Goal: Task Accomplishment & Management: Manage account settings

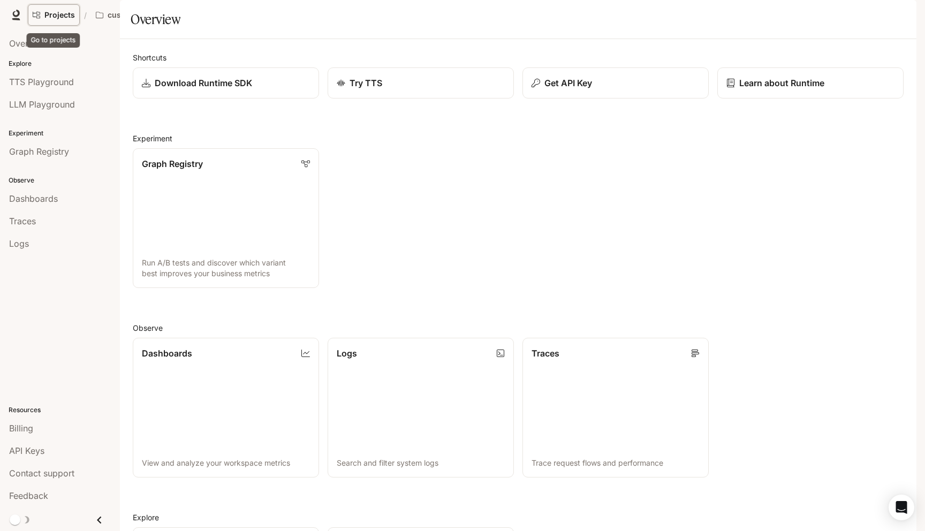
click at [70, 13] on span "Projects" at bounding box center [59, 15] width 31 height 9
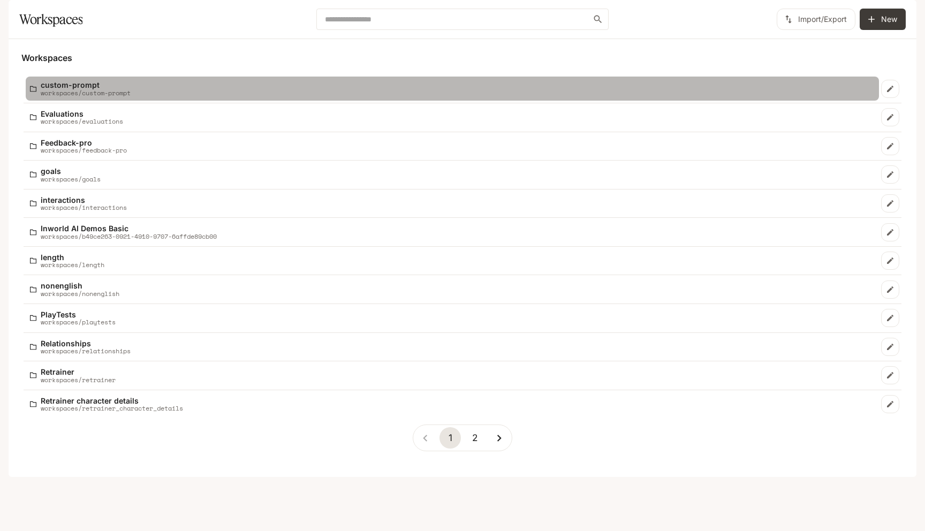
click at [92, 96] on p "workspaces/custom-prompt" at bounding box center [86, 92] width 90 height 7
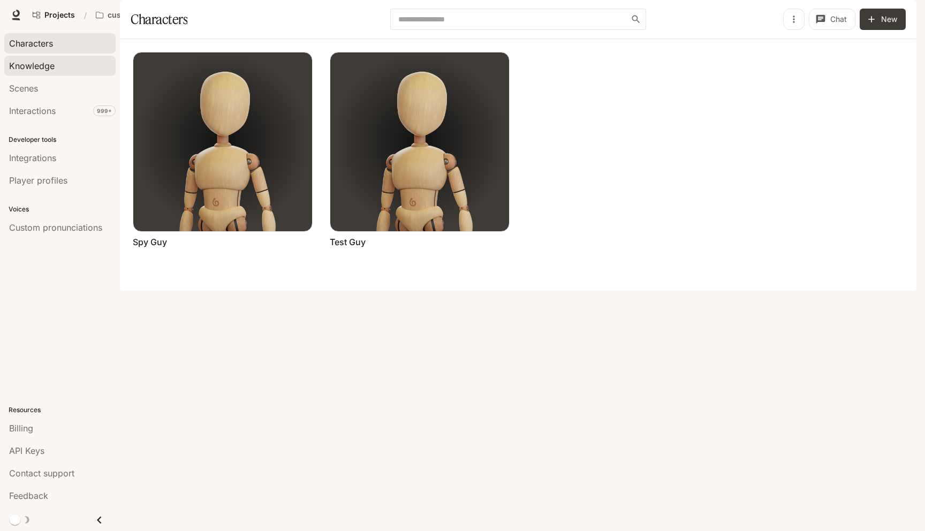
click at [70, 66] on div "Knowledge" at bounding box center [60, 65] width 102 height 13
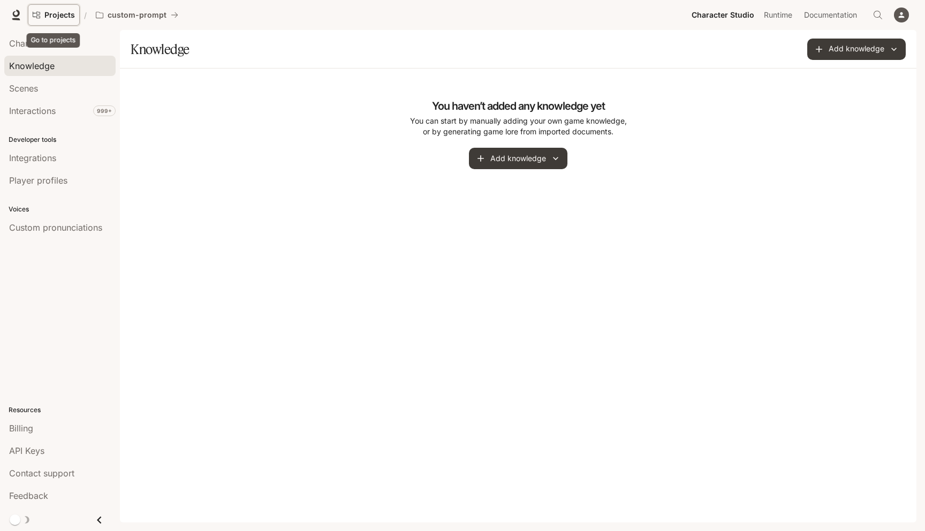
click at [56, 14] on span "Projects" at bounding box center [59, 15] width 31 height 9
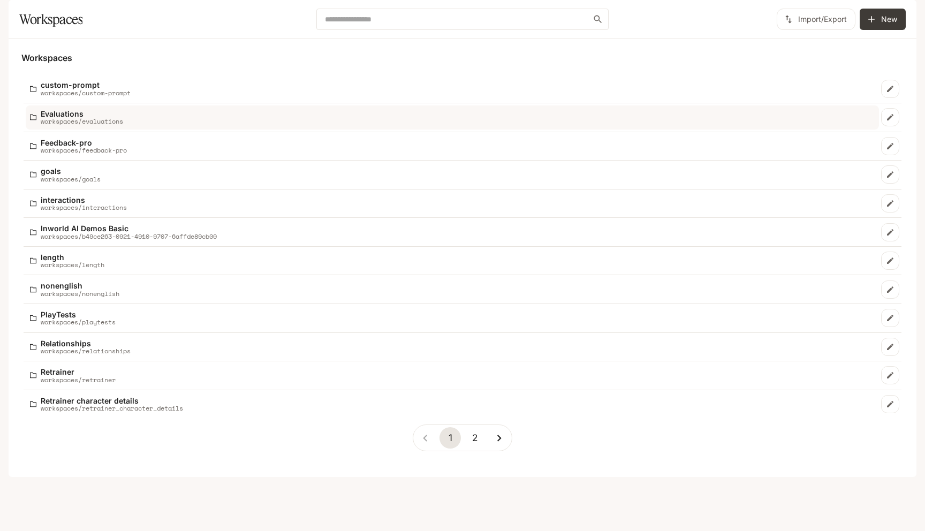
click at [112, 118] on p "Evaluations" at bounding box center [82, 114] width 82 height 8
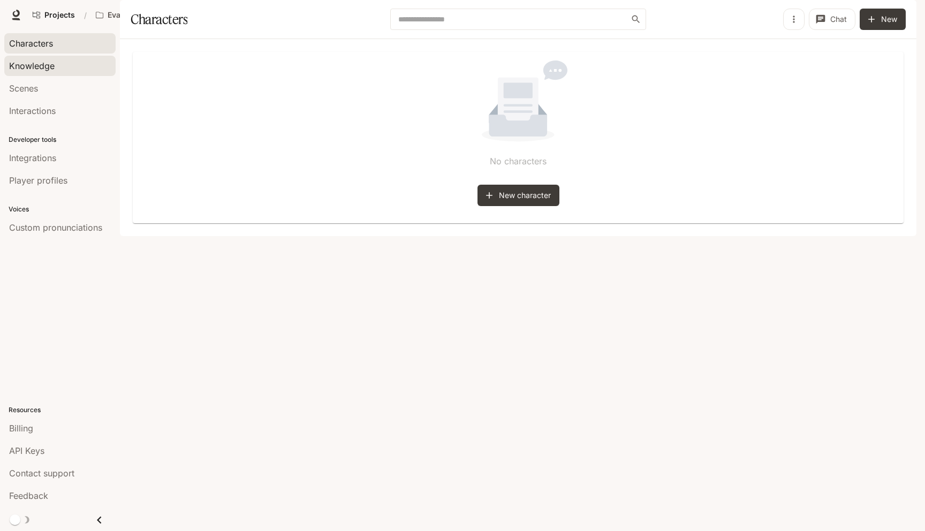
click at [90, 73] on link "Knowledge" at bounding box center [59, 66] width 111 height 20
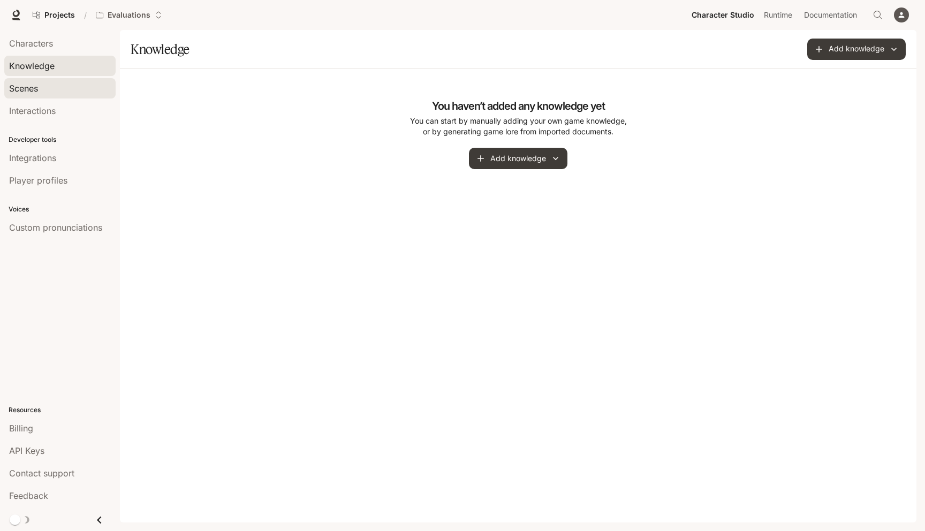
click at [81, 85] on div "Scenes" at bounding box center [60, 88] width 102 height 13
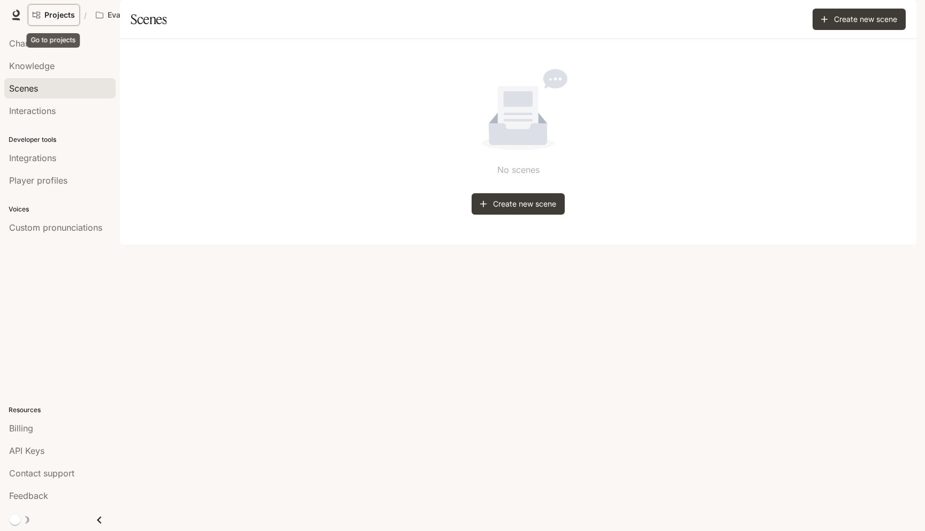
click at [63, 17] on span "Projects" at bounding box center [59, 15] width 31 height 9
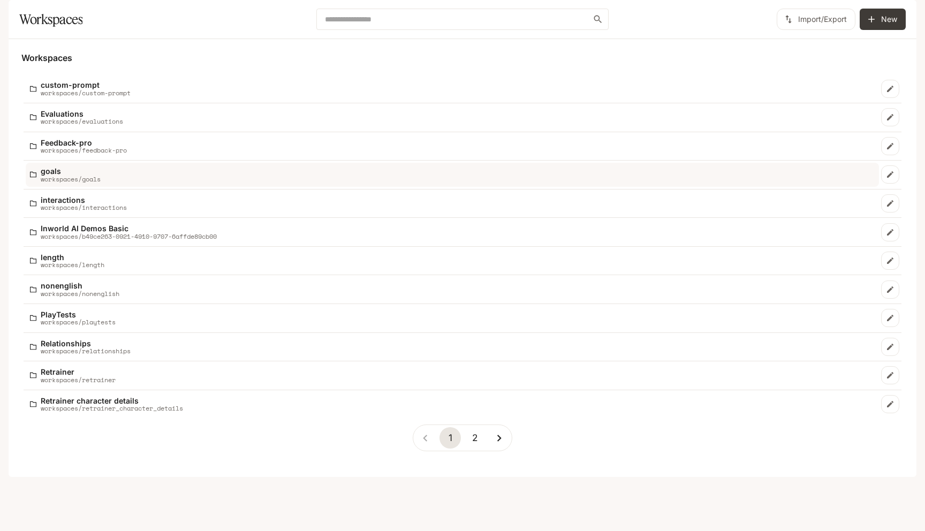
click at [87, 182] on p "workspaces/goals" at bounding box center [71, 179] width 60 height 7
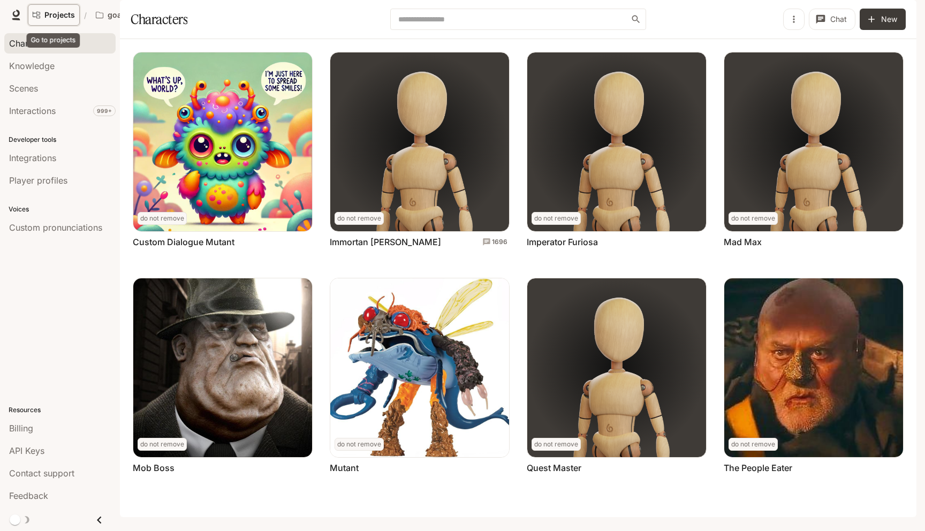
click at [57, 18] on span "Projects" at bounding box center [59, 15] width 31 height 9
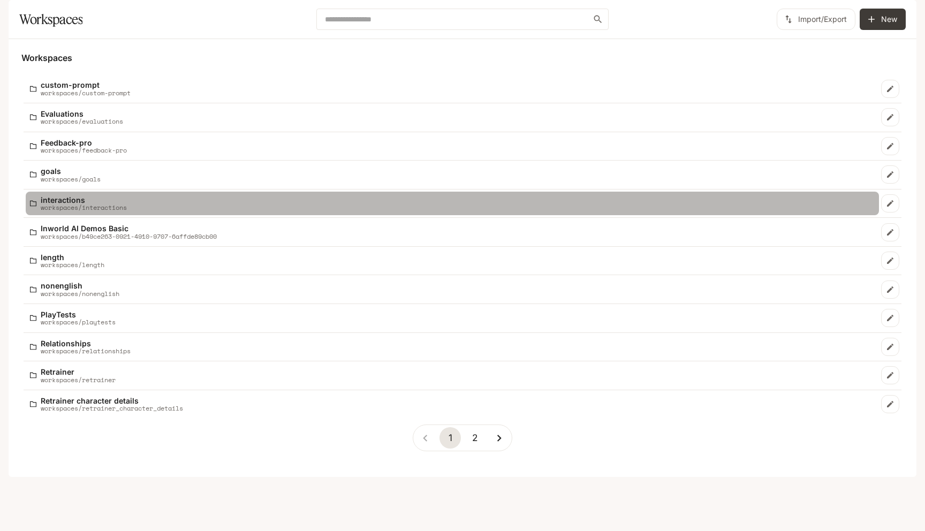
click at [82, 211] on p "workspaces/interactions" at bounding box center [84, 207] width 86 height 7
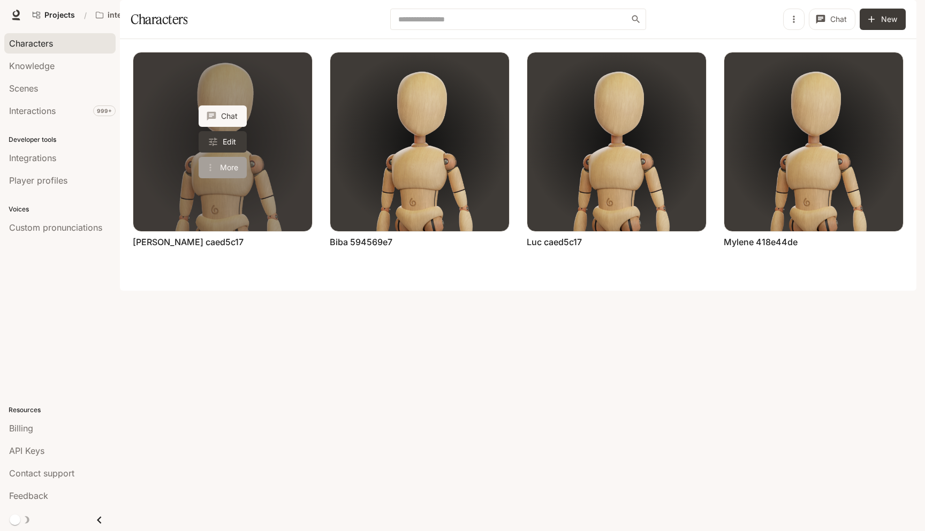
click at [239, 178] on button "More" at bounding box center [223, 167] width 48 height 21
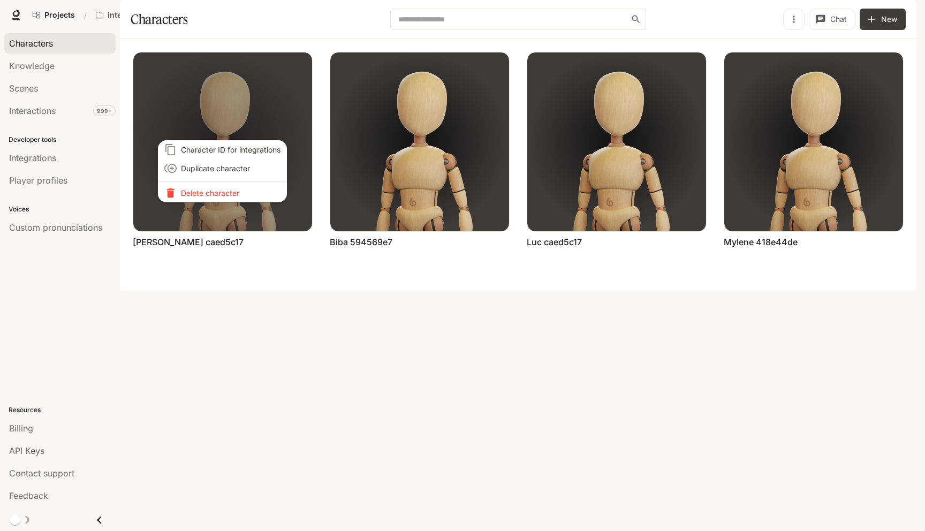
click at [257, 194] on p "Delete character" at bounding box center [231, 192] width 100 height 11
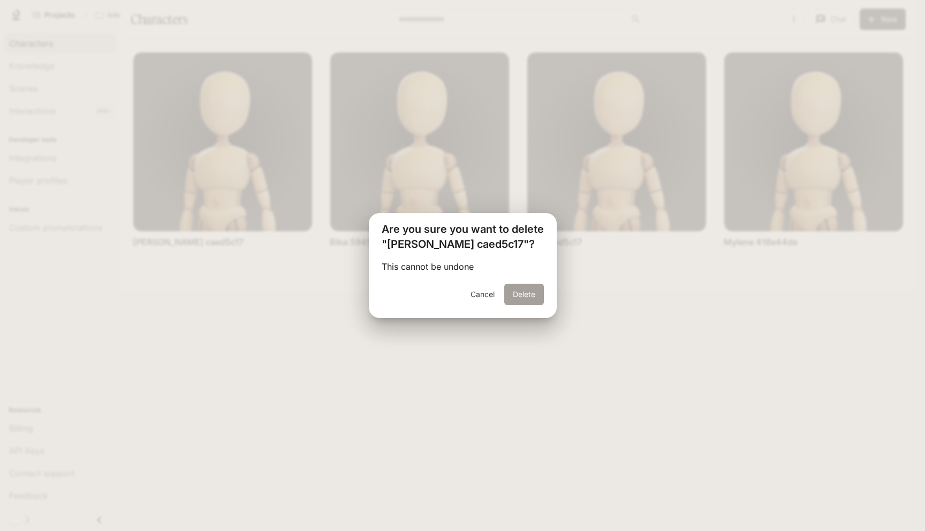
click at [525, 291] on button "Delete" at bounding box center [524, 294] width 40 height 21
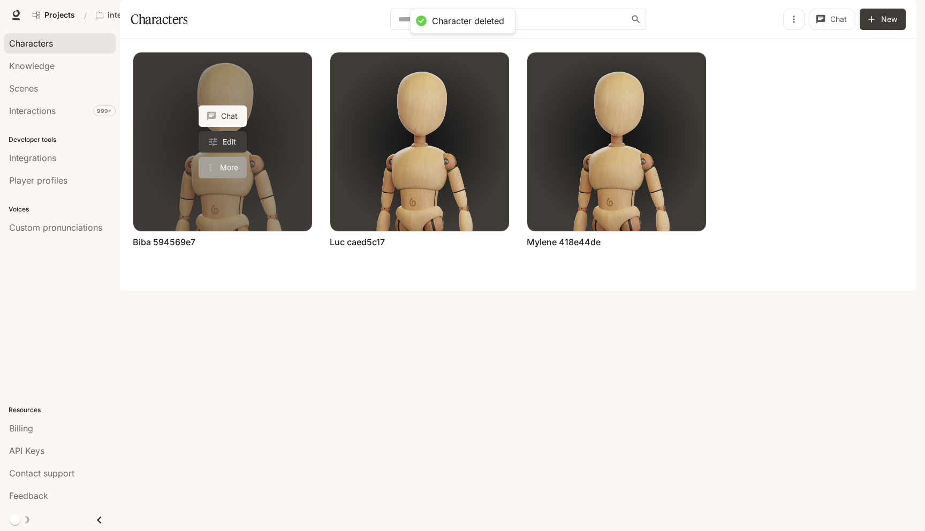
click at [238, 178] on button "More" at bounding box center [223, 167] width 48 height 21
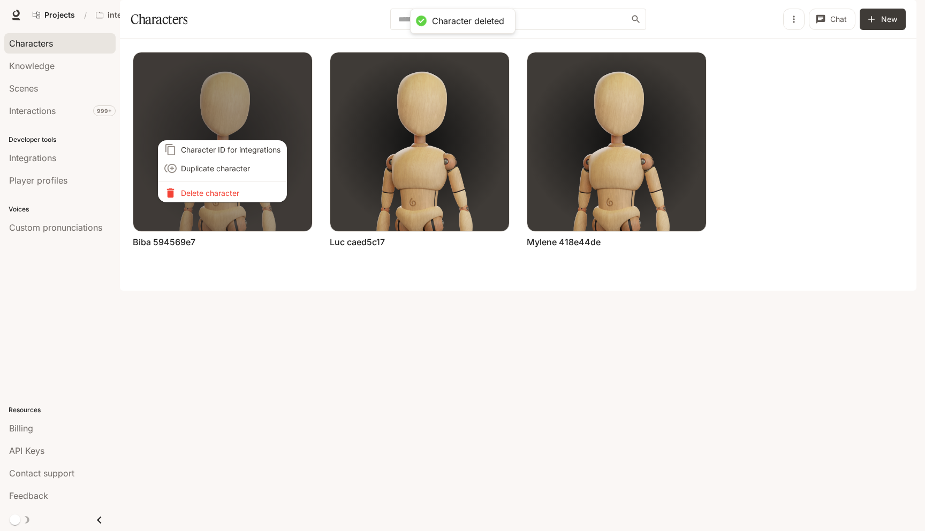
click at [268, 196] on p "Delete character" at bounding box center [231, 192] width 100 height 11
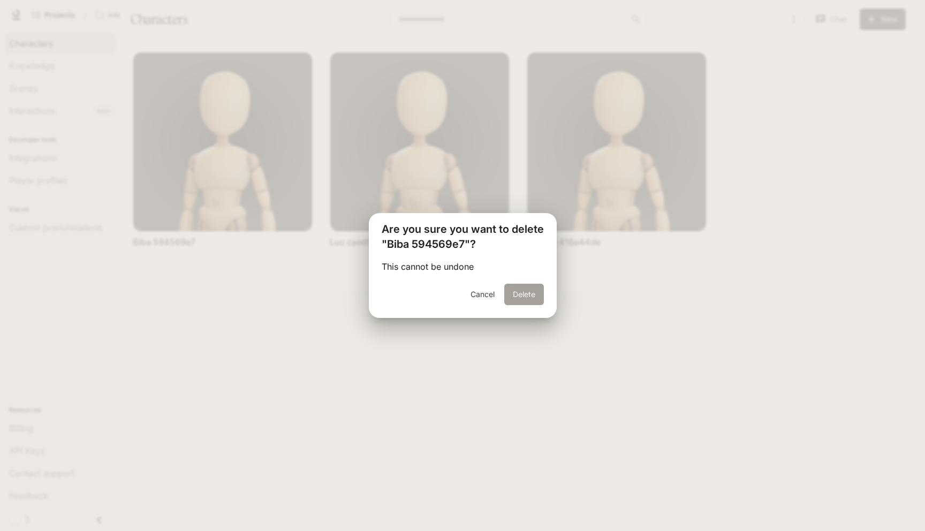
click at [527, 299] on button "Delete" at bounding box center [524, 294] width 40 height 21
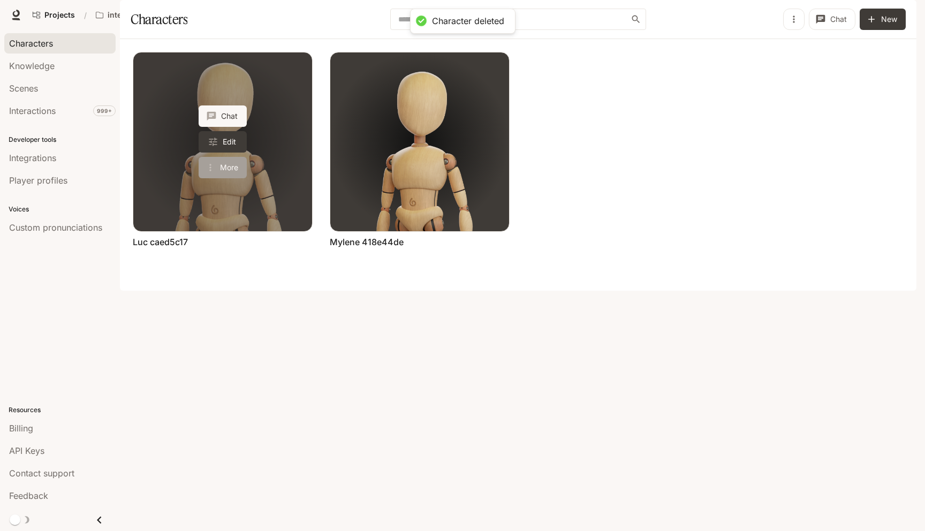
click at [237, 178] on button "More" at bounding box center [223, 167] width 48 height 21
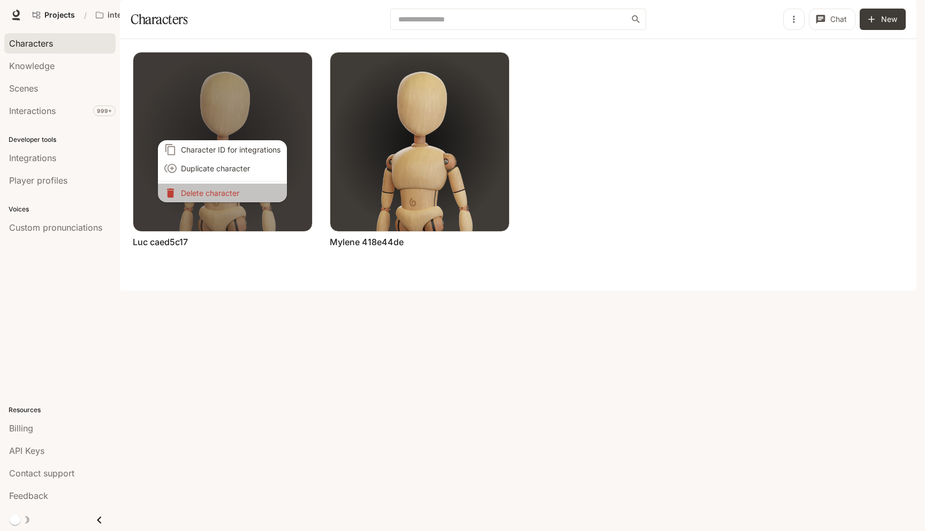
click at [236, 194] on p "Delete character" at bounding box center [231, 192] width 100 height 11
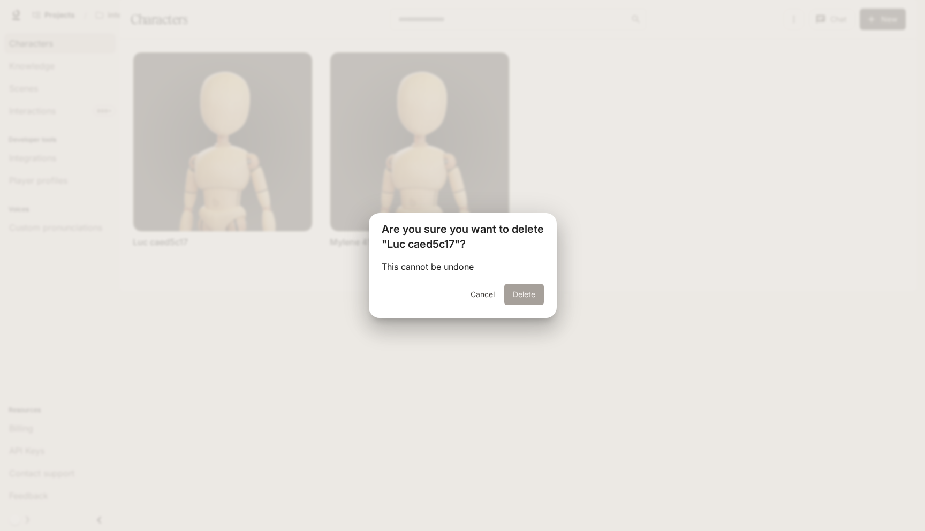
click at [531, 302] on button "Delete" at bounding box center [524, 294] width 40 height 21
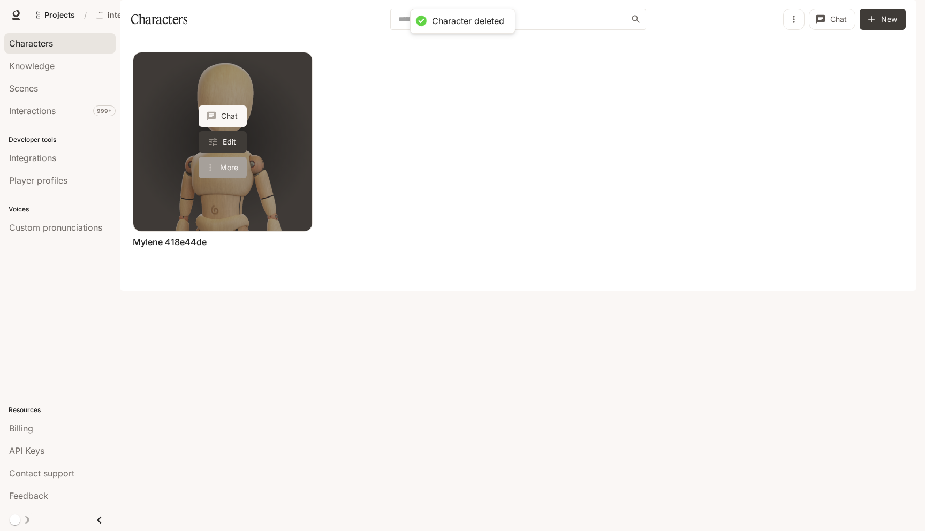
click at [222, 178] on button "More" at bounding box center [223, 167] width 48 height 21
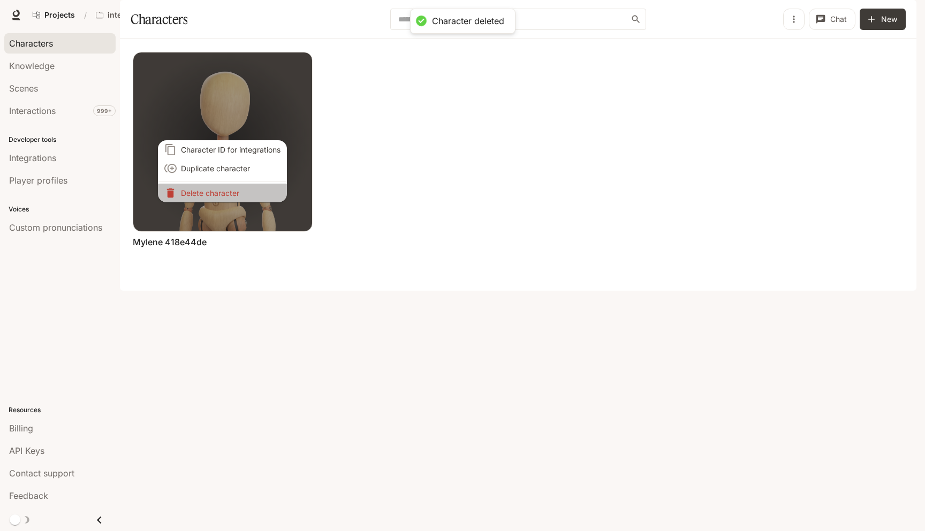
click at [231, 197] on p "Delete character" at bounding box center [231, 192] width 100 height 11
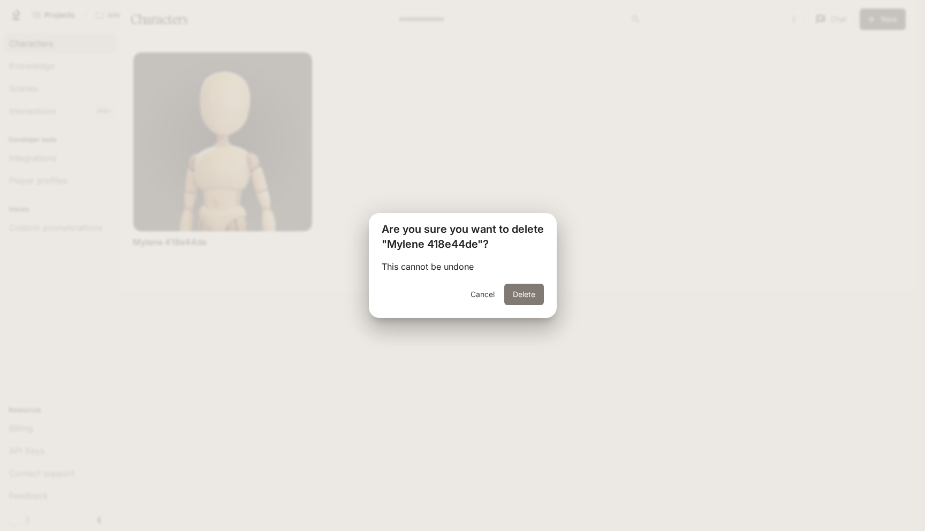
click at [526, 300] on button "Delete" at bounding box center [524, 294] width 40 height 21
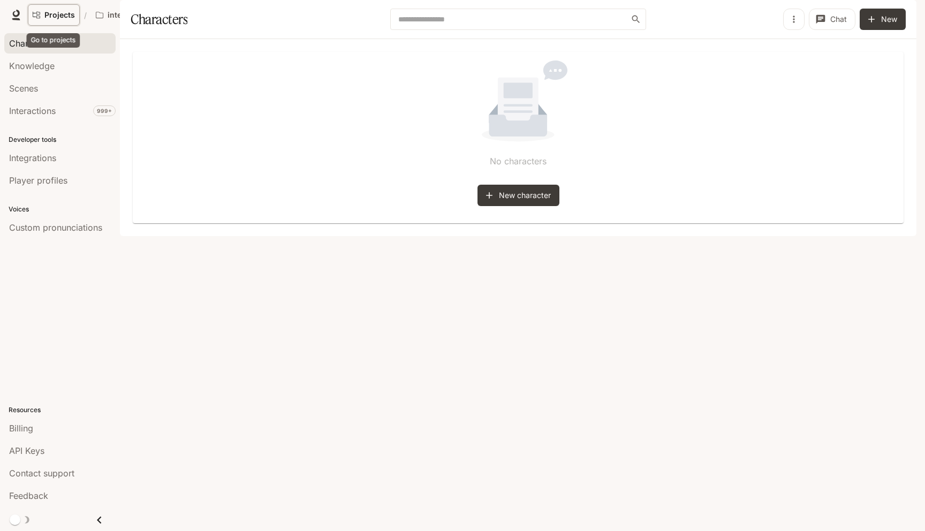
click at [58, 11] on span "Projects" at bounding box center [59, 15] width 31 height 9
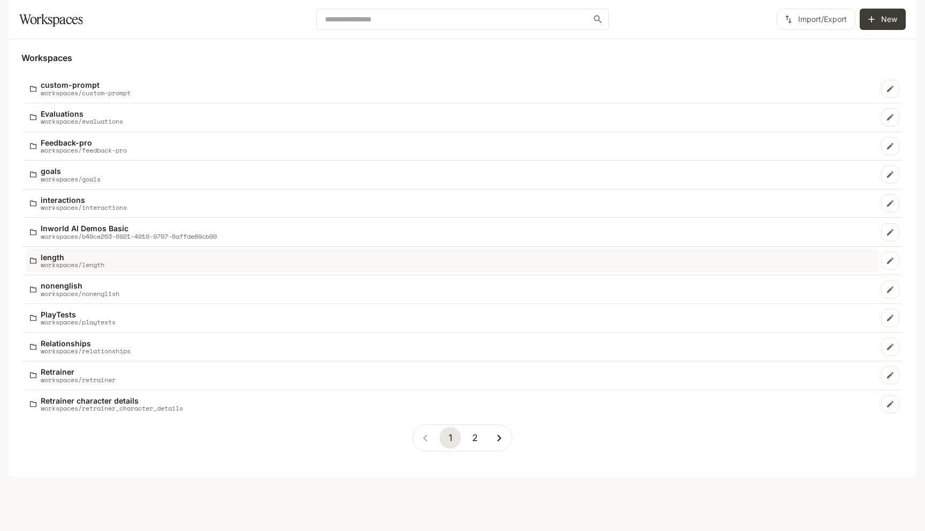
click at [85, 261] on p "length" at bounding box center [73, 257] width 64 height 8
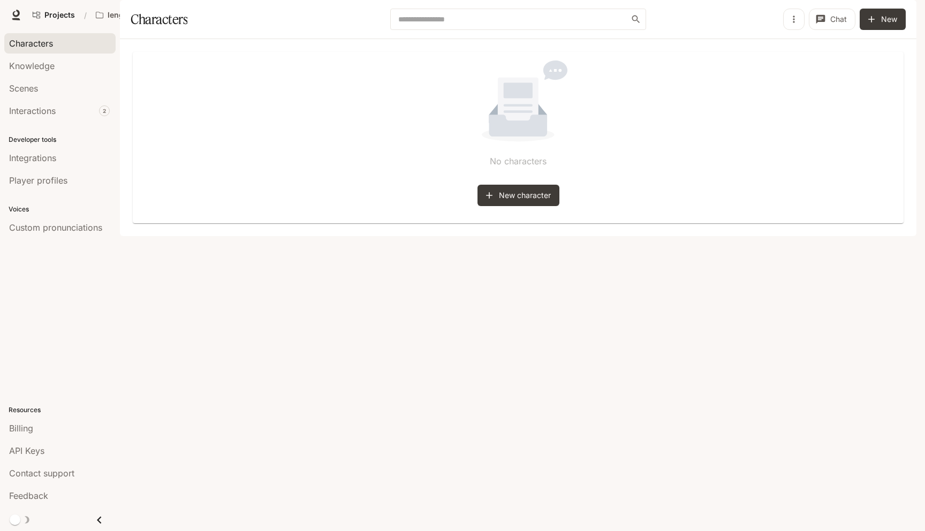
click at [64, 54] on li "Characters" at bounding box center [60, 43] width 120 height 22
click at [64, 64] on div "Knowledge" at bounding box center [60, 65] width 102 height 13
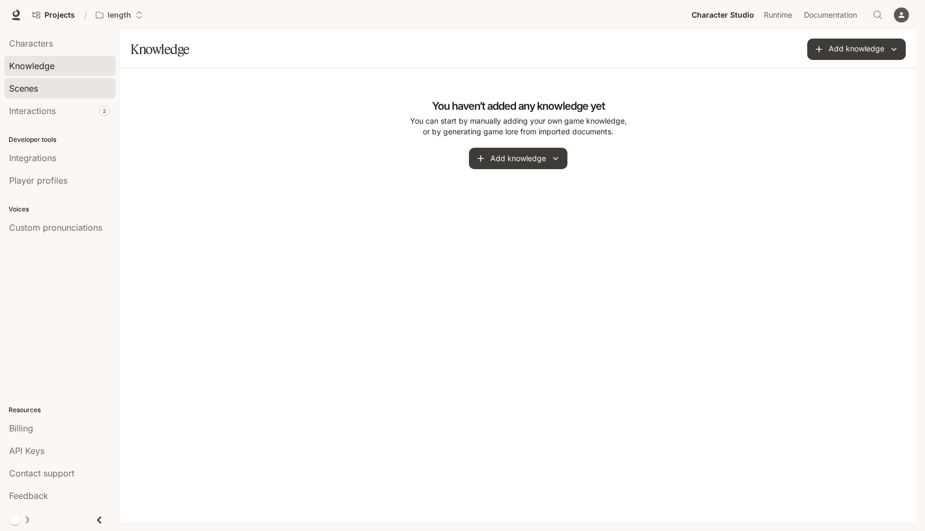
click at [63, 85] on div "Scenes" at bounding box center [60, 88] width 102 height 13
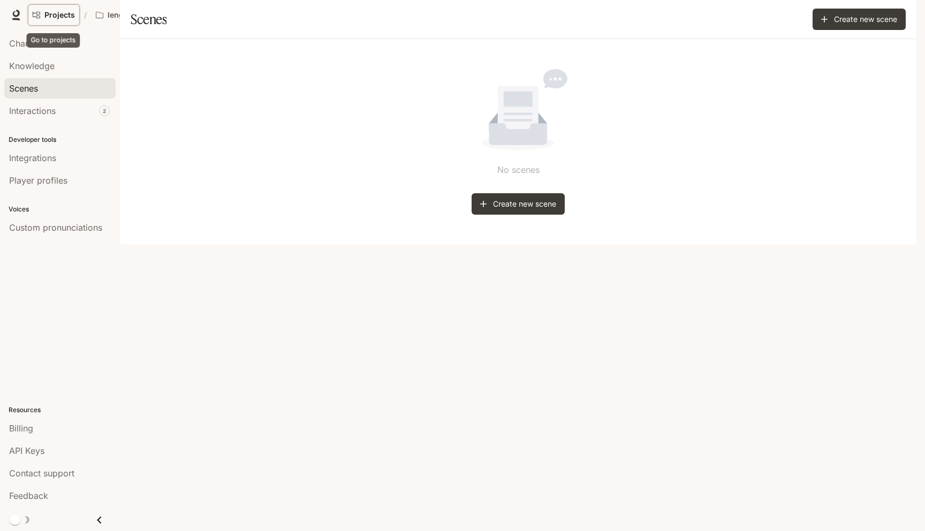
click at [53, 11] on span "Projects" at bounding box center [59, 15] width 31 height 9
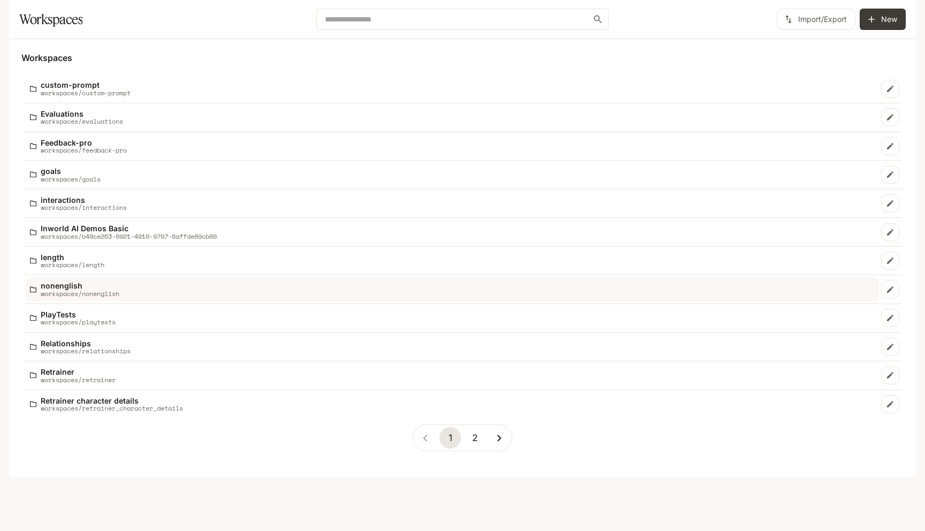
click at [86, 290] on p "nonenglish" at bounding box center [80, 286] width 79 height 8
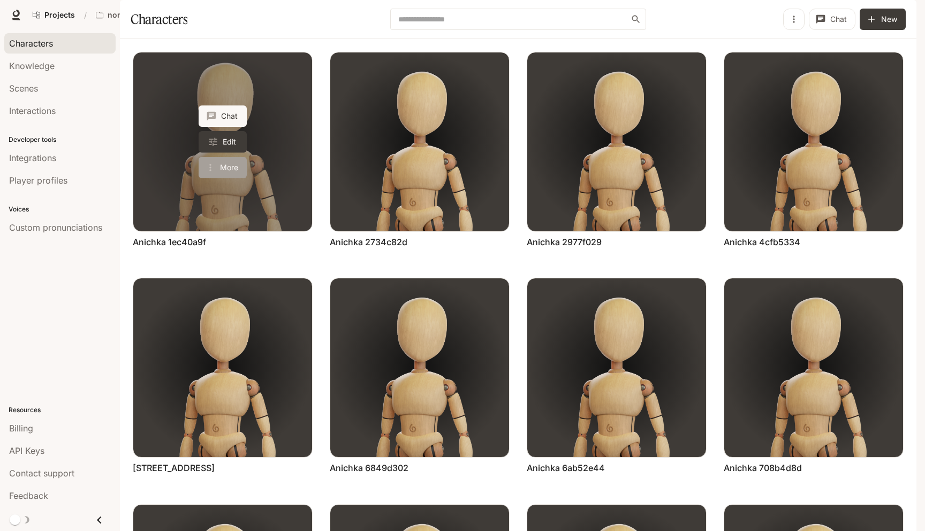
click at [216, 178] on button "More" at bounding box center [223, 167] width 48 height 21
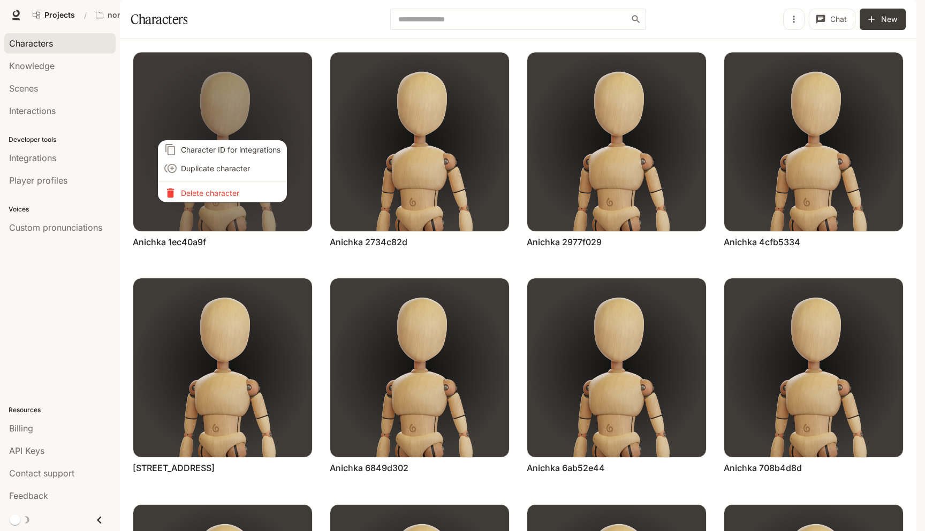
click at [216, 194] on p "Delete character" at bounding box center [231, 192] width 100 height 11
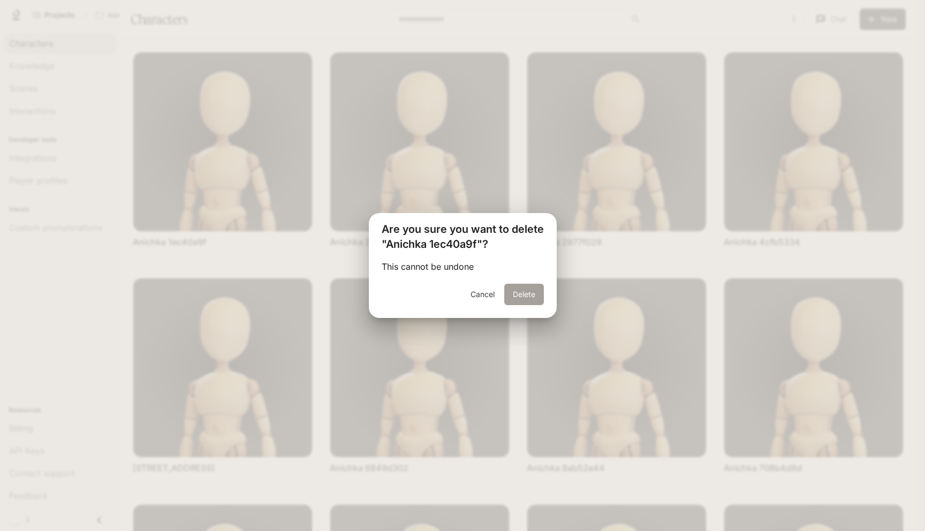
click at [533, 291] on button "Delete" at bounding box center [524, 294] width 40 height 21
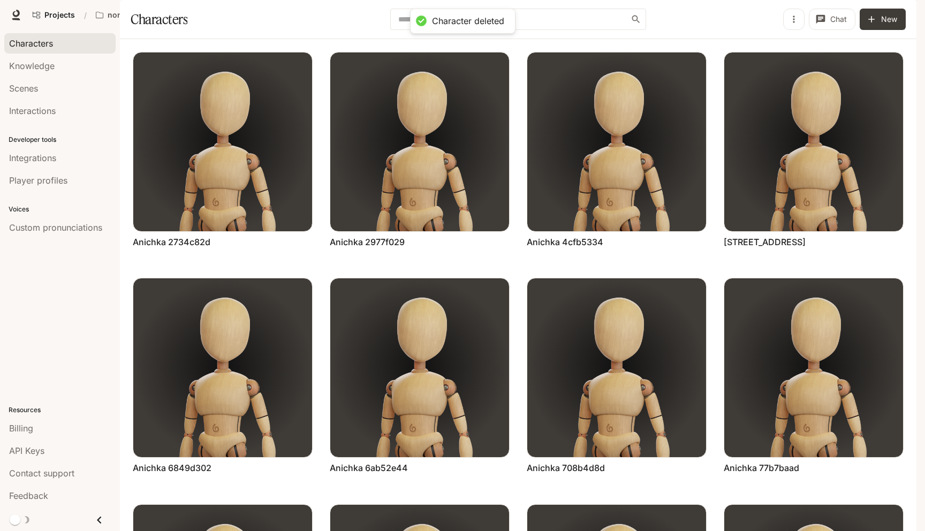
scroll to position [1, 0]
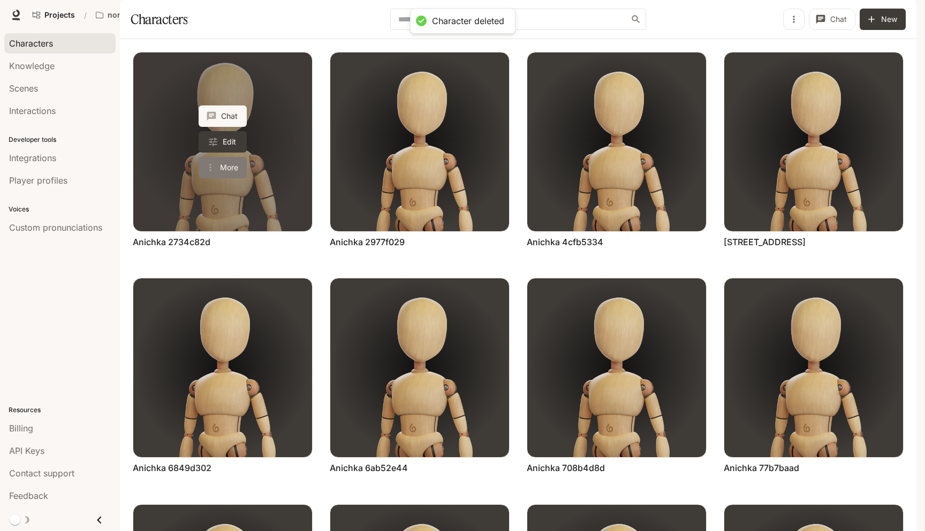
click at [231, 178] on button "More" at bounding box center [223, 167] width 48 height 21
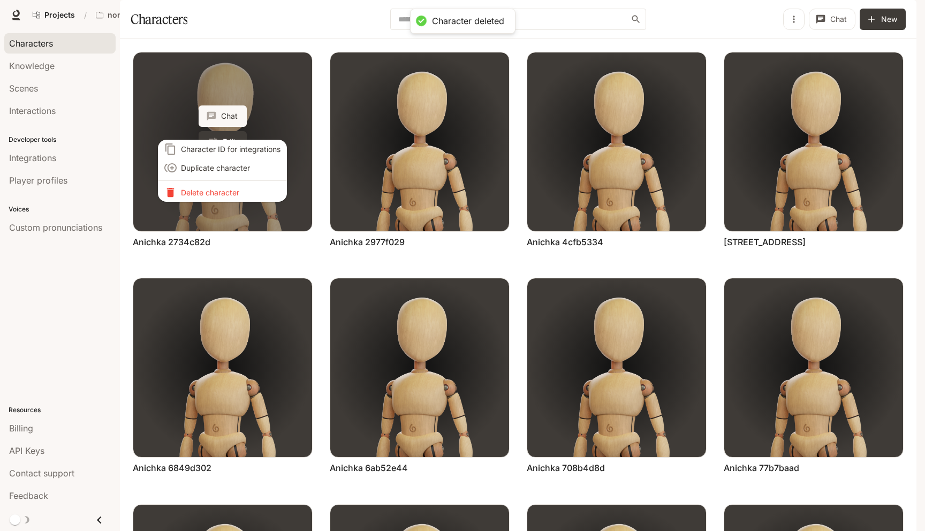
click at [231, 194] on p "Delete character" at bounding box center [231, 192] width 100 height 11
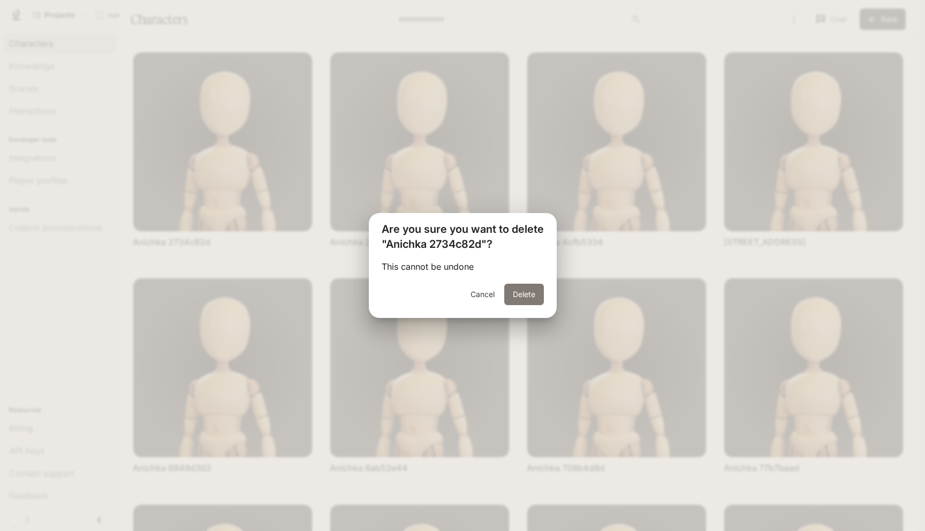
click at [533, 293] on button "Delete" at bounding box center [524, 294] width 40 height 21
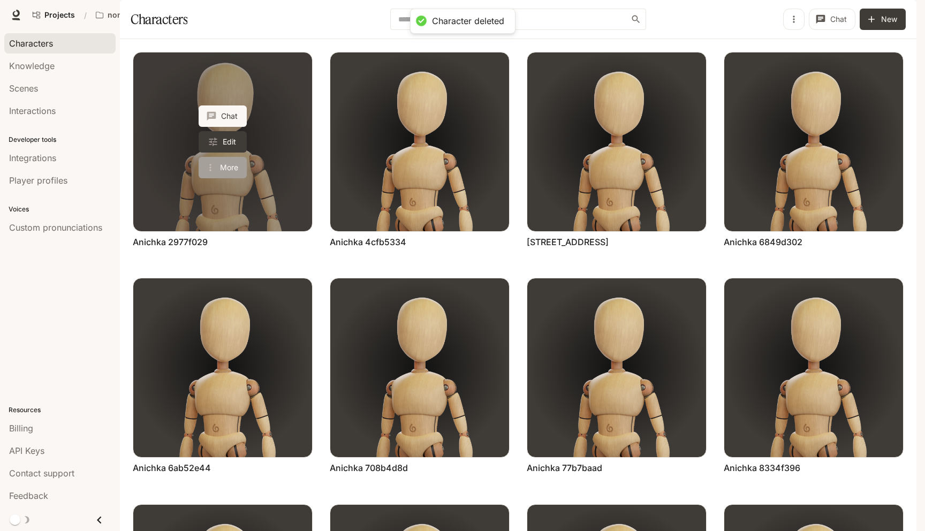
click at [220, 178] on button "More" at bounding box center [223, 167] width 48 height 21
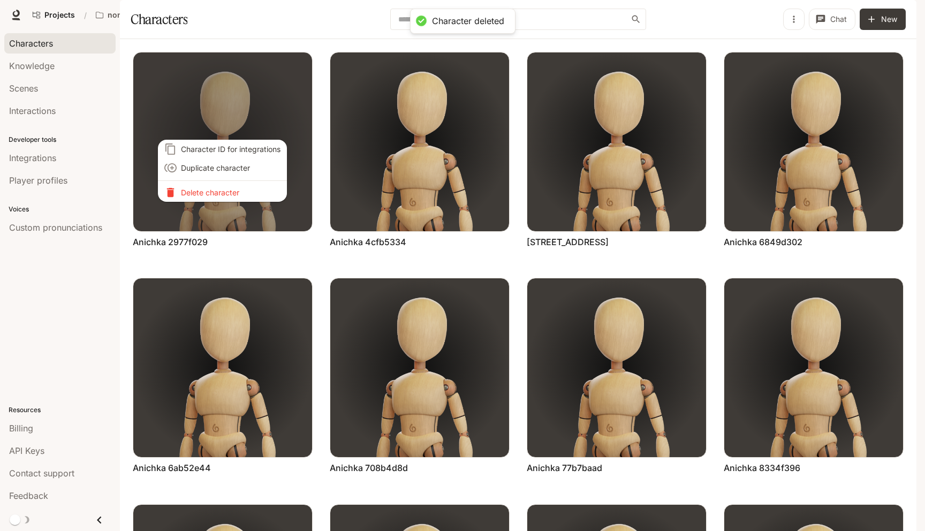
click at [220, 192] on p "Delete character" at bounding box center [231, 192] width 100 height 11
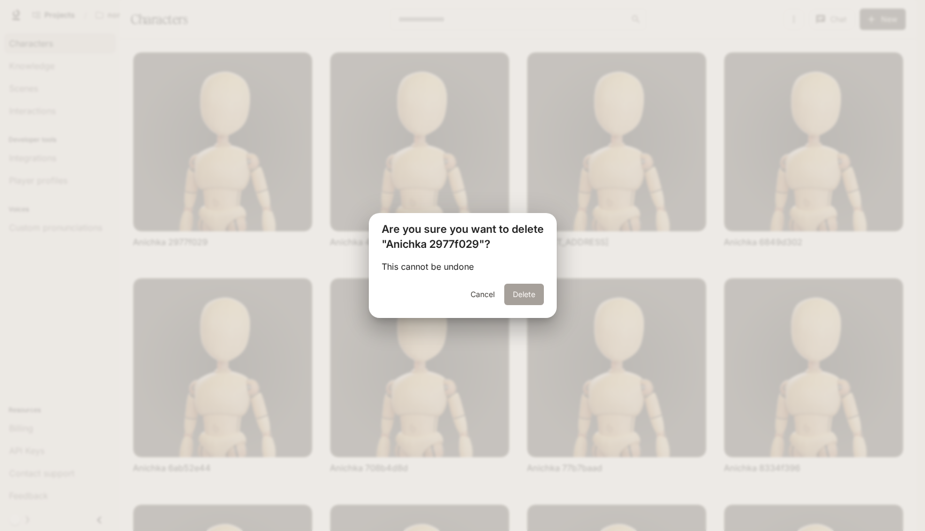
click at [529, 294] on button "Delete" at bounding box center [524, 294] width 40 height 21
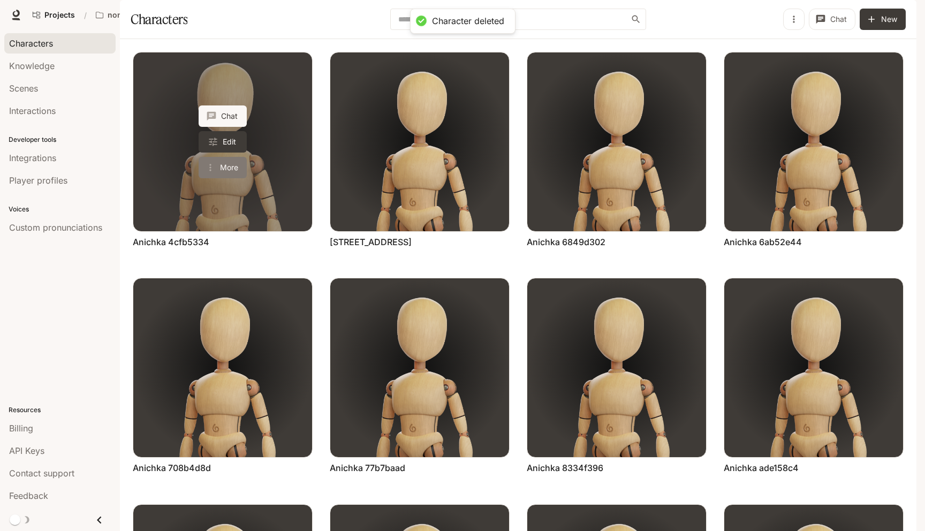
click at [224, 178] on button "More" at bounding box center [223, 167] width 48 height 21
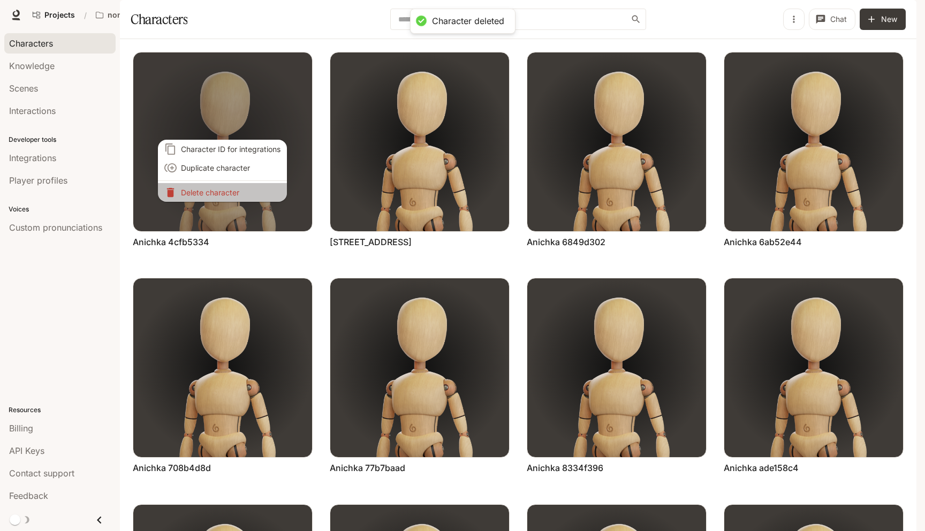
click at [224, 197] on li "Delete character" at bounding box center [222, 192] width 129 height 19
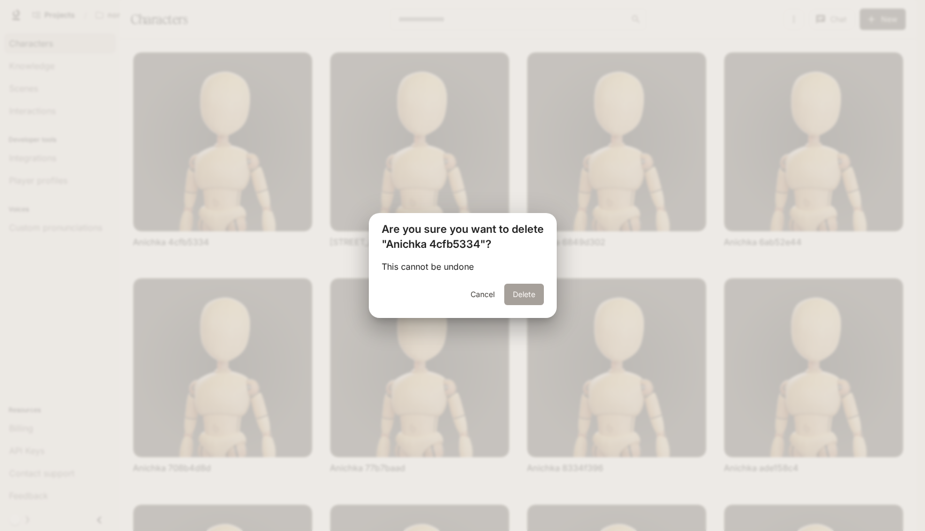
click at [529, 288] on button "Delete" at bounding box center [524, 294] width 40 height 21
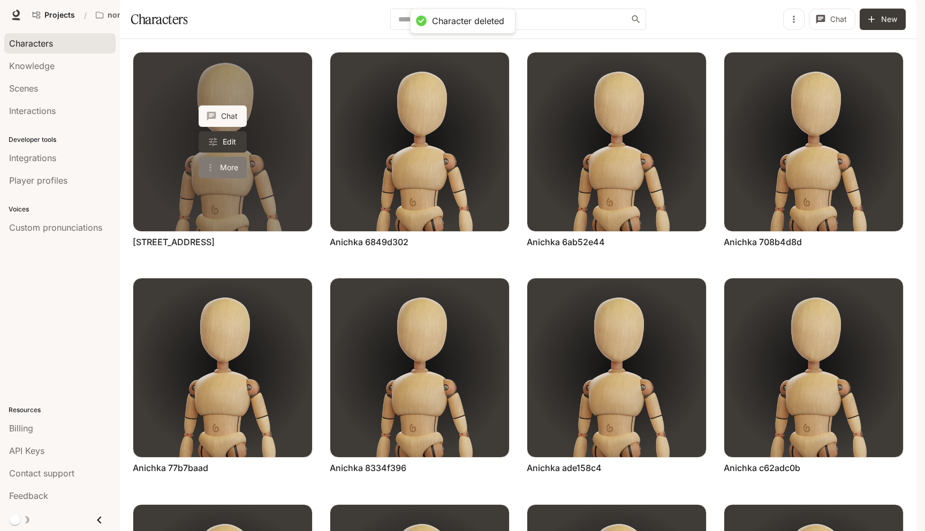
click at [221, 178] on button "More" at bounding box center [223, 167] width 48 height 21
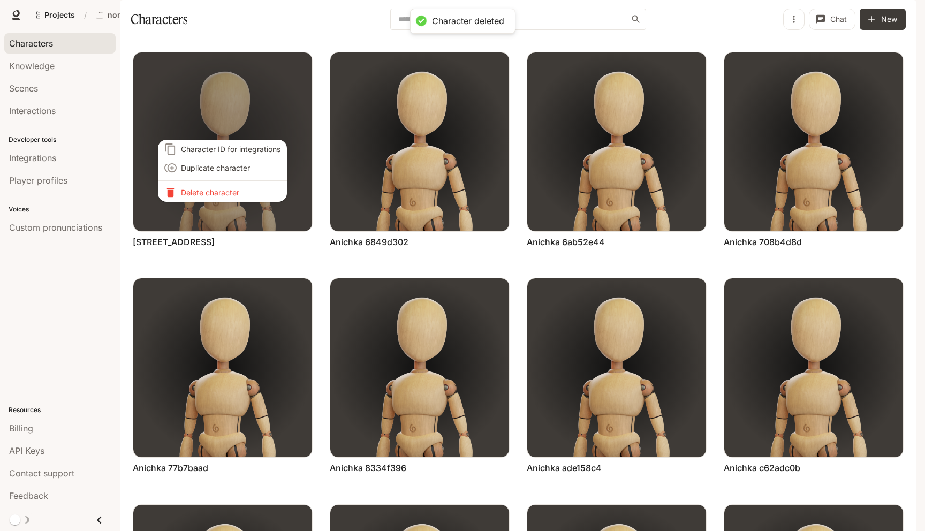
click at [221, 194] on p "Delete character" at bounding box center [231, 192] width 100 height 11
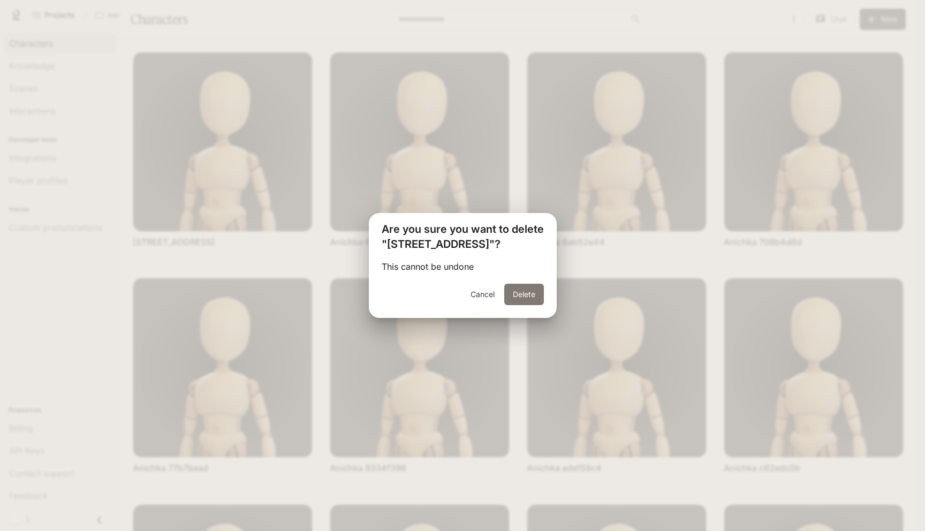
click at [533, 291] on button "Delete" at bounding box center [524, 294] width 40 height 21
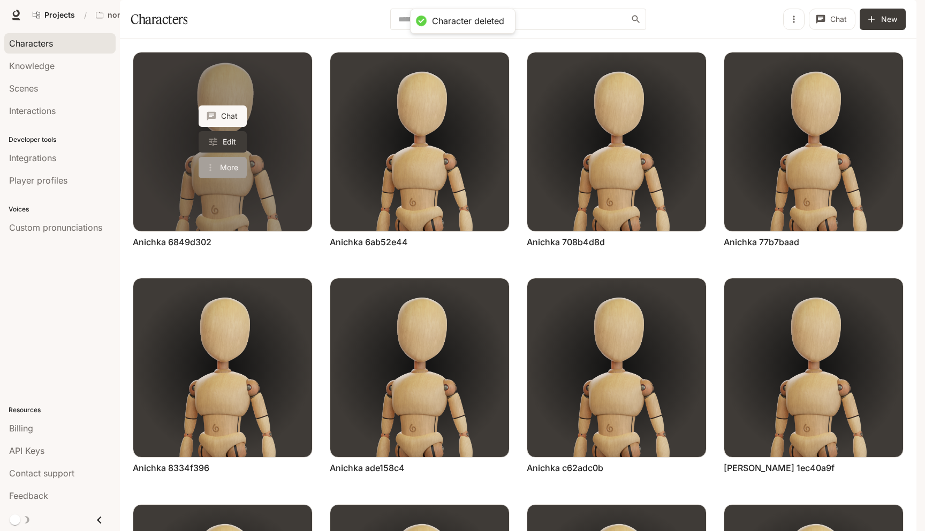
click at [209, 173] on icon "More actions" at bounding box center [210, 167] width 11 height 11
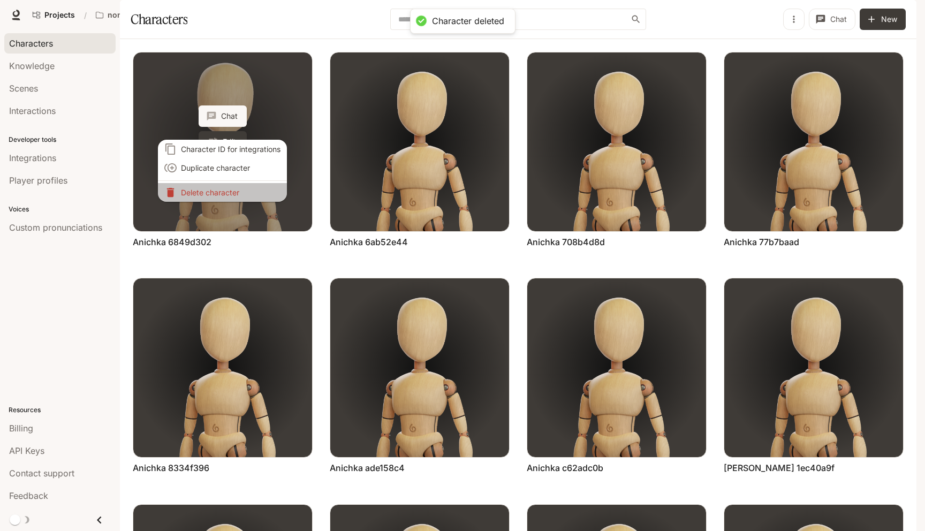
click at [209, 190] on p "Delete character" at bounding box center [231, 192] width 100 height 11
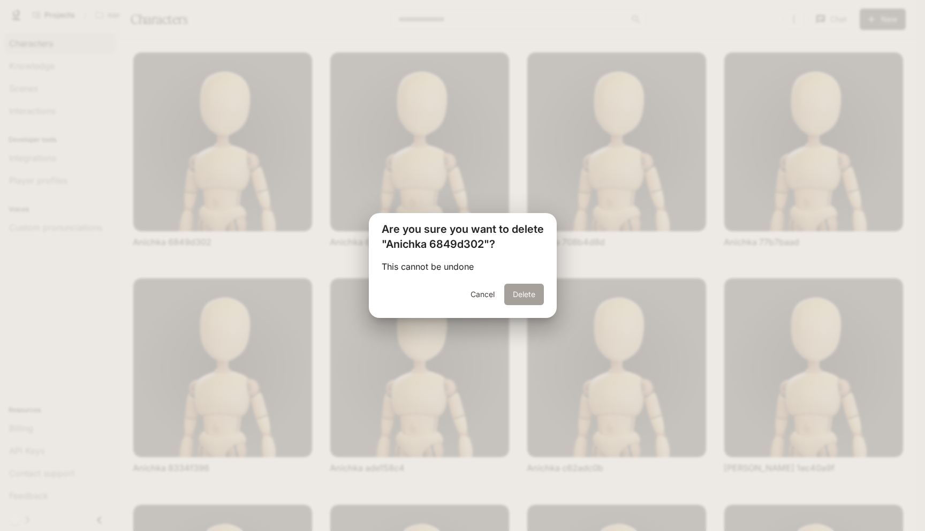
click at [521, 302] on button "Delete" at bounding box center [524, 294] width 40 height 21
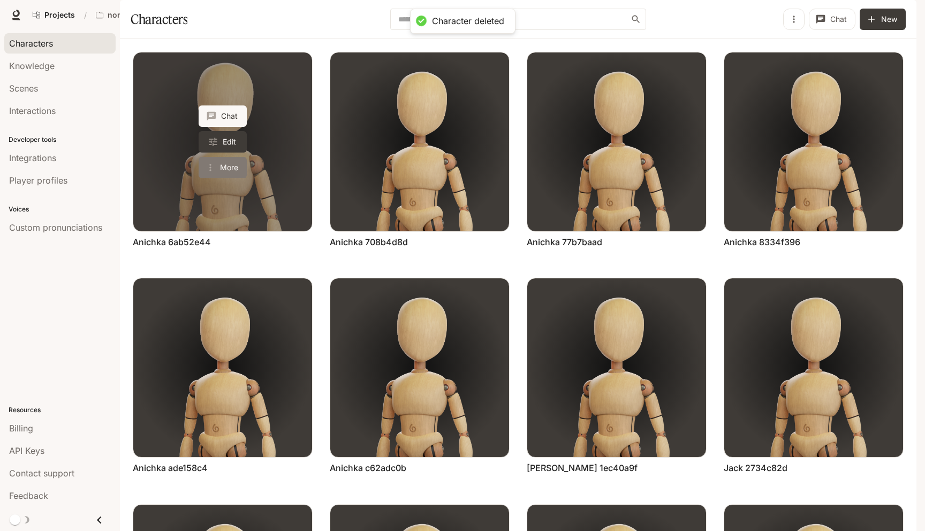
click at [228, 178] on button "More" at bounding box center [223, 167] width 48 height 21
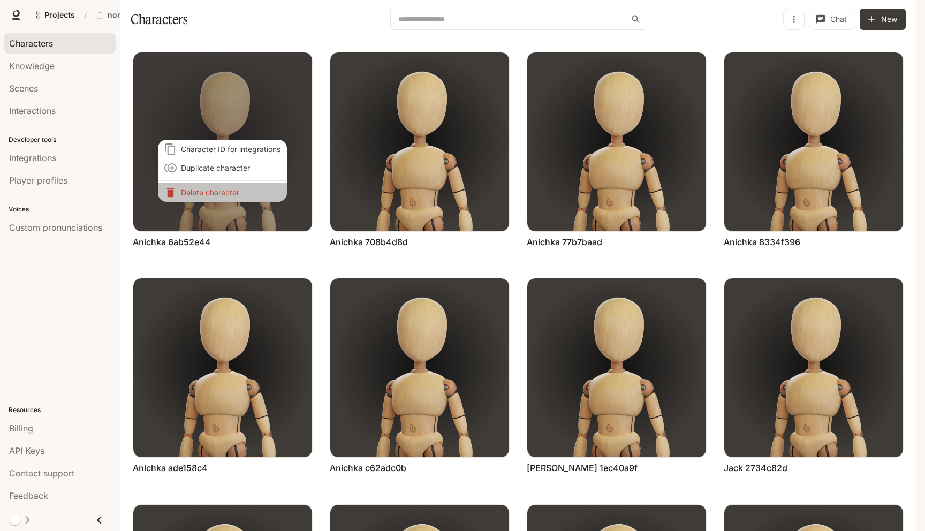
click at [227, 192] on p "Delete character" at bounding box center [231, 192] width 100 height 11
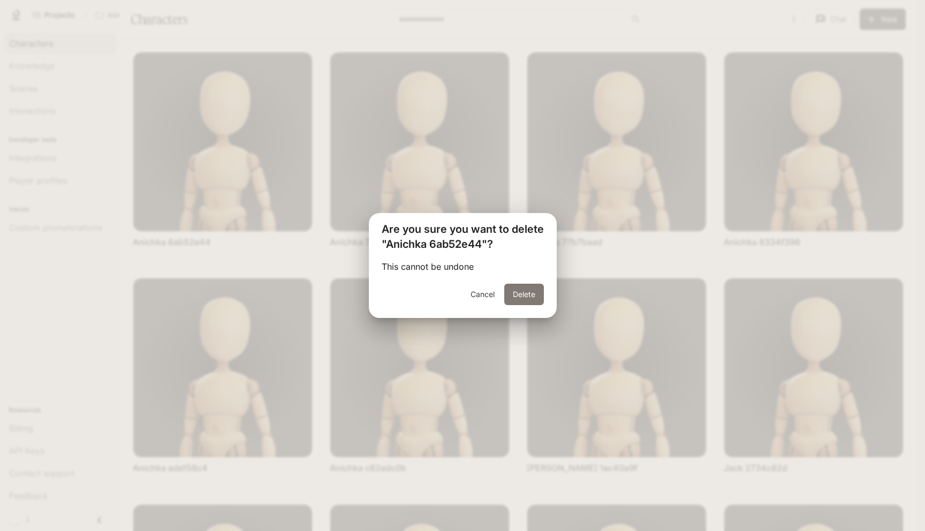
click at [520, 301] on button "Delete" at bounding box center [524, 294] width 40 height 21
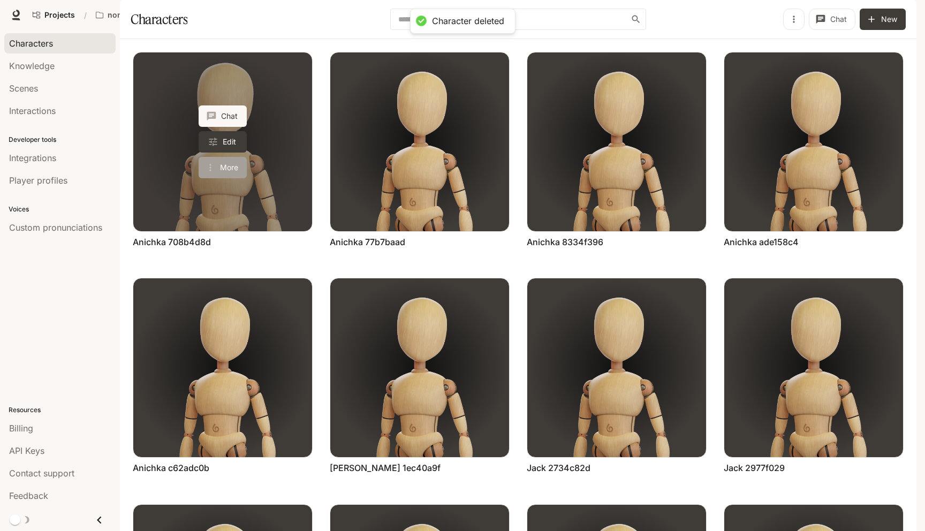
click at [223, 178] on button "More" at bounding box center [223, 167] width 48 height 21
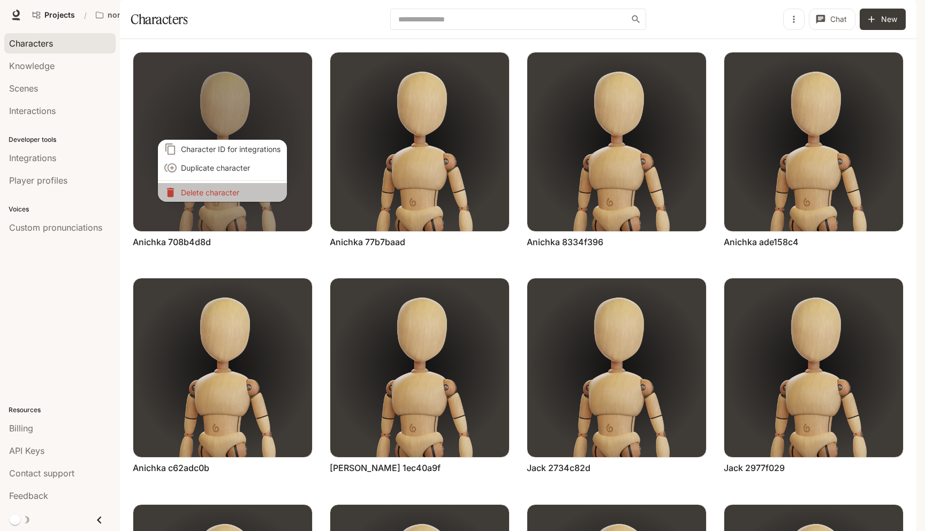
click at [265, 194] on p "Delete character" at bounding box center [231, 192] width 100 height 11
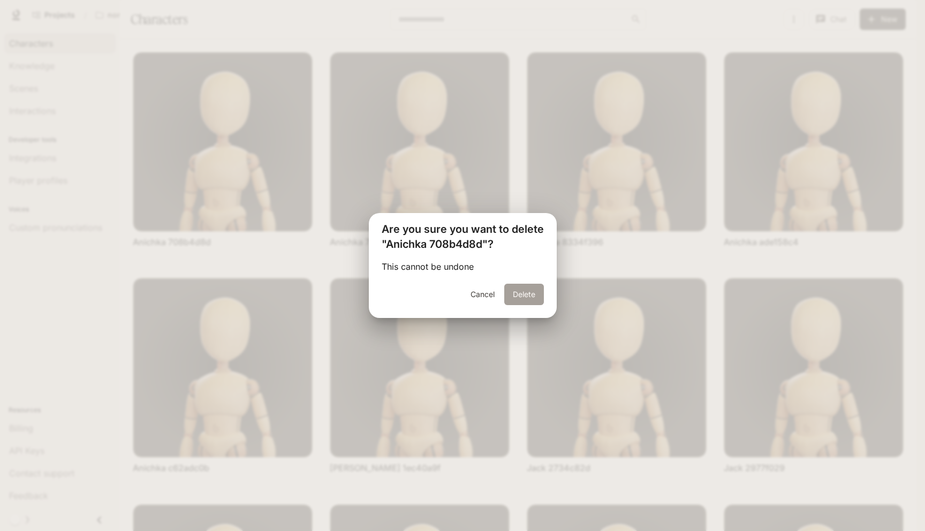
click at [533, 297] on button "Delete" at bounding box center [524, 294] width 40 height 21
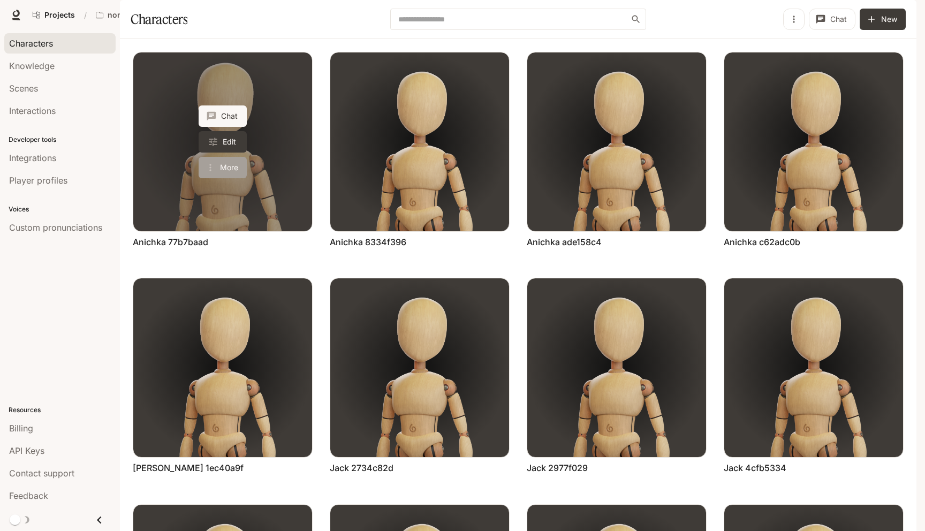
click at [232, 178] on button "More" at bounding box center [223, 167] width 48 height 21
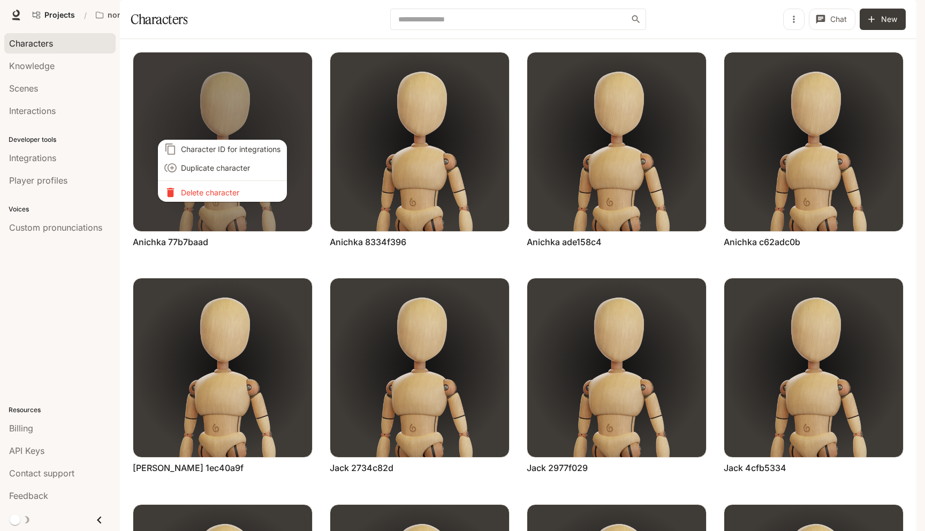
click at [233, 190] on p "Delete character" at bounding box center [231, 192] width 100 height 11
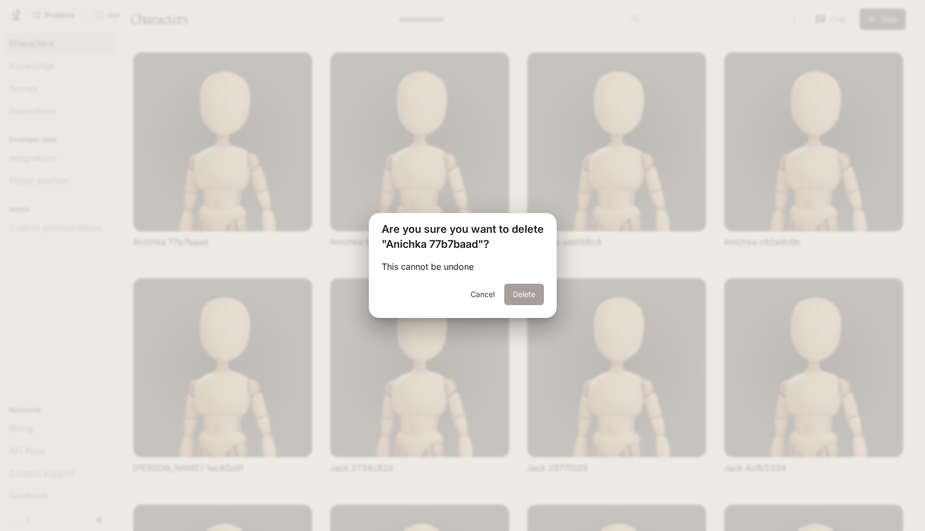
click at [529, 288] on button "Delete" at bounding box center [524, 294] width 40 height 21
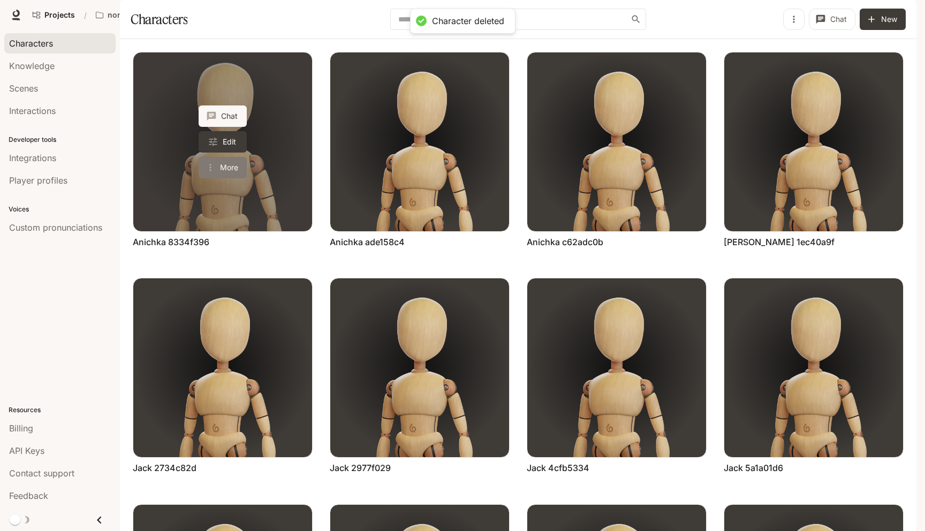
click at [235, 178] on button "More" at bounding box center [223, 167] width 48 height 21
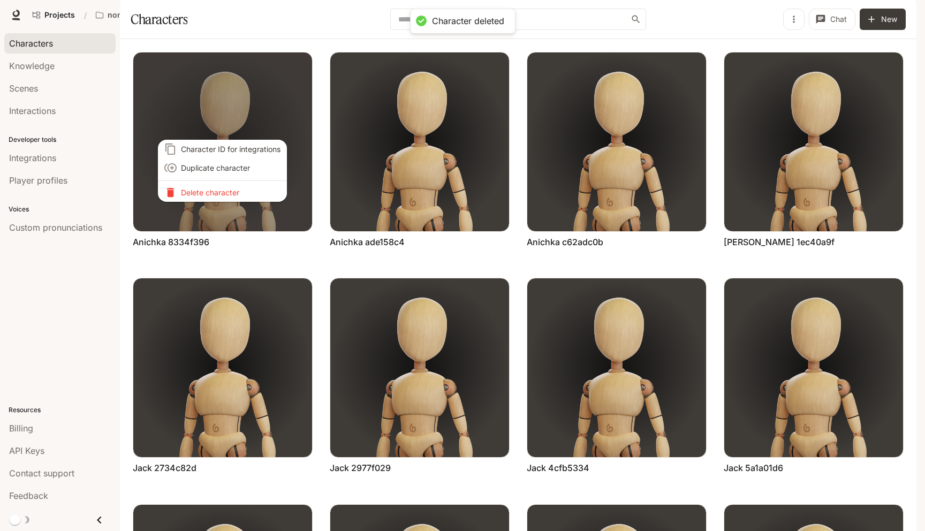
click at [235, 197] on p "Delete character" at bounding box center [231, 192] width 100 height 11
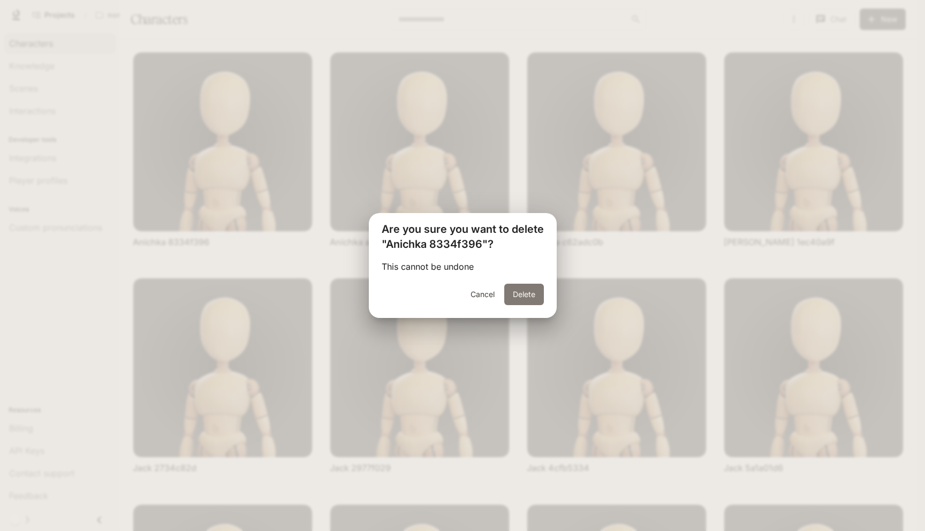
click at [514, 291] on button "Delete" at bounding box center [524, 294] width 40 height 21
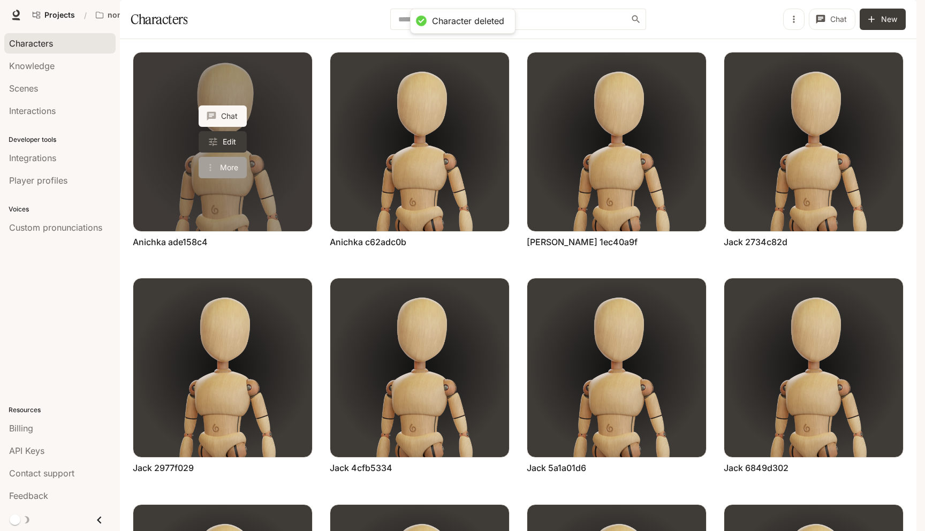
click at [240, 178] on button "More" at bounding box center [223, 167] width 48 height 21
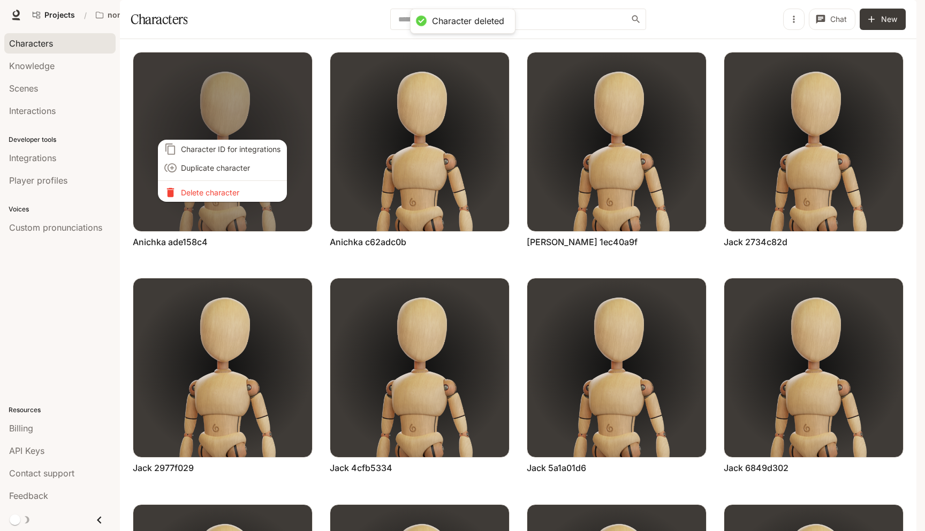
click at [242, 191] on p "Delete character" at bounding box center [231, 192] width 100 height 11
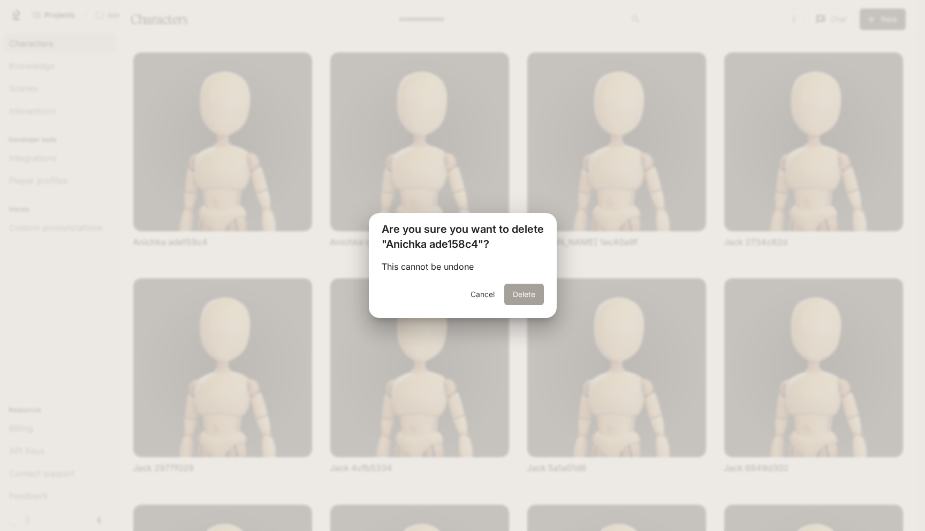
click at [518, 293] on button "Delete" at bounding box center [524, 294] width 40 height 21
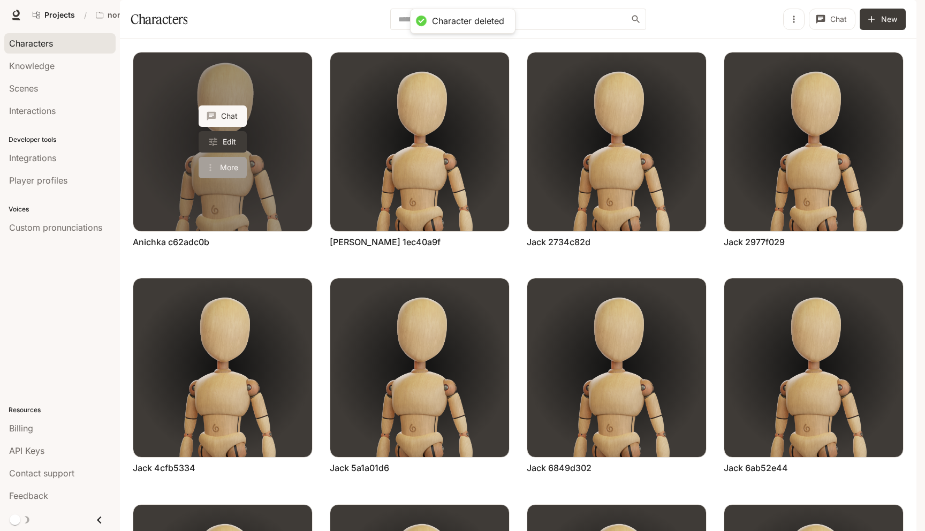
click at [226, 178] on button "More" at bounding box center [223, 167] width 48 height 21
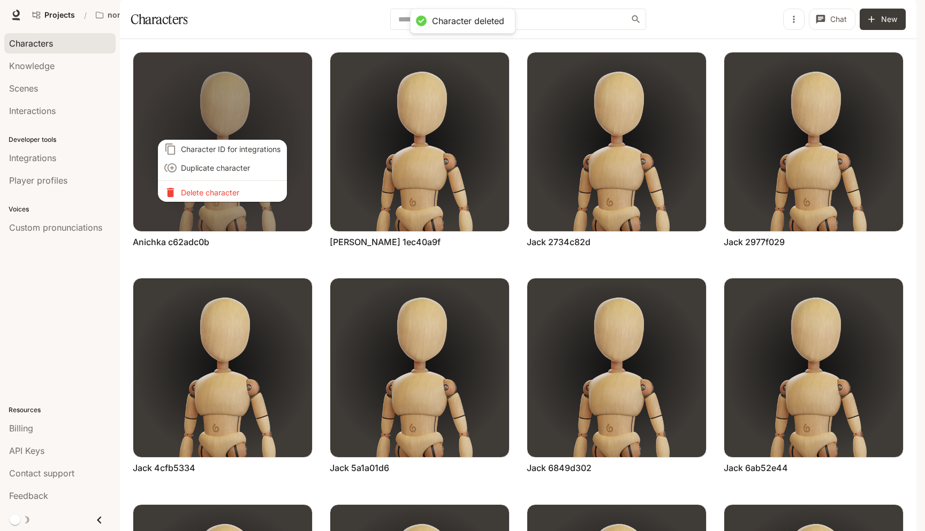
click at [229, 190] on p "Delete character" at bounding box center [231, 192] width 100 height 11
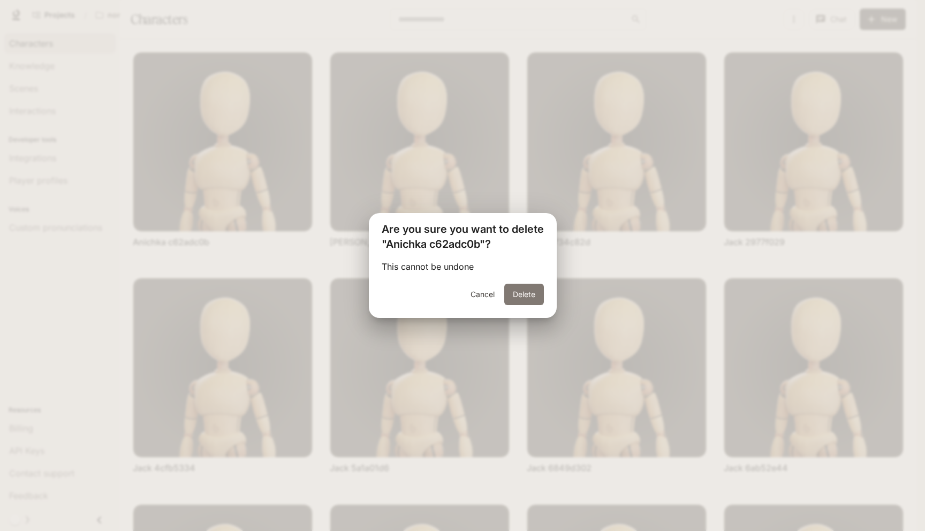
click at [539, 293] on button "Delete" at bounding box center [524, 294] width 40 height 21
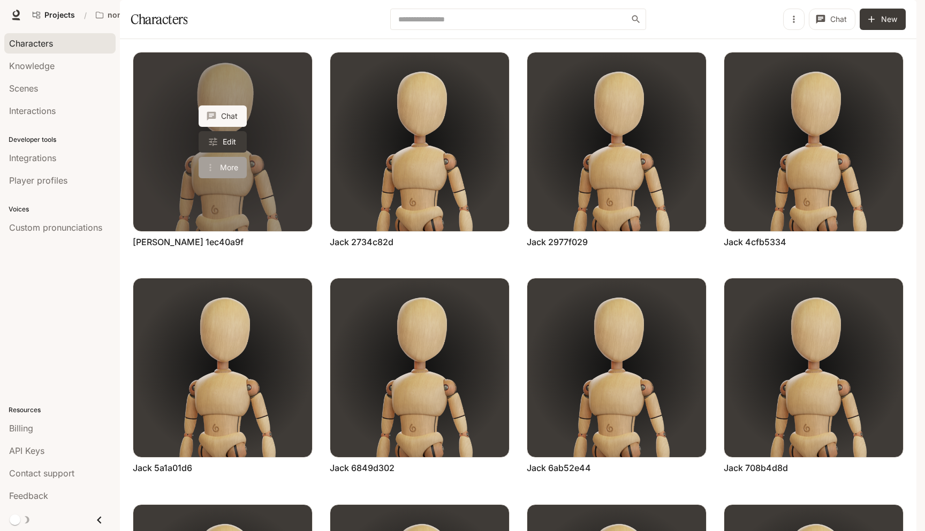
click at [231, 178] on button "More" at bounding box center [223, 167] width 48 height 21
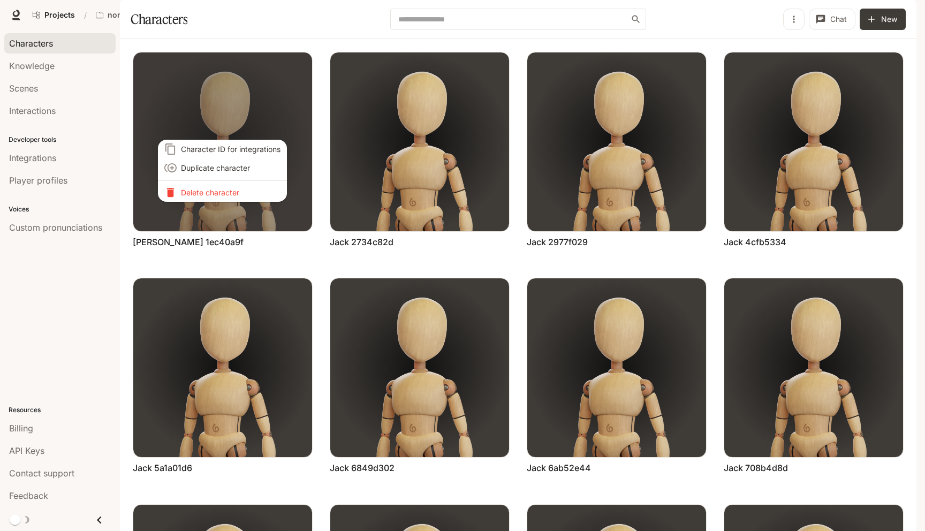
click at [237, 194] on p "Delete character" at bounding box center [231, 192] width 100 height 11
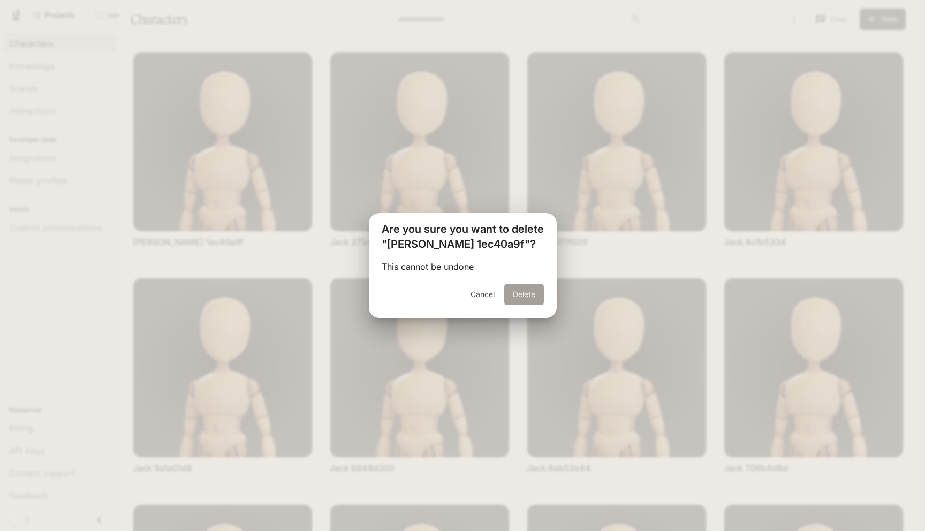
click at [521, 297] on button "Delete" at bounding box center [524, 294] width 40 height 21
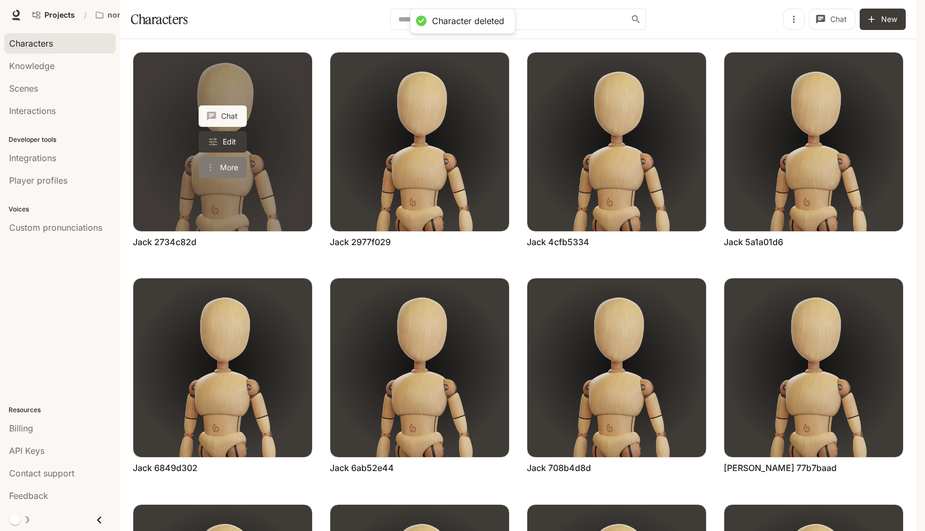
click at [229, 178] on button "More" at bounding box center [223, 167] width 48 height 21
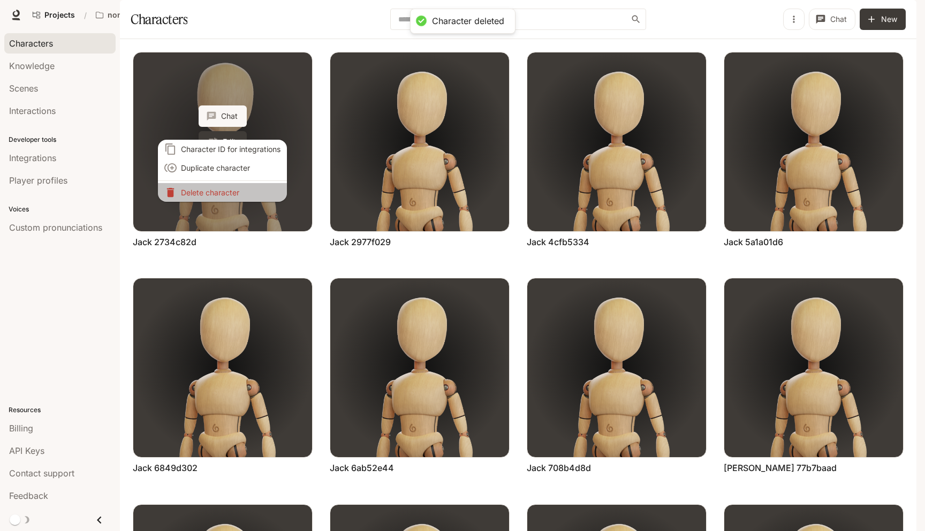
click at [229, 195] on p "Delete character" at bounding box center [231, 192] width 100 height 11
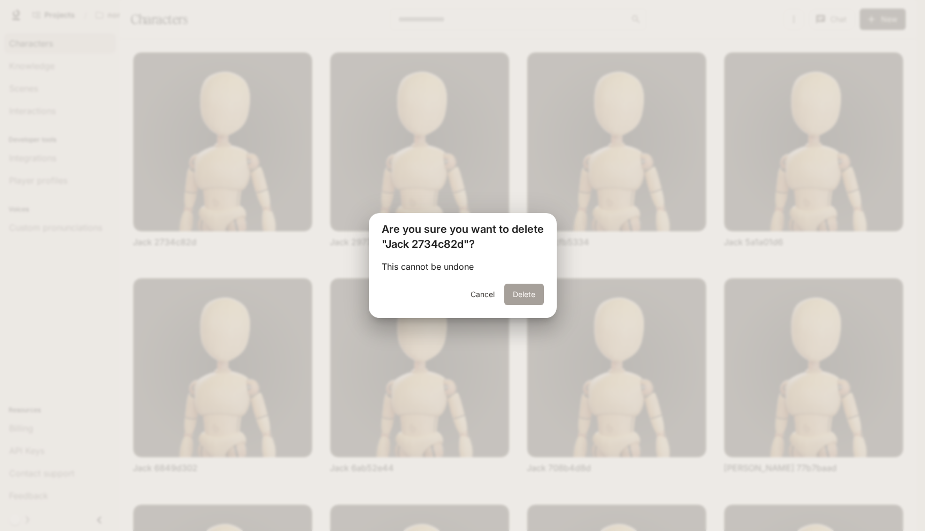
click at [519, 296] on button "Delete" at bounding box center [524, 294] width 40 height 21
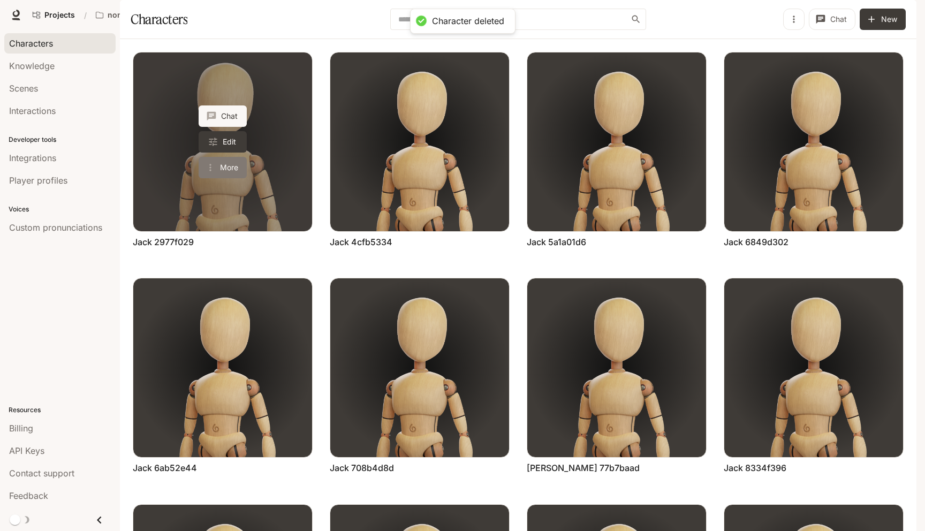
click at [225, 178] on button "More" at bounding box center [223, 167] width 48 height 21
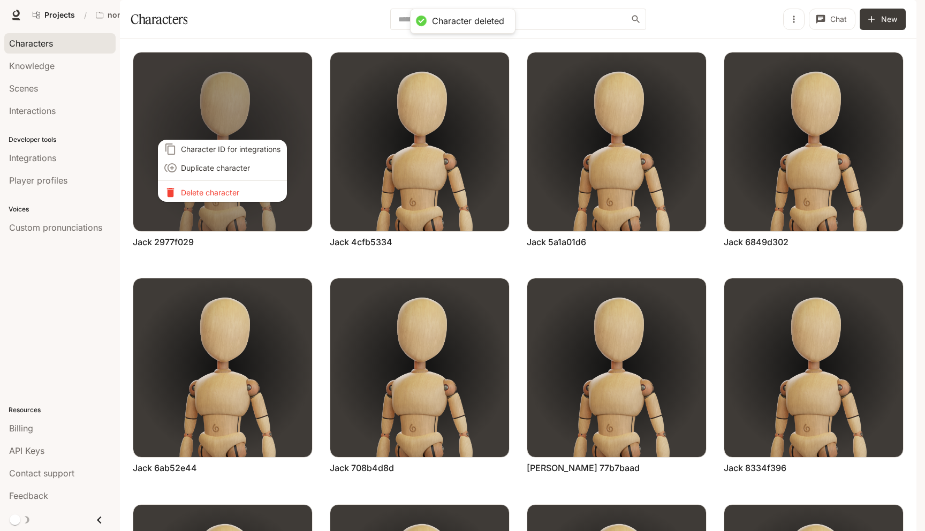
click at [228, 191] on p "Delete character" at bounding box center [231, 192] width 100 height 11
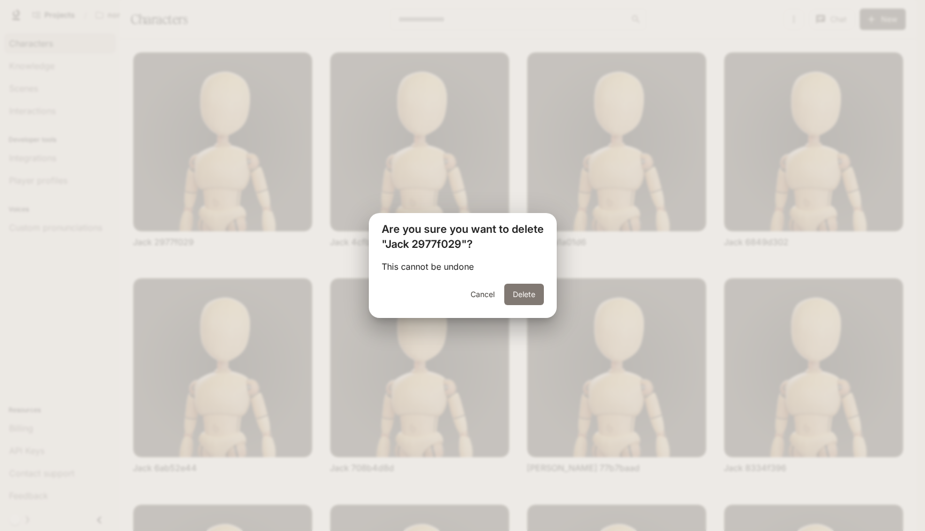
click at [523, 301] on button "Delete" at bounding box center [524, 294] width 40 height 21
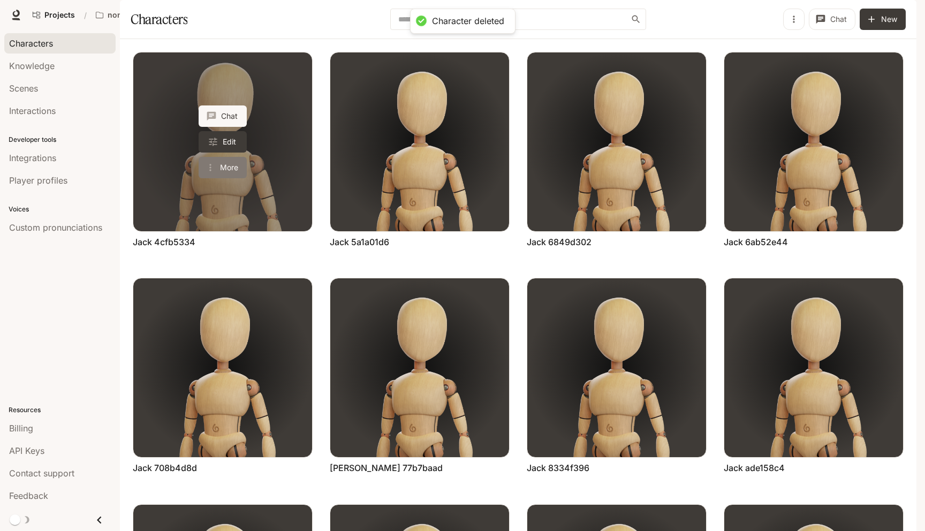
click at [232, 178] on button "More" at bounding box center [223, 167] width 48 height 21
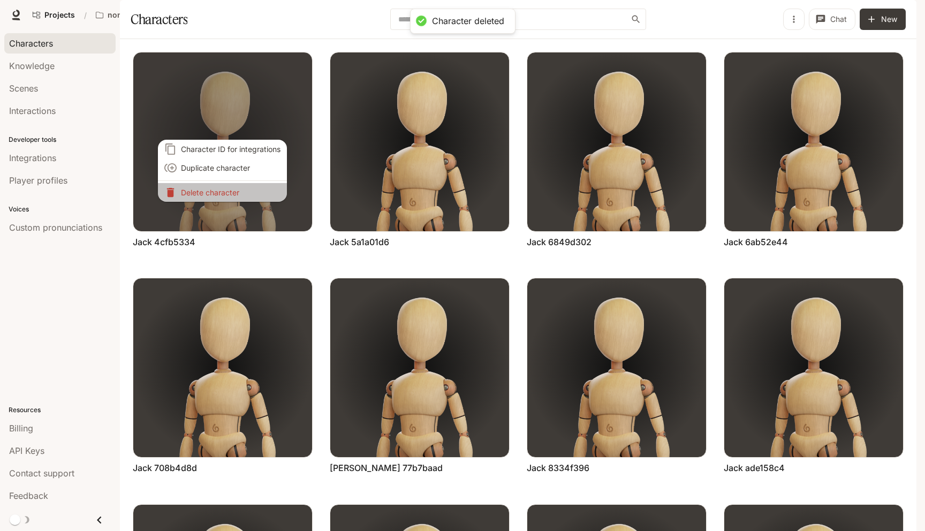
click at [232, 195] on p "Delete character" at bounding box center [231, 192] width 100 height 11
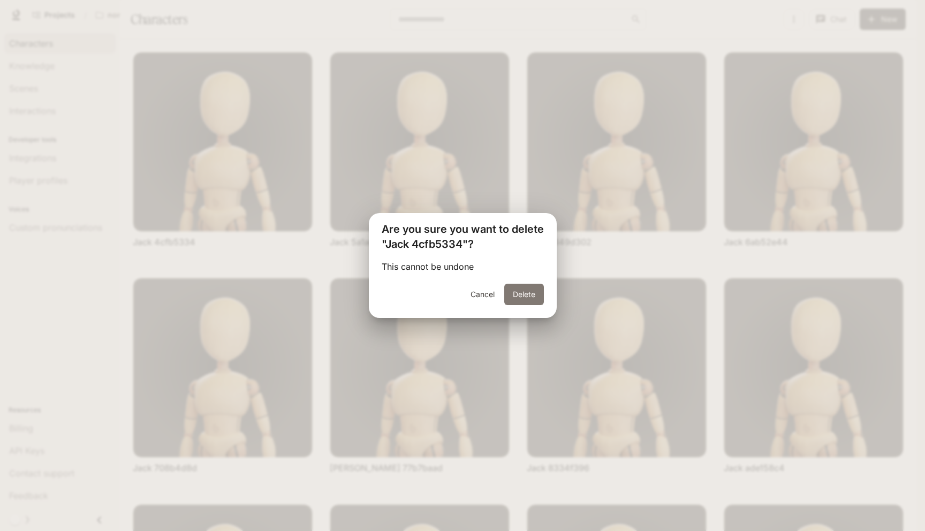
click at [538, 288] on button "Delete" at bounding box center [524, 294] width 40 height 21
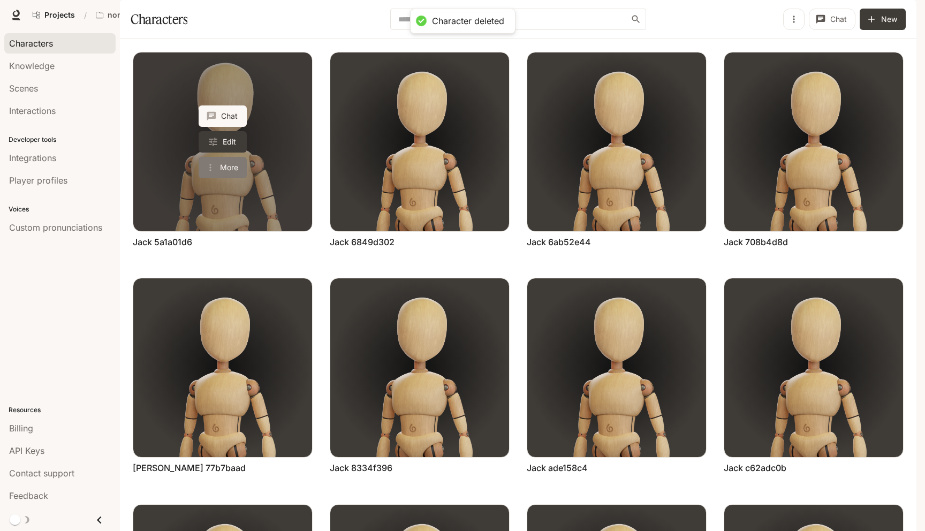
click at [225, 178] on button "More" at bounding box center [223, 167] width 48 height 21
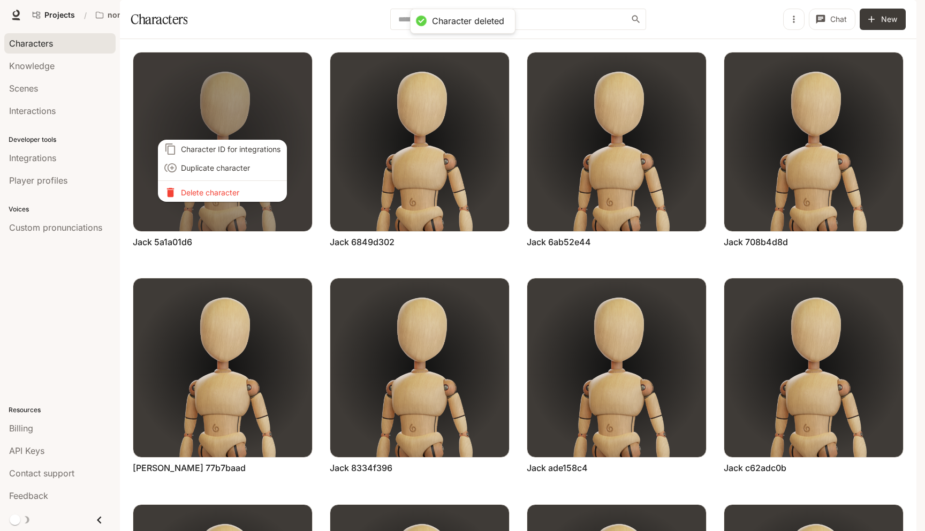
click at [227, 193] on p "Delete character" at bounding box center [231, 192] width 100 height 11
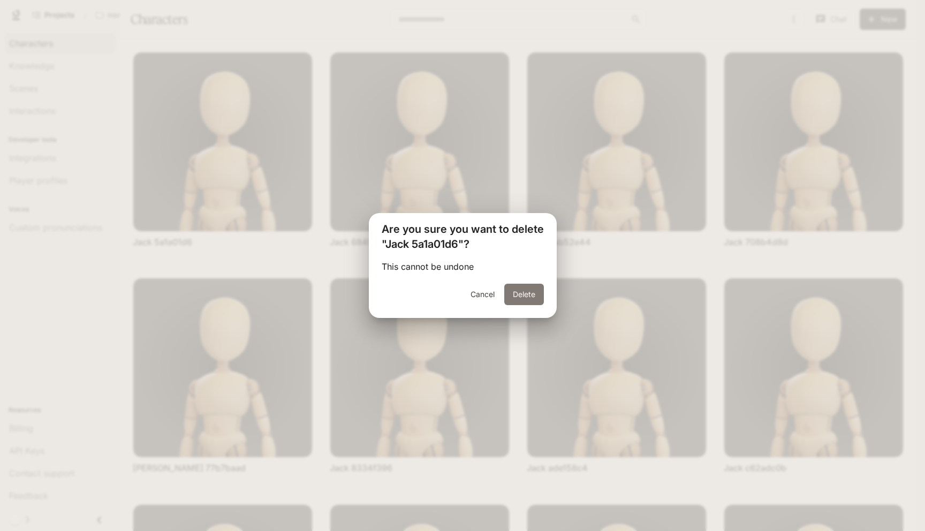
click at [534, 301] on button "Delete" at bounding box center [524, 294] width 40 height 21
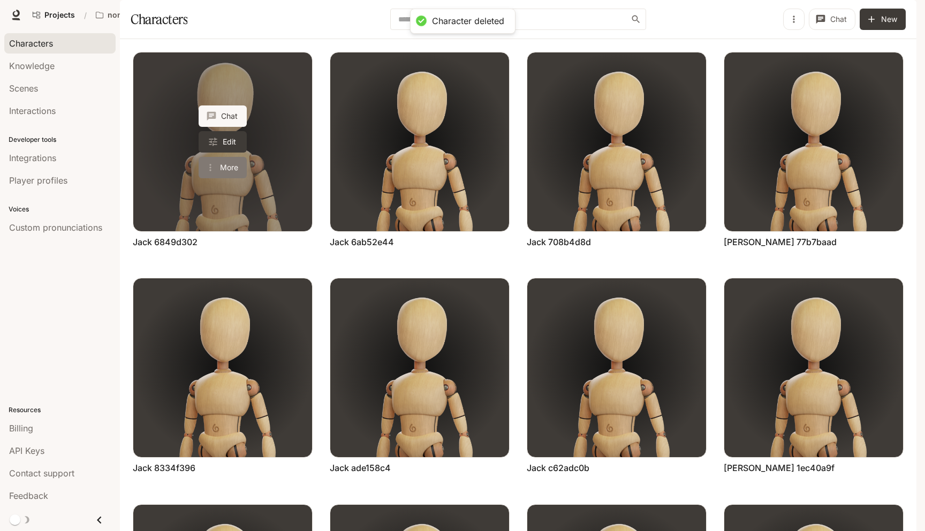
click at [228, 178] on button "More" at bounding box center [223, 167] width 48 height 21
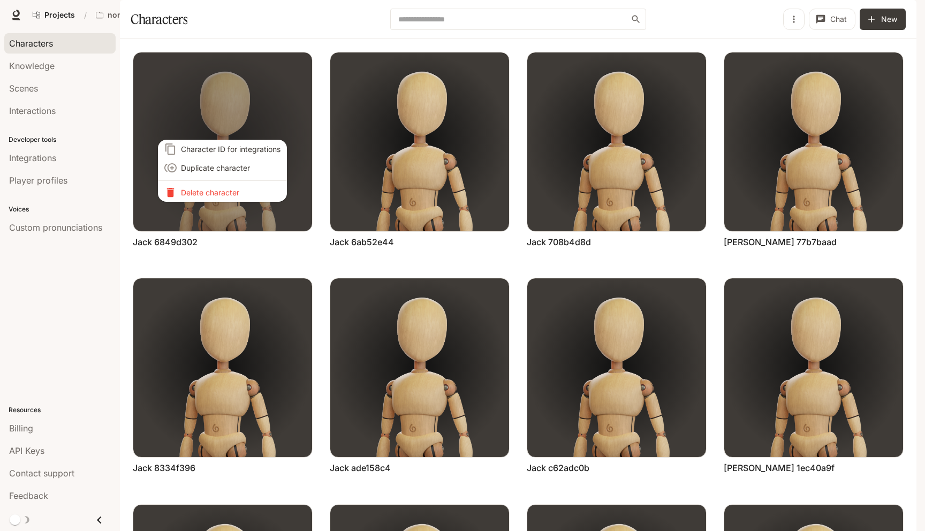
click at [254, 194] on p "Delete character" at bounding box center [231, 192] width 100 height 11
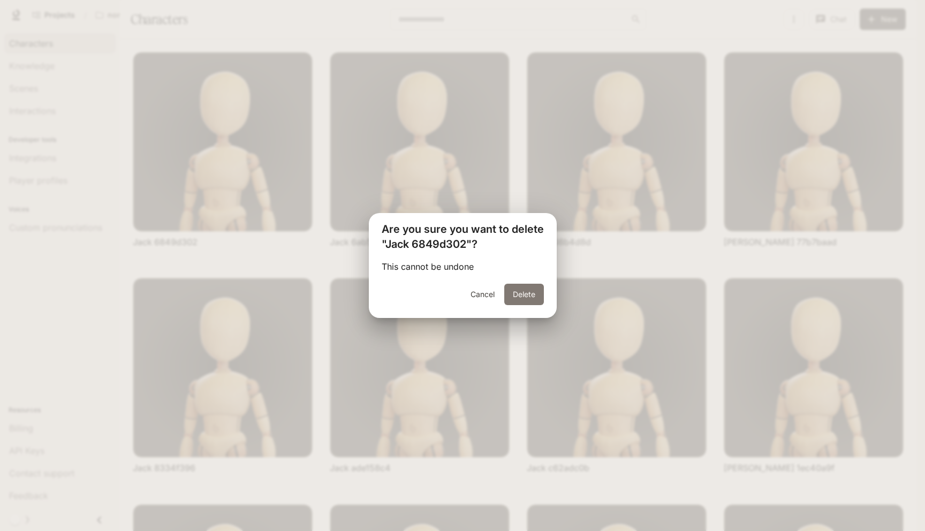
click at [518, 291] on button "Delete" at bounding box center [524, 294] width 40 height 21
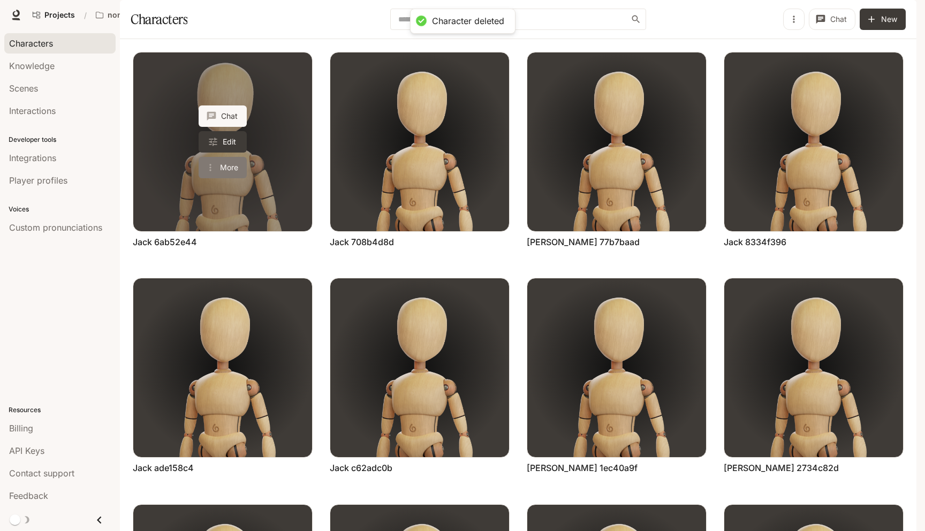
click at [212, 173] on icon "More actions" at bounding box center [210, 167] width 11 height 11
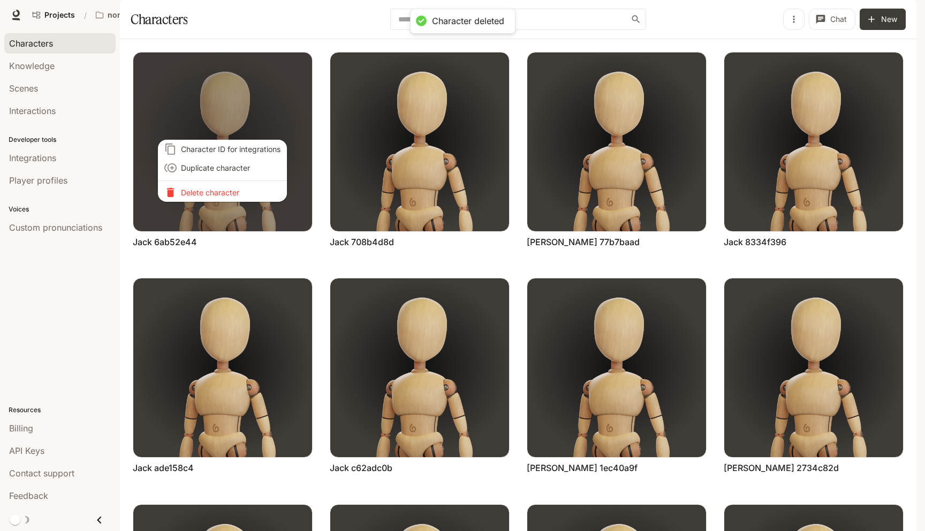
click at [211, 194] on p "Delete character" at bounding box center [231, 192] width 100 height 11
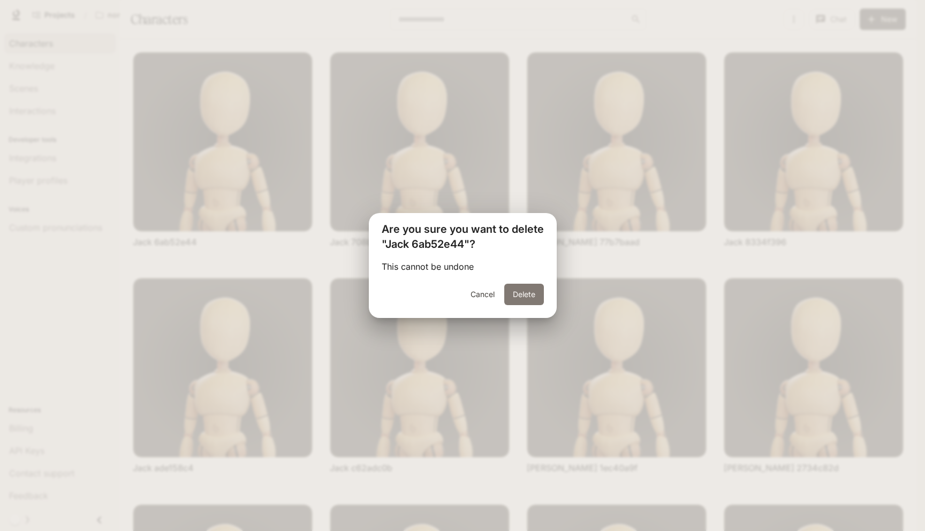
click at [518, 294] on button "Delete" at bounding box center [524, 294] width 40 height 21
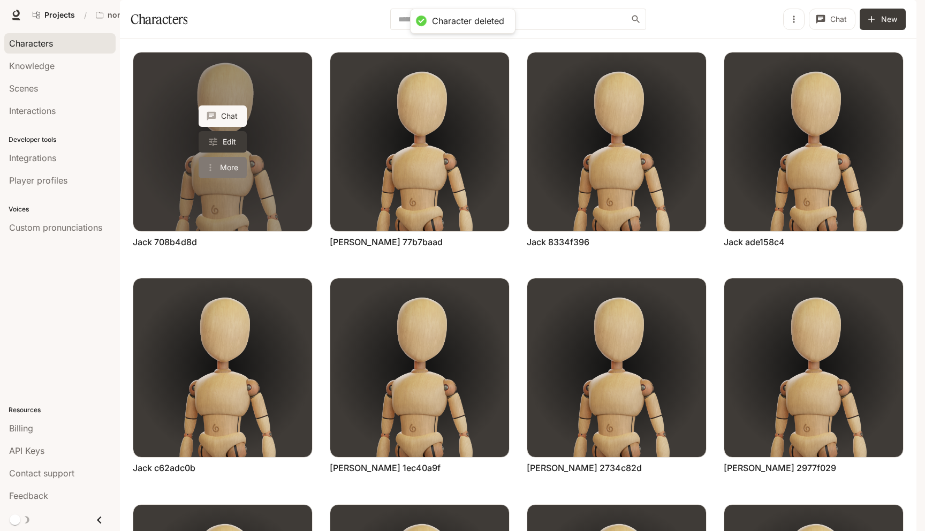
click at [230, 178] on button "More" at bounding box center [223, 167] width 48 height 21
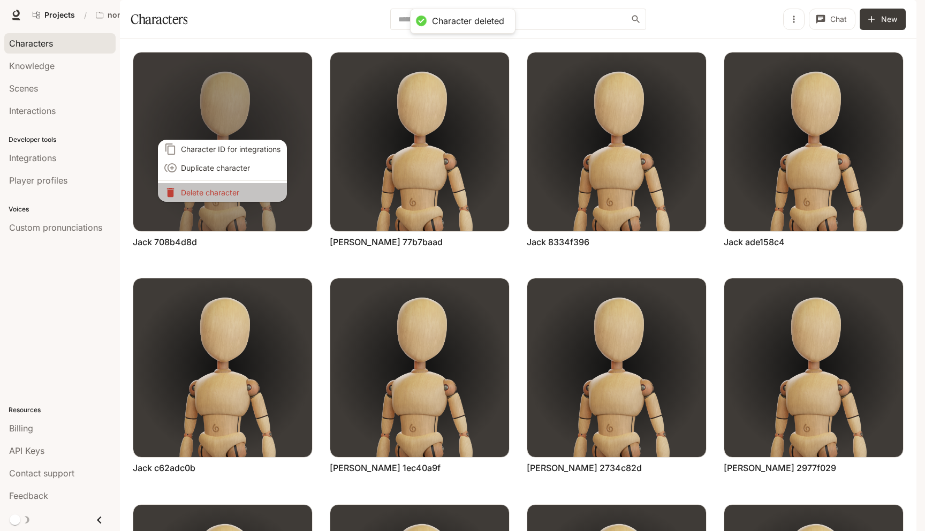
click at [229, 196] on p "Delete character" at bounding box center [231, 192] width 100 height 11
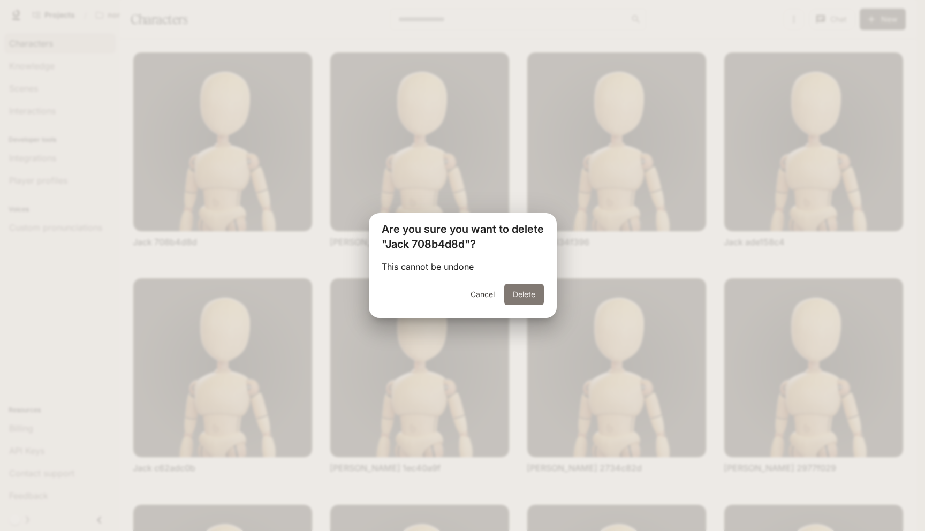
click at [522, 290] on button "Delete" at bounding box center [524, 294] width 40 height 21
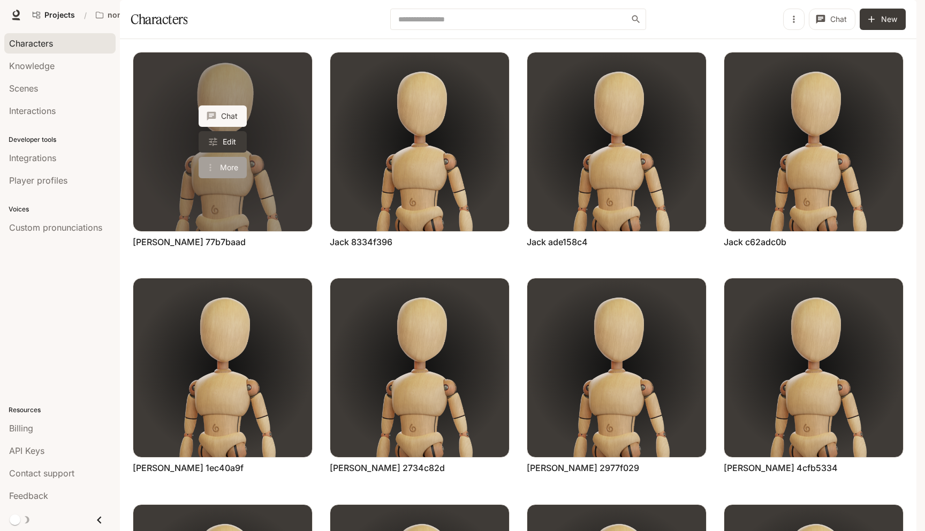
click at [241, 178] on button "More" at bounding box center [223, 167] width 48 height 21
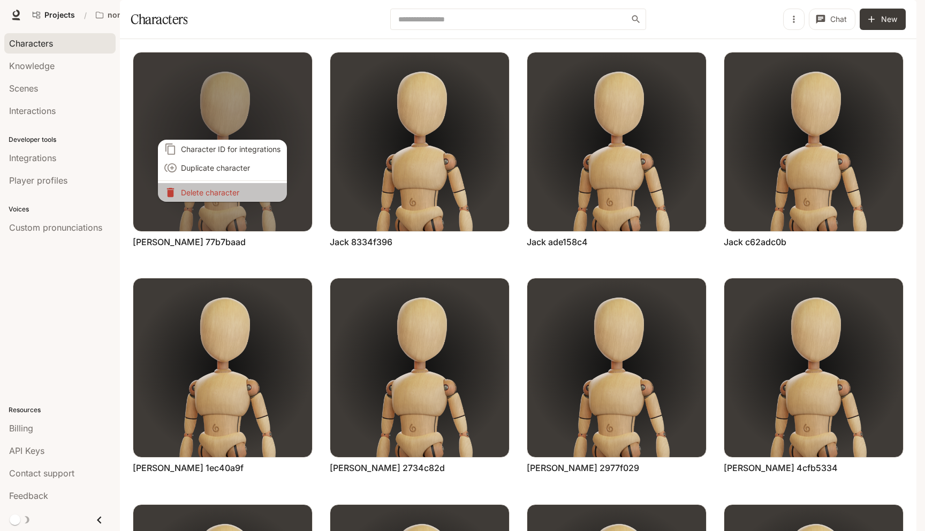
click at [246, 188] on p "Delete character" at bounding box center [231, 192] width 100 height 11
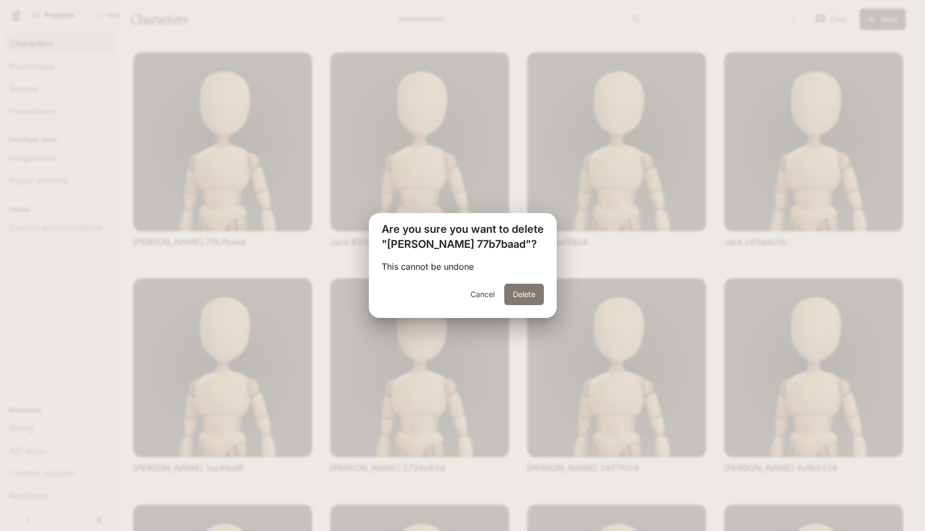
click at [534, 290] on button "Delete" at bounding box center [524, 294] width 40 height 21
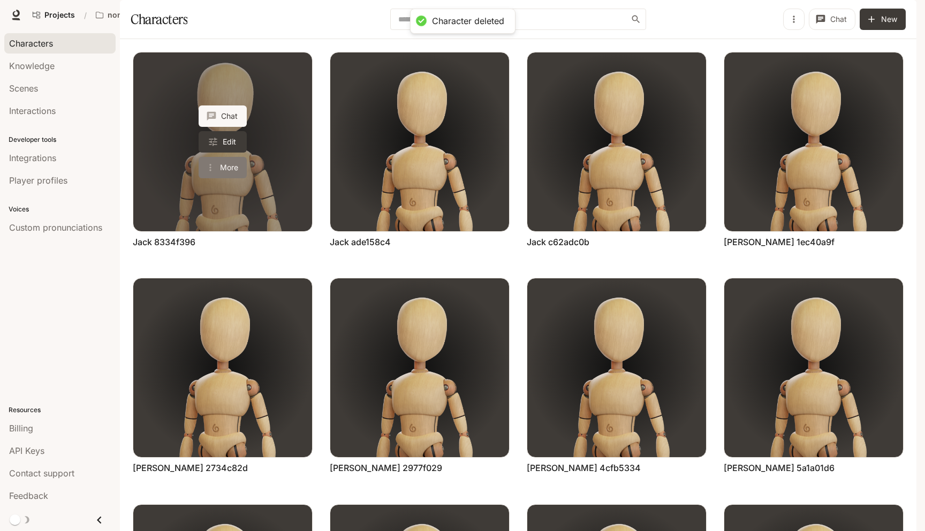
click at [207, 178] on button "More" at bounding box center [223, 167] width 48 height 21
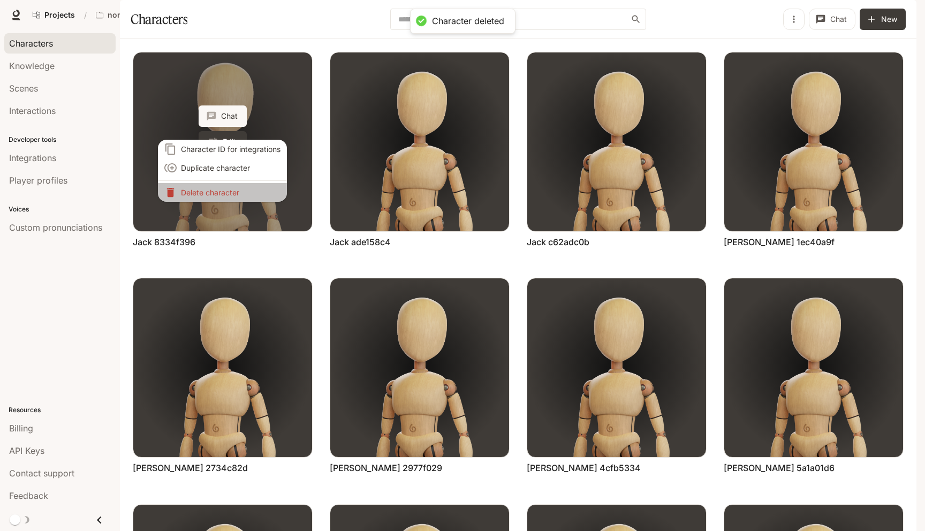
click at [207, 187] on p "Delete character" at bounding box center [231, 192] width 100 height 11
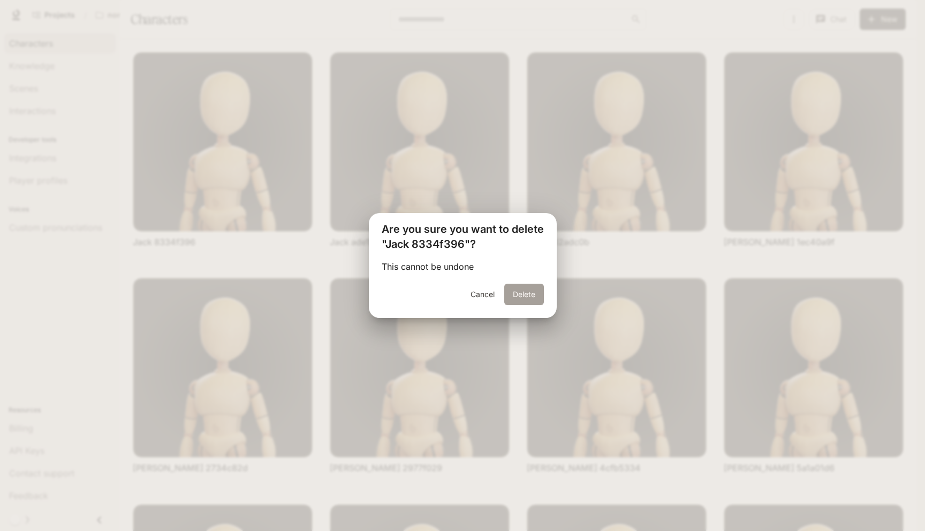
click at [539, 303] on button "Delete" at bounding box center [524, 294] width 40 height 21
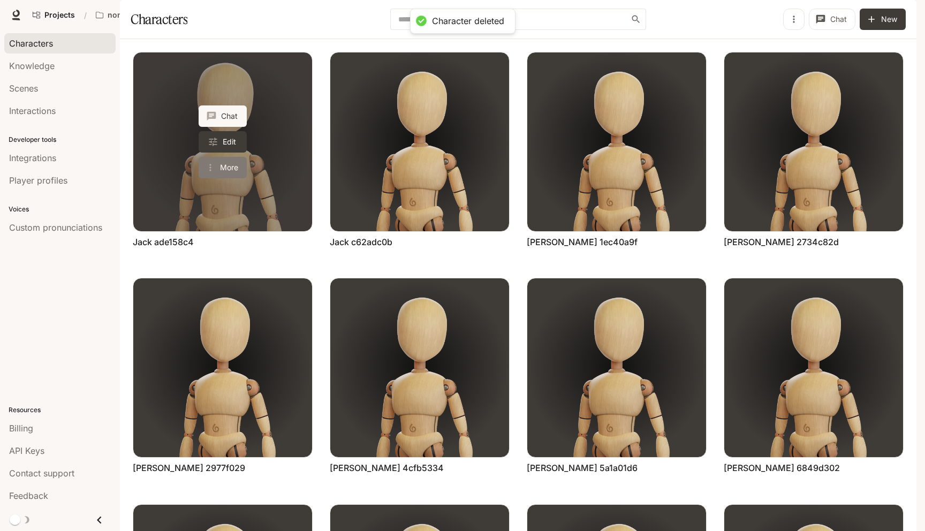
click at [226, 178] on button "More" at bounding box center [223, 167] width 48 height 21
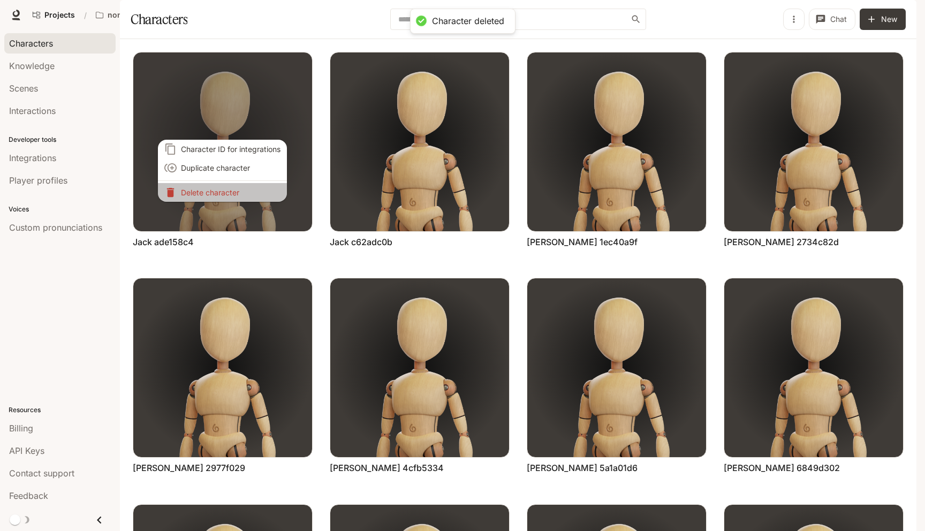
click at [225, 194] on p "Delete character" at bounding box center [231, 192] width 100 height 11
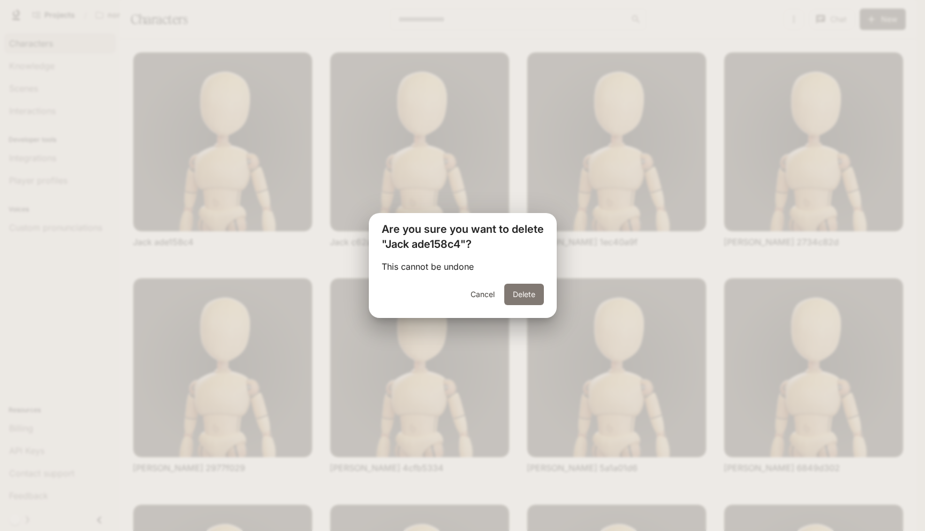
click at [526, 301] on button "Delete" at bounding box center [524, 294] width 40 height 21
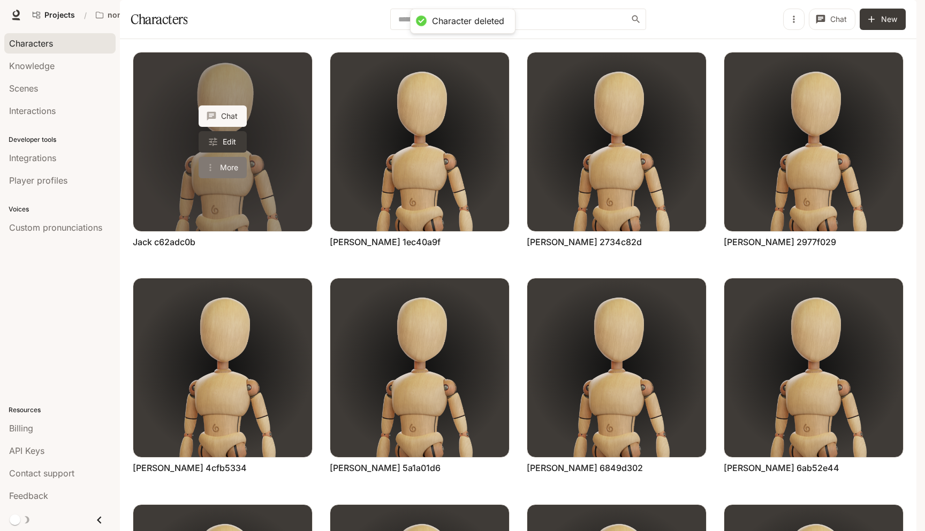
click at [237, 178] on button "More" at bounding box center [223, 167] width 48 height 21
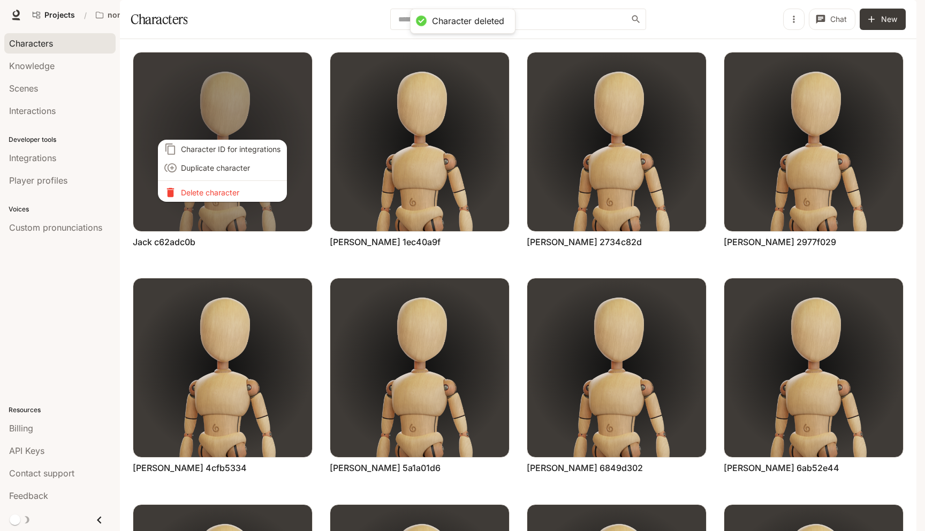
click at [237, 193] on p "Delete character" at bounding box center [231, 192] width 100 height 11
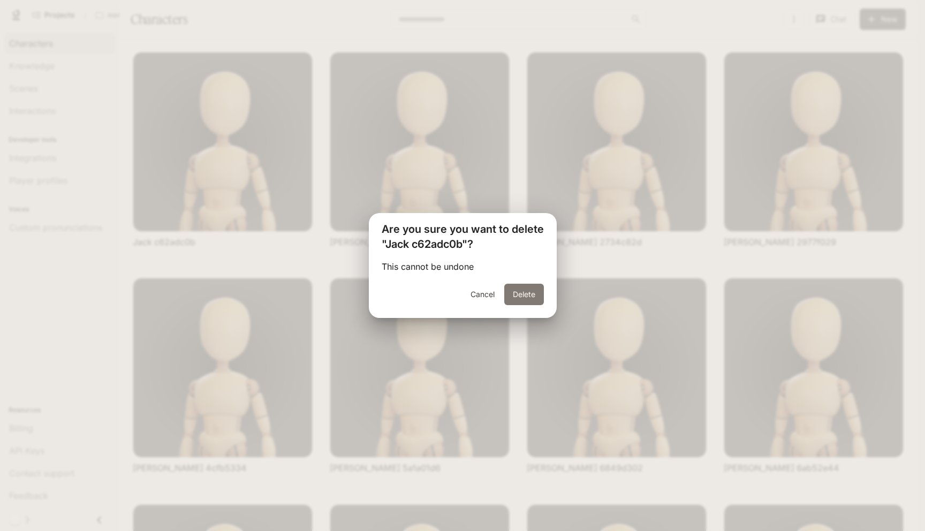
click at [529, 295] on button "Delete" at bounding box center [524, 294] width 40 height 21
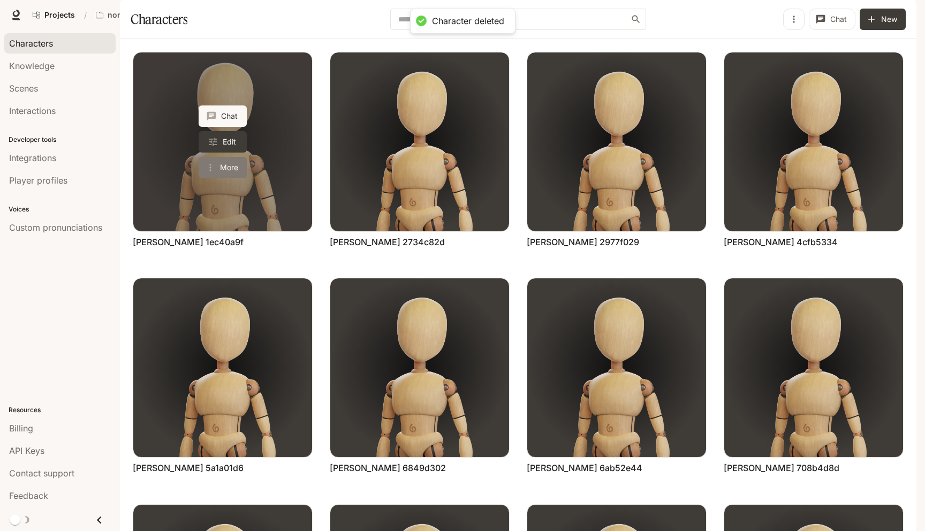
click at [231, 178] on button "More" at bounding box center [223, 167] width 48 height 21
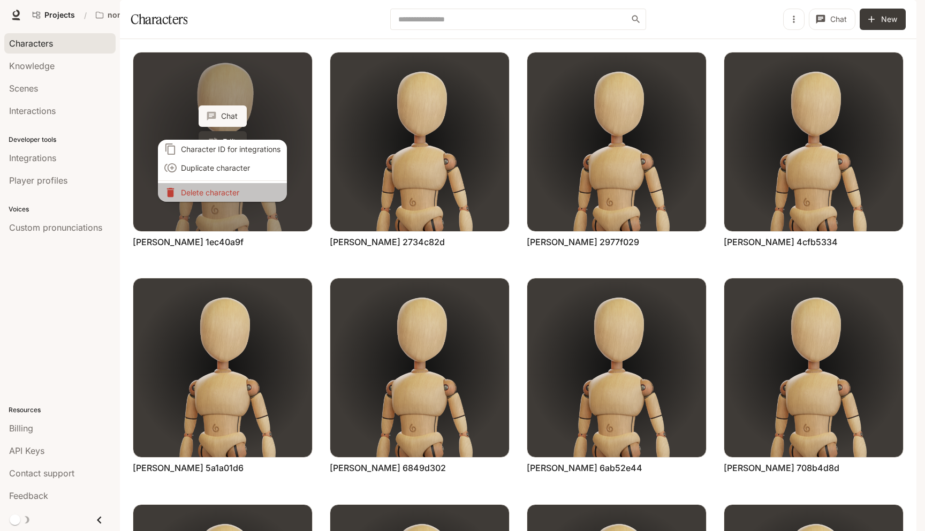
click at [231, 192] on p "Delete character" at bounding box center [231, 192] width 100 height 11
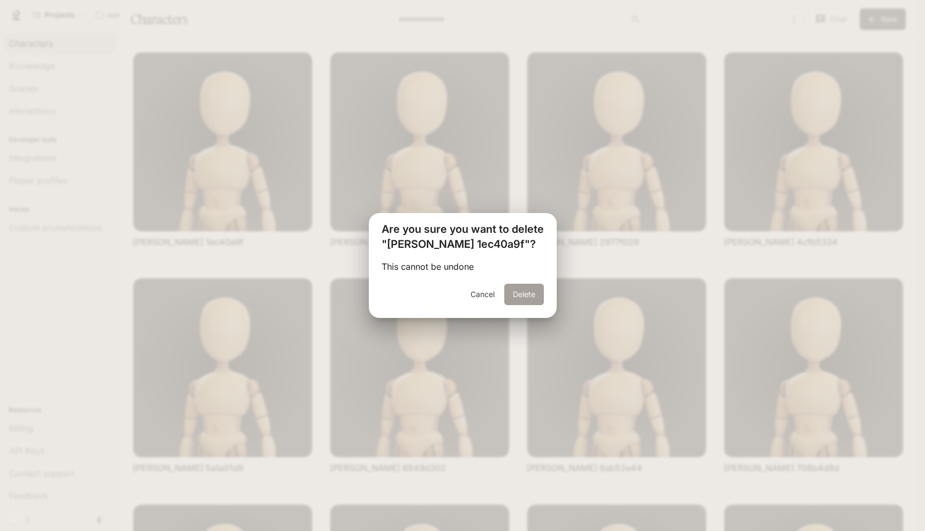
click at [523, 295] on button "Delete" at bounding box center [524, 294] width 40 height 21
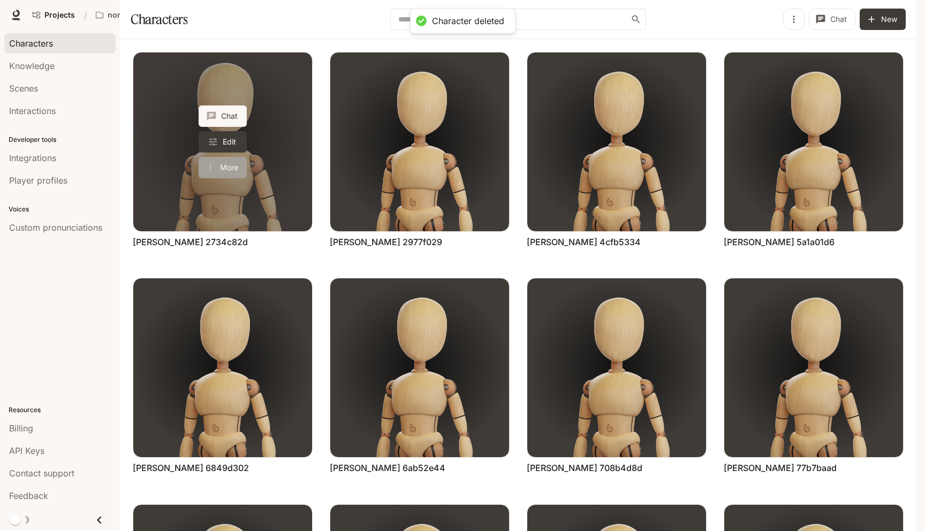
click at [218, 178] on button "More" at bounding box center [223, 167] width 48 height 21
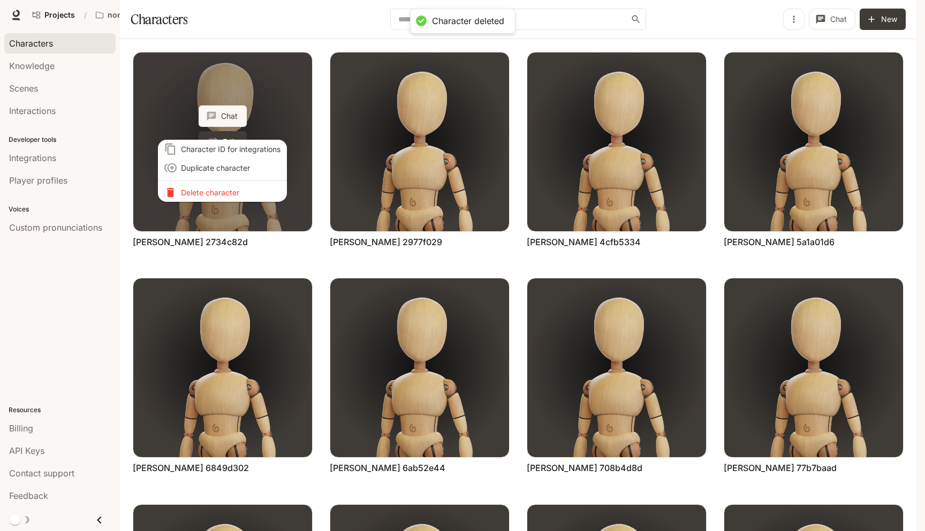
click at [218, 189] on p "Delete character" at bounding box center [231, 192] width 100 height 11
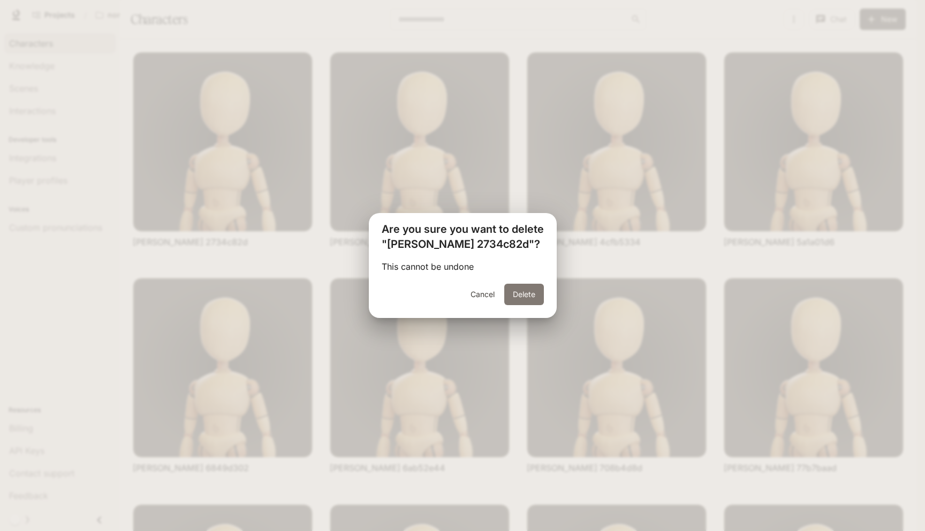
click at [526, 290] on button "Delete" at bounding box center [524, 294] width 40 height 21
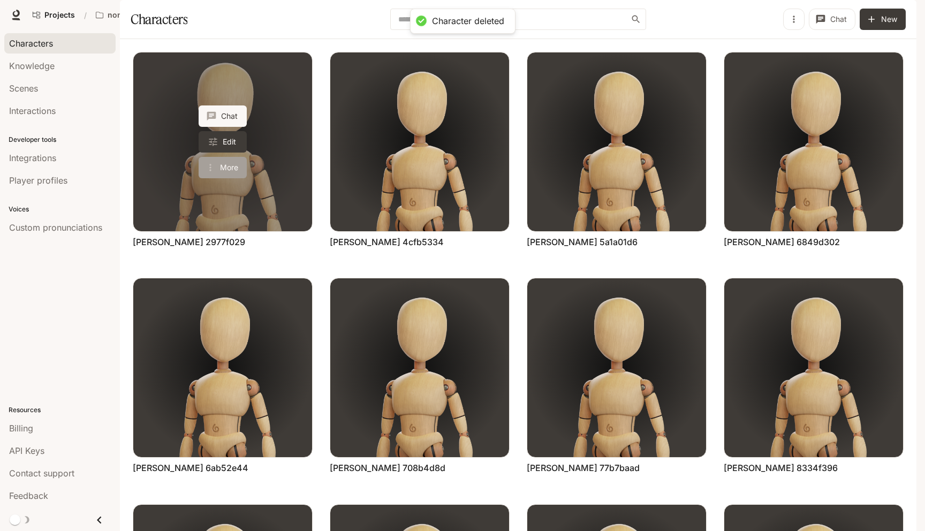
click at [225, 178] on button "More" at bounding box center [223, 167] width 48 height 21
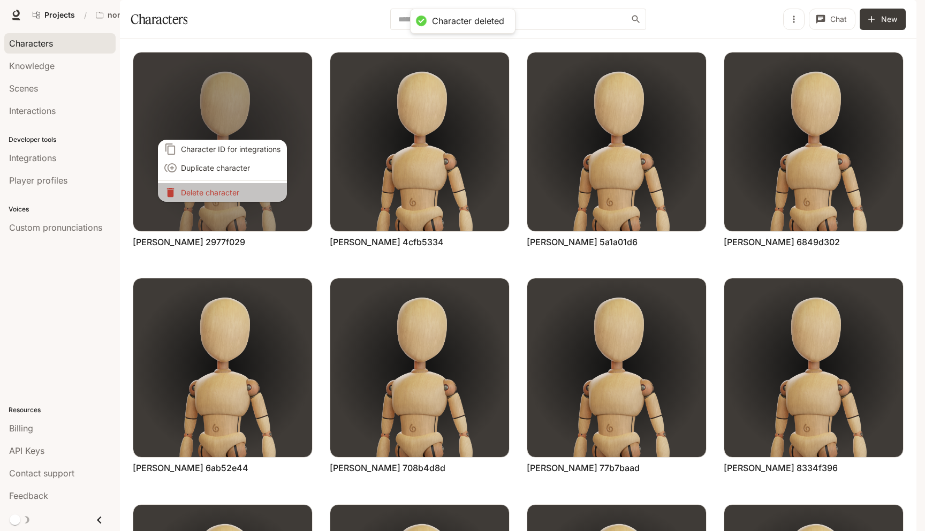
click at [234, 190] on p "Delete character" at bounding box center [231, 192] width 100 height 11
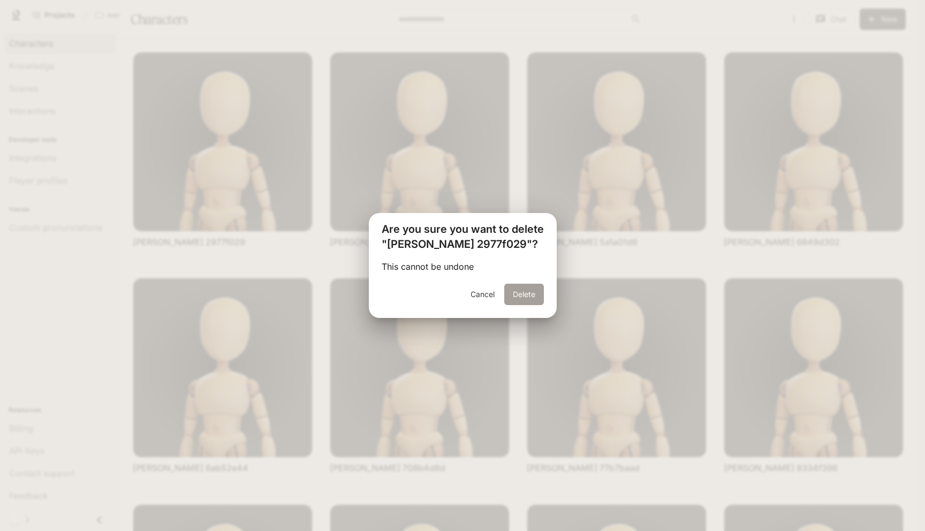
click at [539, 300] on button "Delete" at bounding box center [524, 294] width 40 height 21
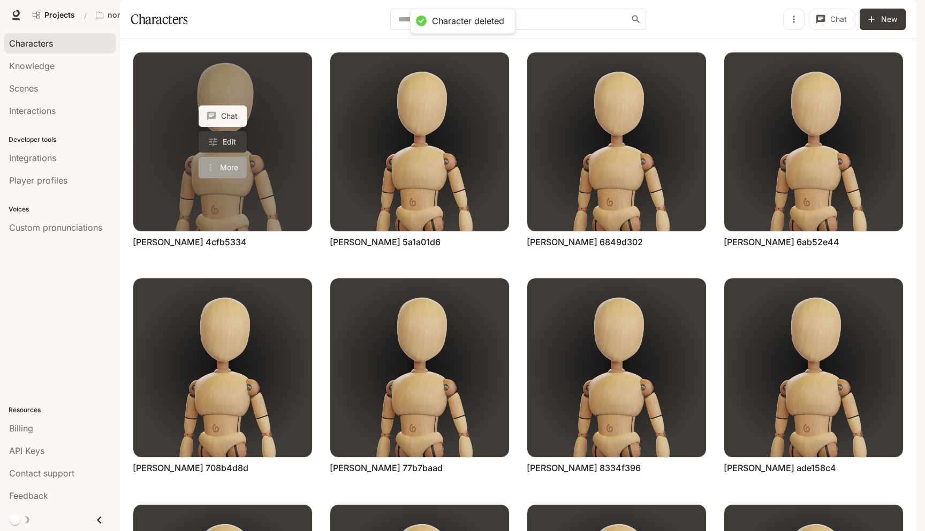
click at [219, 178] on button "More" at bounding box center [223, 167] width 48 height 21
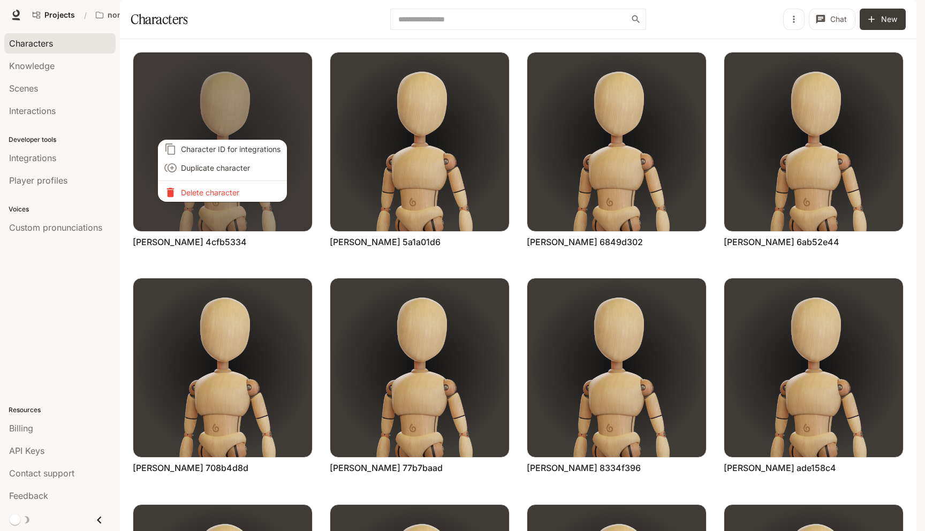
click at [226, 194] on p "Delete character" at bounding box center [231, 192] width 100 height 11
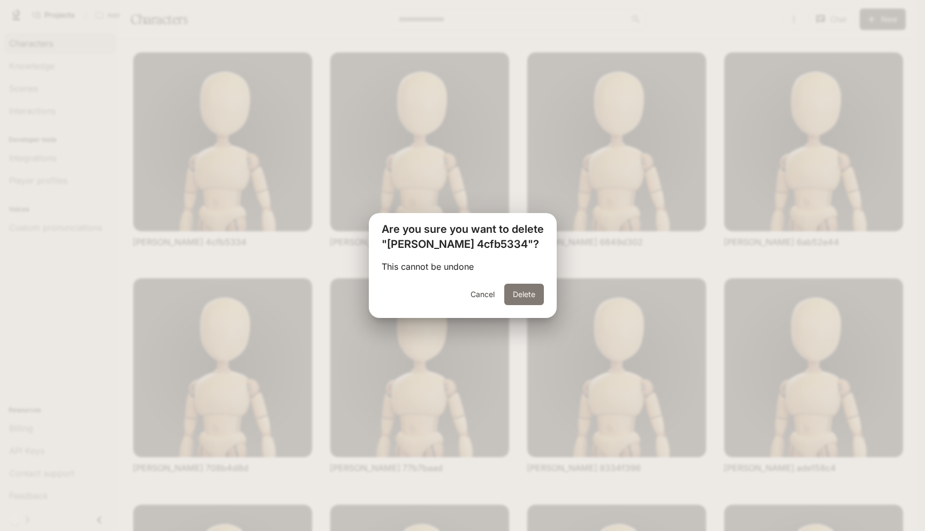
click at [521, 297] on button "Delete" at bounding box center [524, 294] width 40 height 21
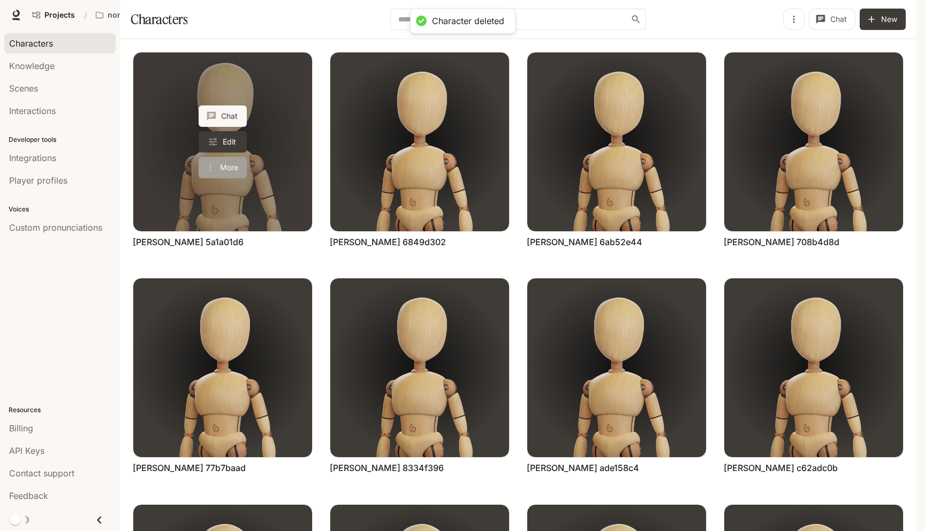
click at [235, 178] on button "More" at bounding box center [223, 167] width 48 height 21
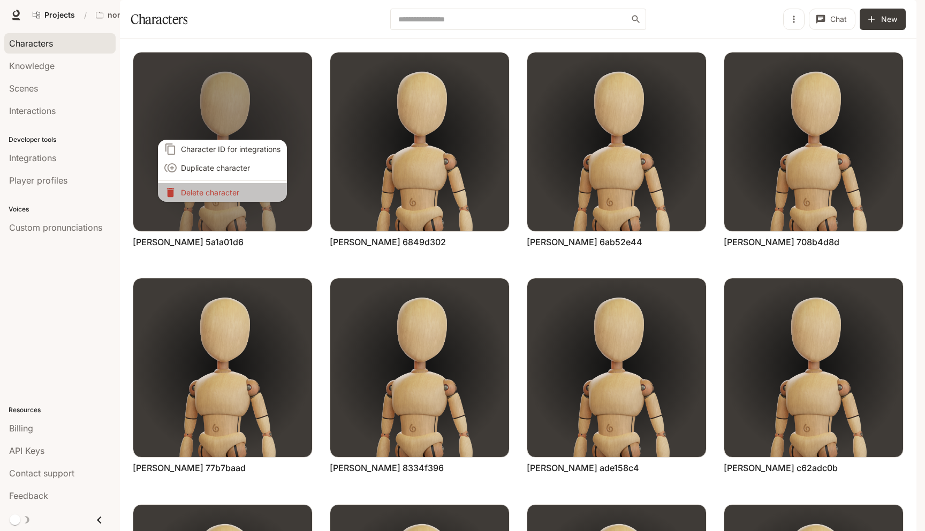
click at [235, 196] on p "Delete character" at bounding box center [231, 192] width 100 height 11
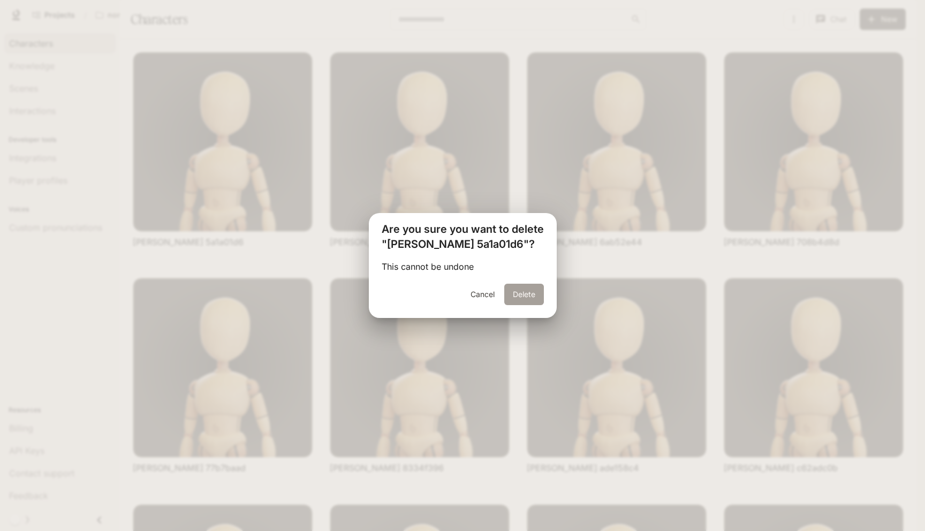
click at [535, 290] on button "Delete" at bounding box center [524, 294] width 40 height 21
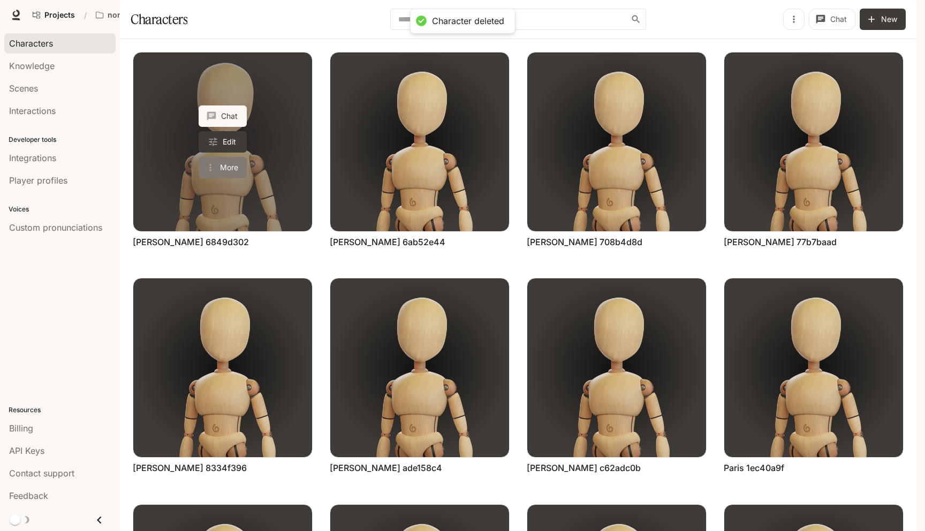
click at [230, 178] on button "More" at bounding box center [223, 167] width 48 height 21
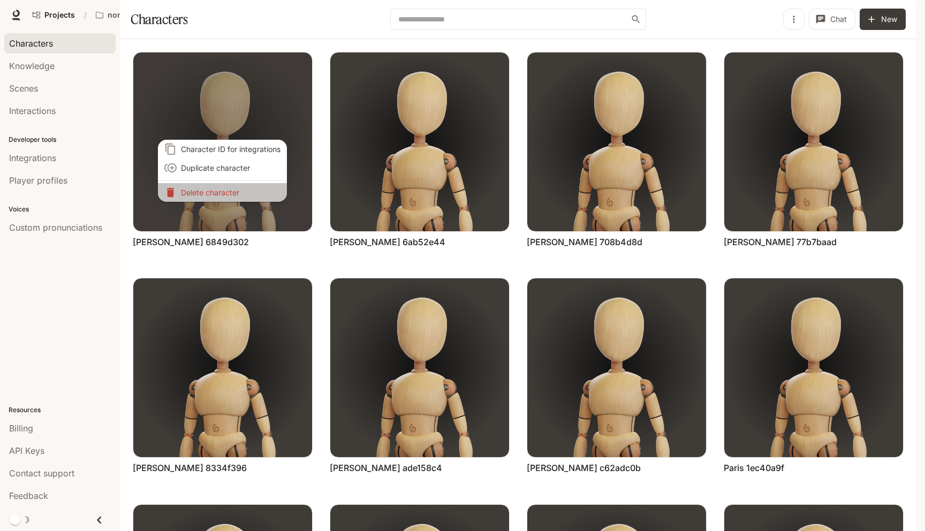
click at [242, 192] on p "Delete character" at bounding box center [231, 192] width 100 height 11
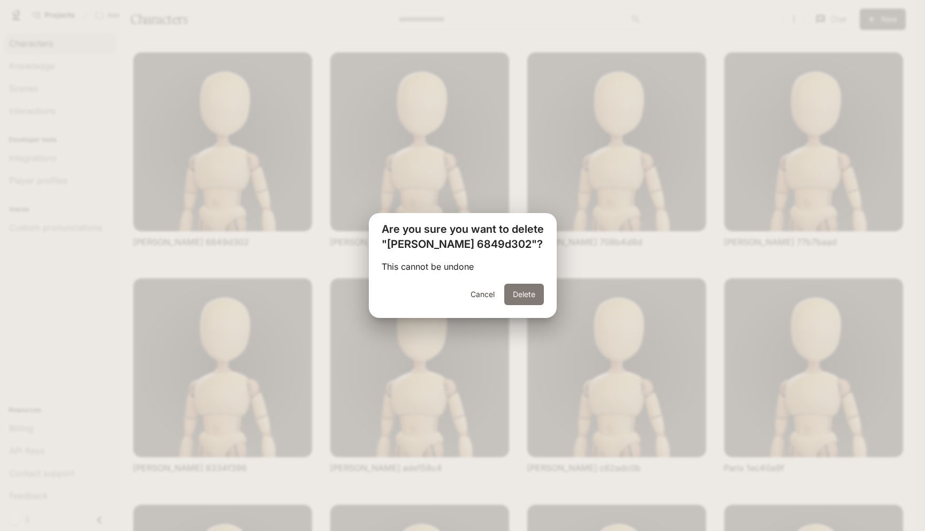
click at [519, 300] on button "Delete" at bounding box center [524, 294] width 40 height 21
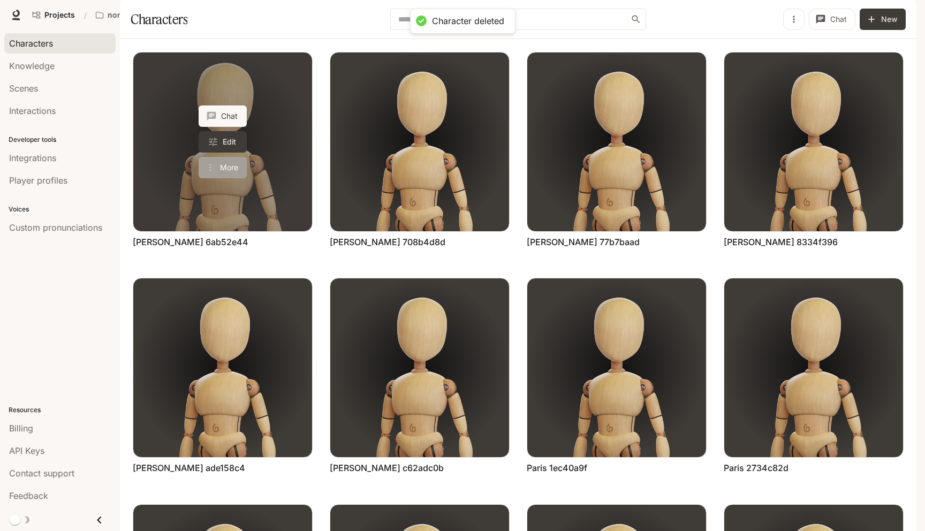
click at [223, 178] on button "More" at bounding box center [223, 167] width 48 height 21
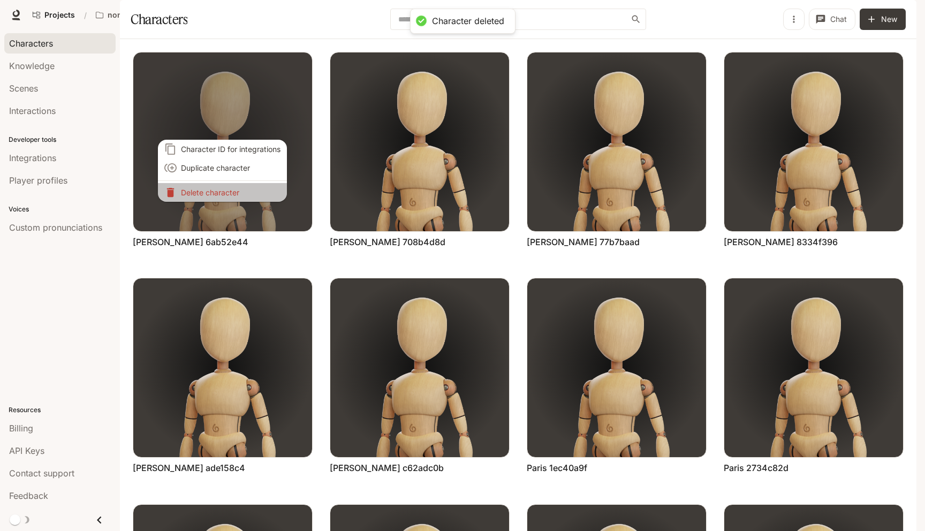
click at [233, 187] on p "Delete character" at bounding box center [231, 192] width 100 height 11
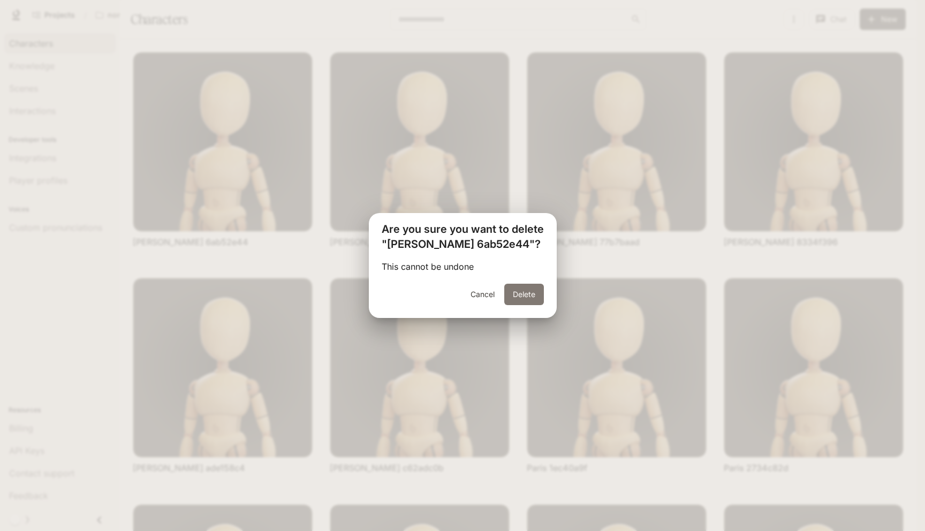
click at [516, 293] on button "Delete" at bounding box center [524, 294] width 40 height 21
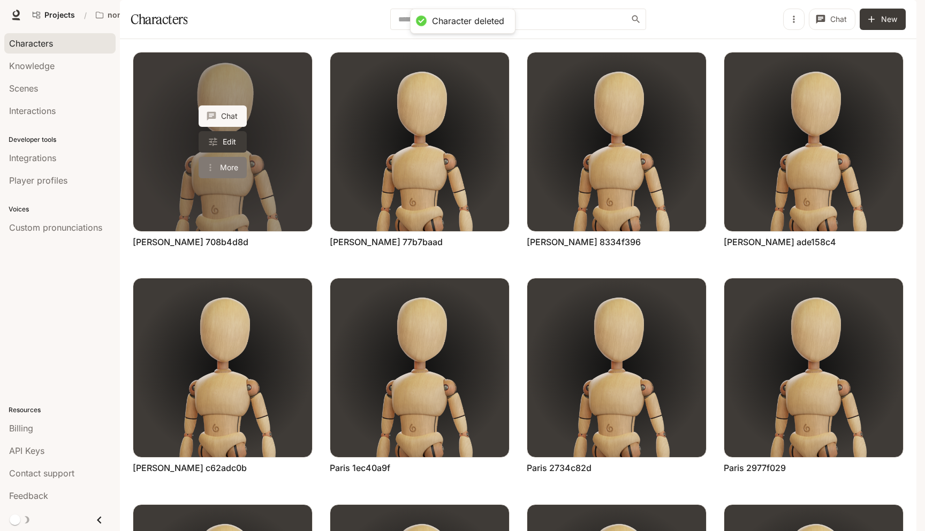
click at [230, 178] on button "More" at bounding box center [223, 167] width 48 height 21
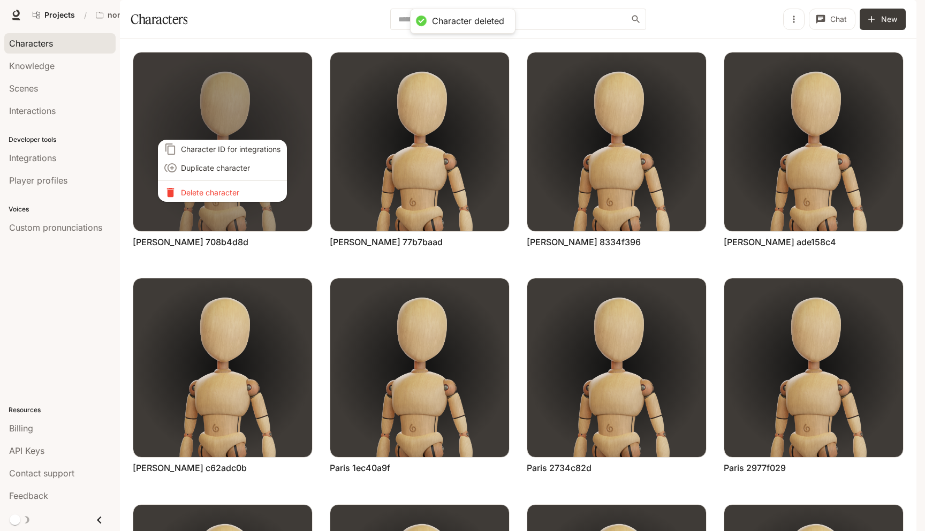
click at [229, 192] on p "Delete character" at bounding box center [231, 192] width 100 height 11
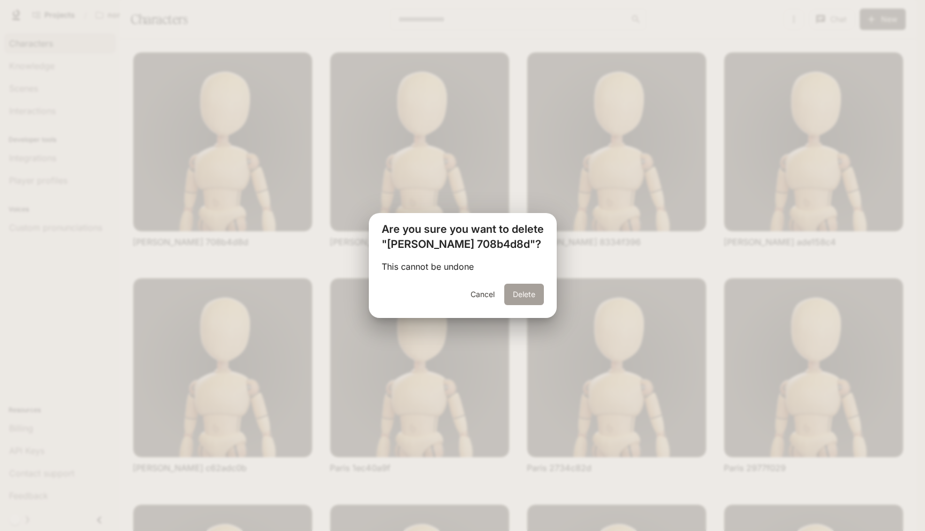
click at [530, 290] on button "Delete" at bounding box center [524, 294] width 40 height 21
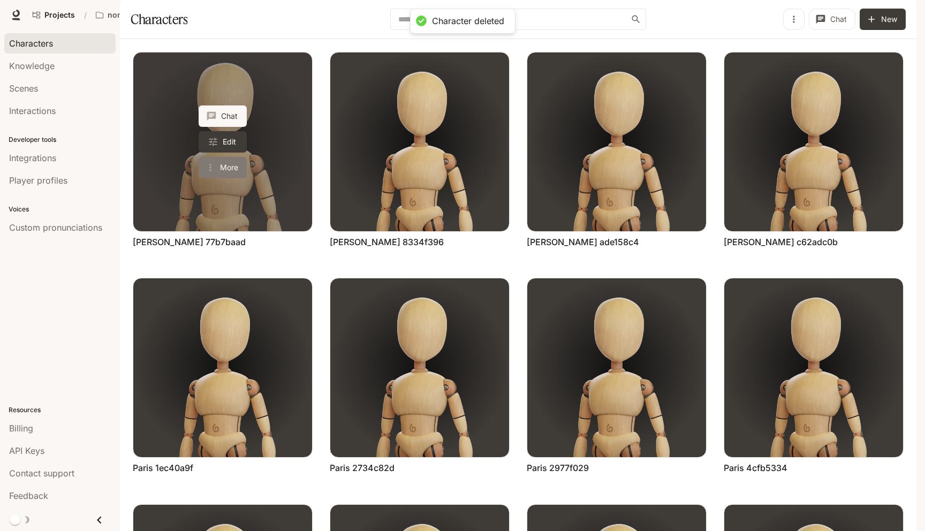
click at [223, 178] on button "More" at bounding box center [223, 167] width 48 height 21
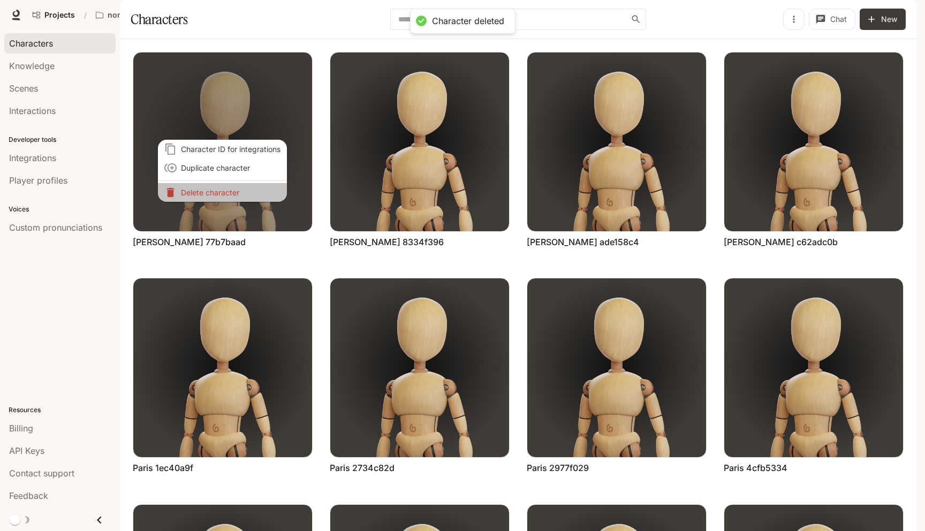
click at [221, 188] on p "Delete character" at bounding box center [231, 192] width 100 height 11
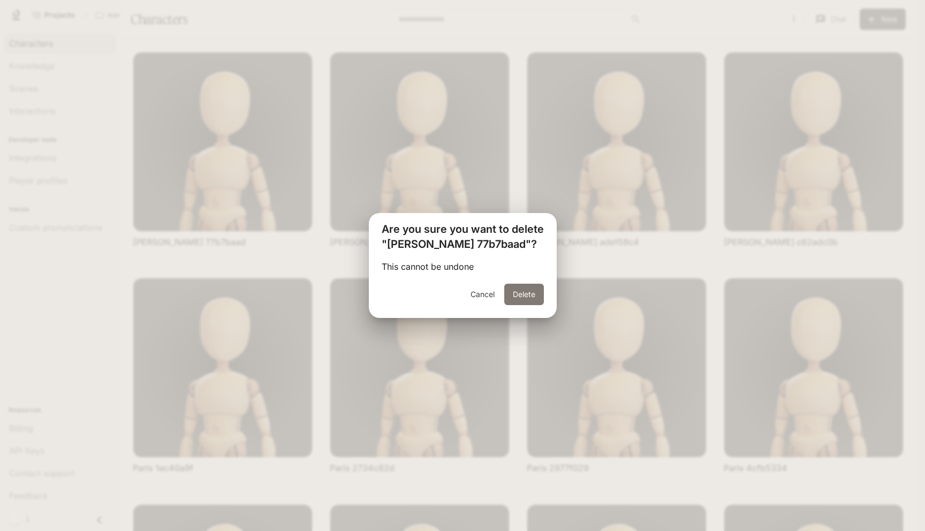
click at [516, 291] on button "Delete" at bounding box center [524, 294] width 40 height 21
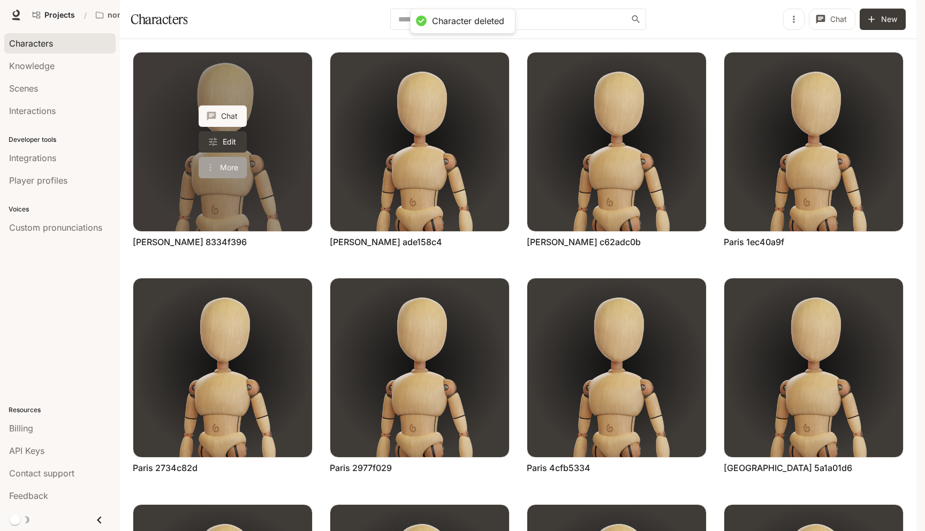
click at [222, 178] on button "More" at bounding box center [223, 167] width 48 height 21
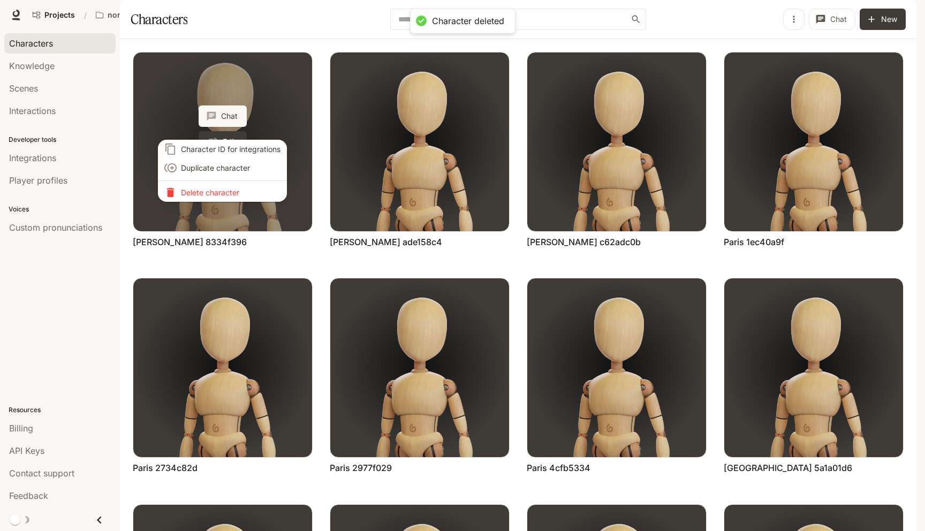
click at [222, 198] on li "Delete character" at bounding box center [222, 192] width 129 height 19
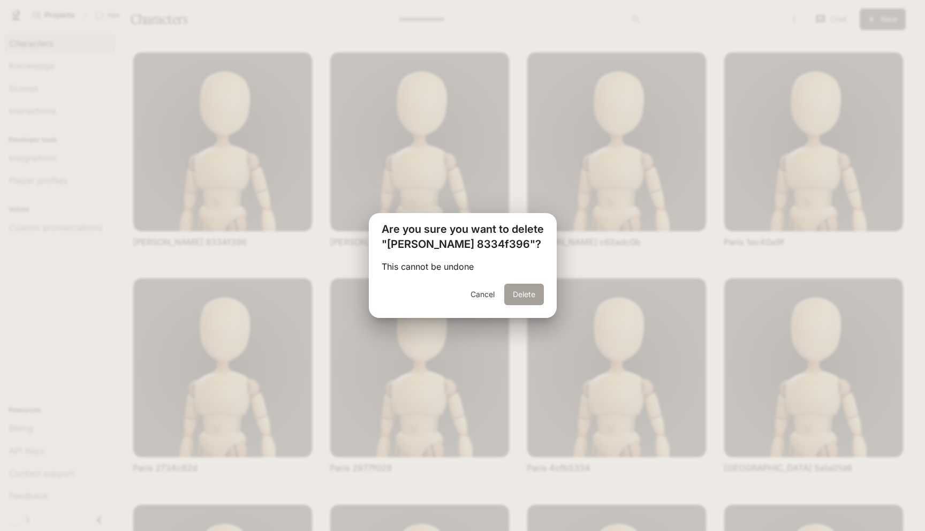
click at [538, 303] on button "Delete" at bounding box center [524, 294] width 40 height 21
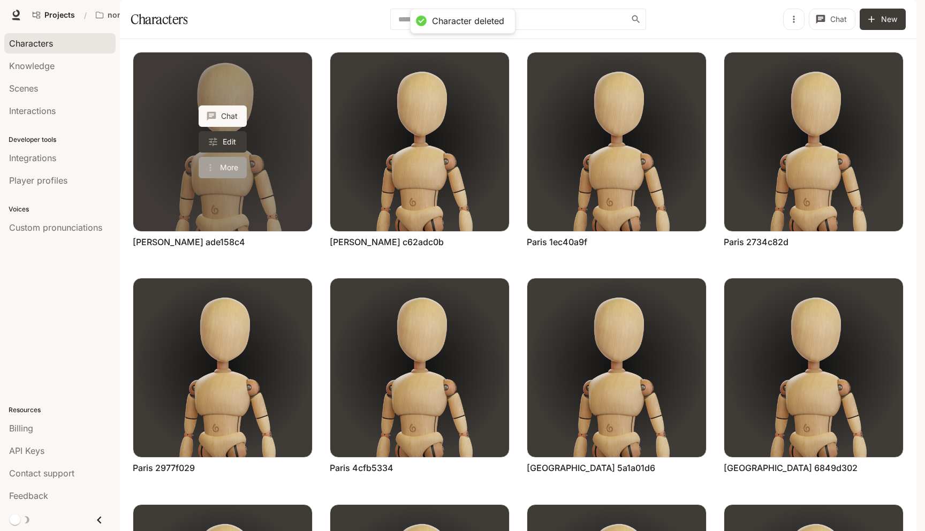
click at [220, 178] on button "More" at bounding box center [223, 167] width 48 height 21
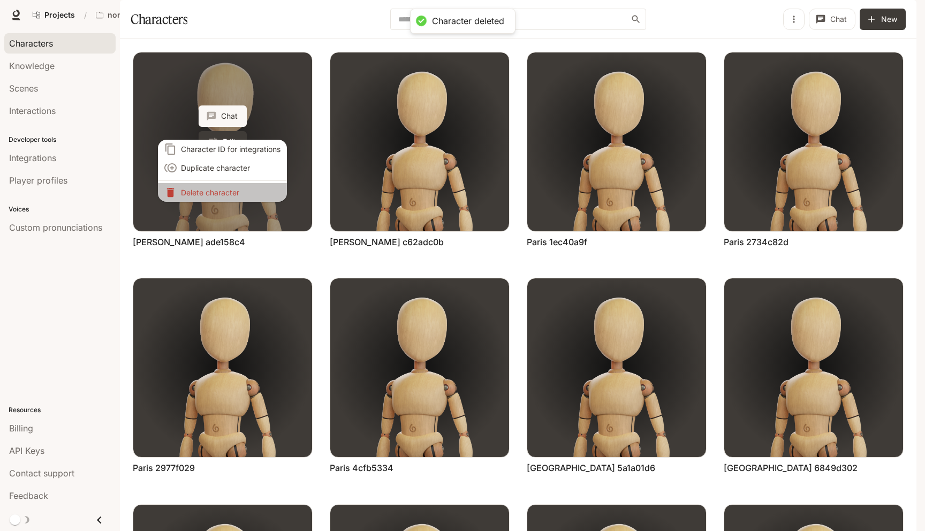
click at [220, 195] on p "Delete character" at bounding box center [231, 192] width 100 height 11
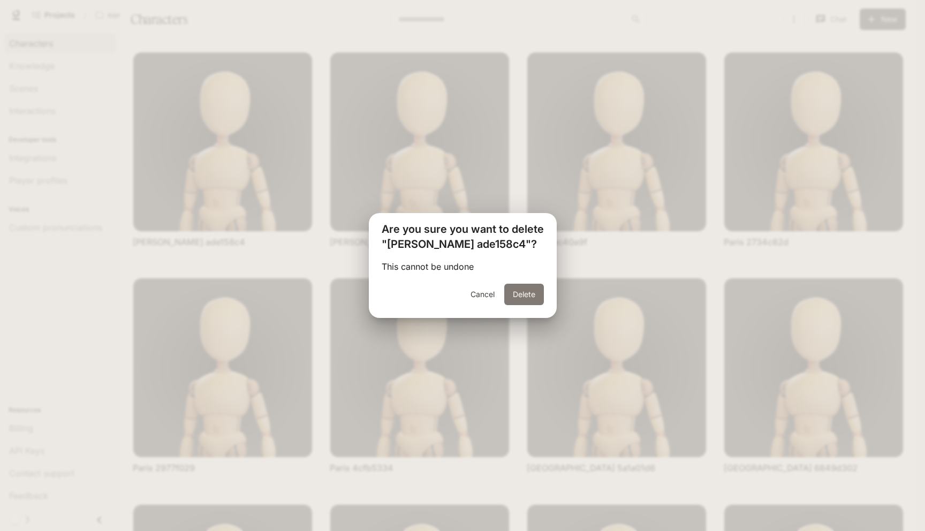
click at [528, 286] on button "Delete" at bounding box center [524, 294] width 40 height 21
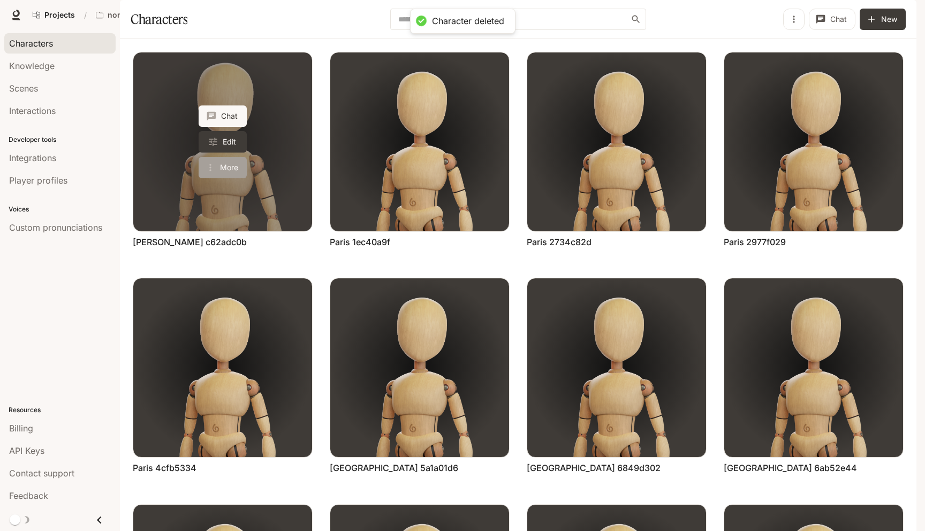
click at [220, 178] on button "More" at bounding box center [223, 167] width 48 height 21
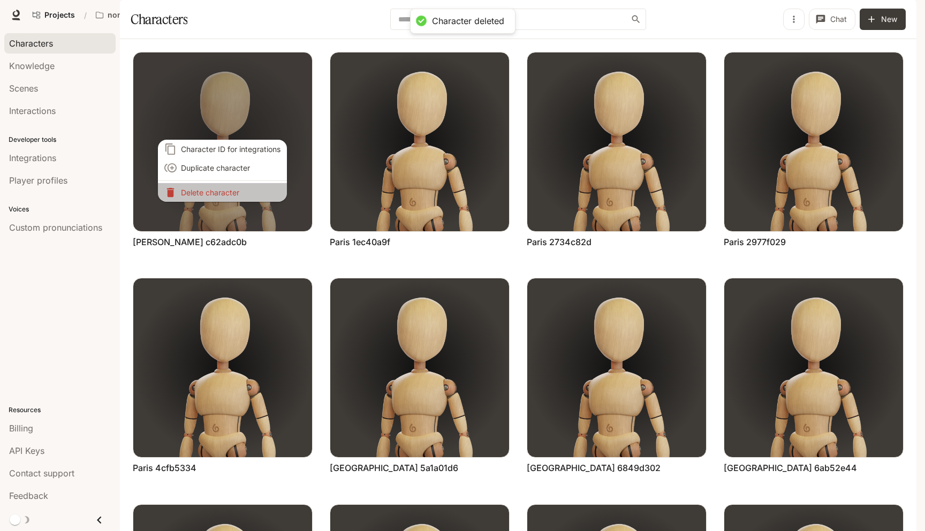
click at [227, 190] on p "Delete character" at bounding box center [231, 192] width 100 height 11
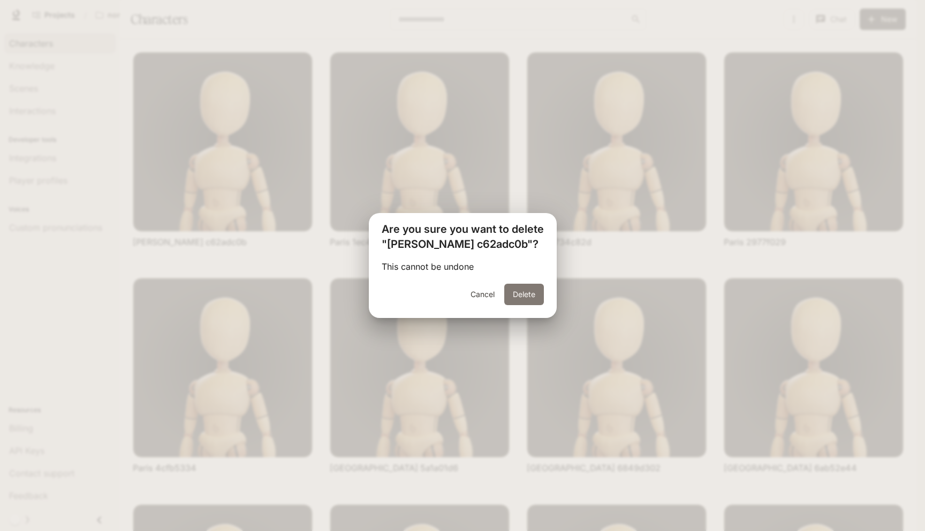
click at [527, 303] on button "Delete" at bounding box center [524, 294] width 40 height 21
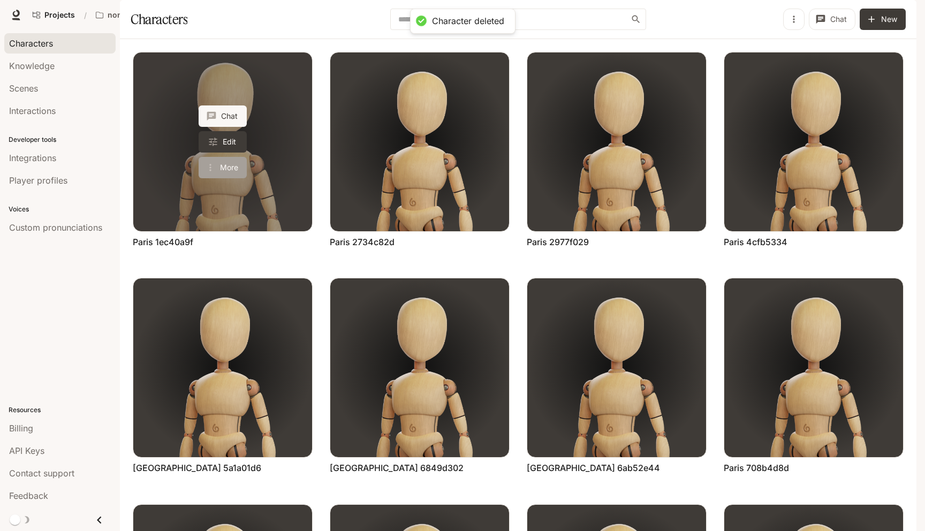
click at [208, 173] on icon "More actions" at bounding box center [210, 167] width 11 height 11
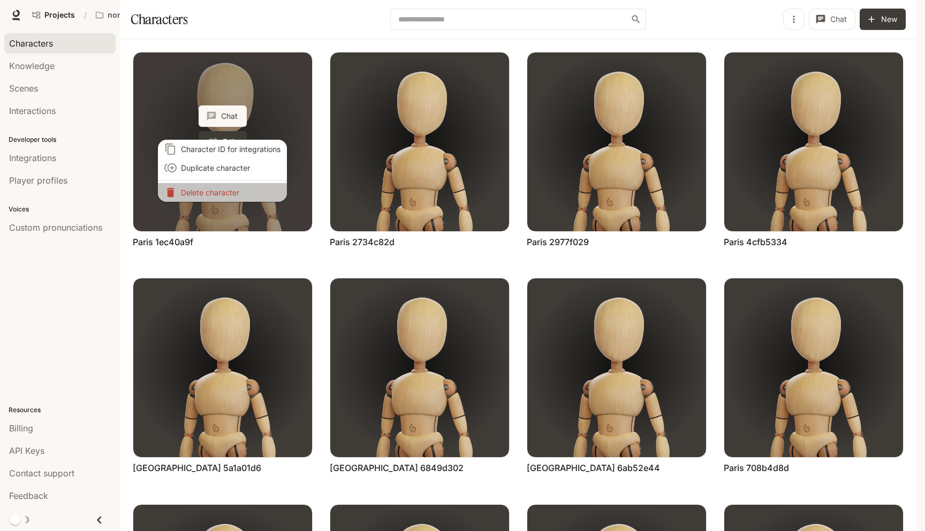
click at [208, 192] on p "Delete character" at bounding box center [231, 192] width 100 height 11
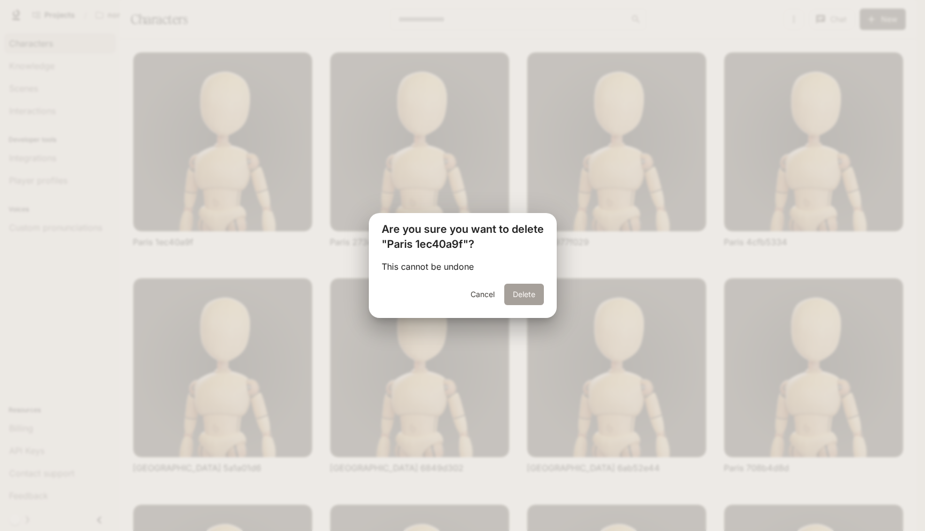
click at [533, 302] on button "Delete" at bounding box center [524, 294] width 40 height 21
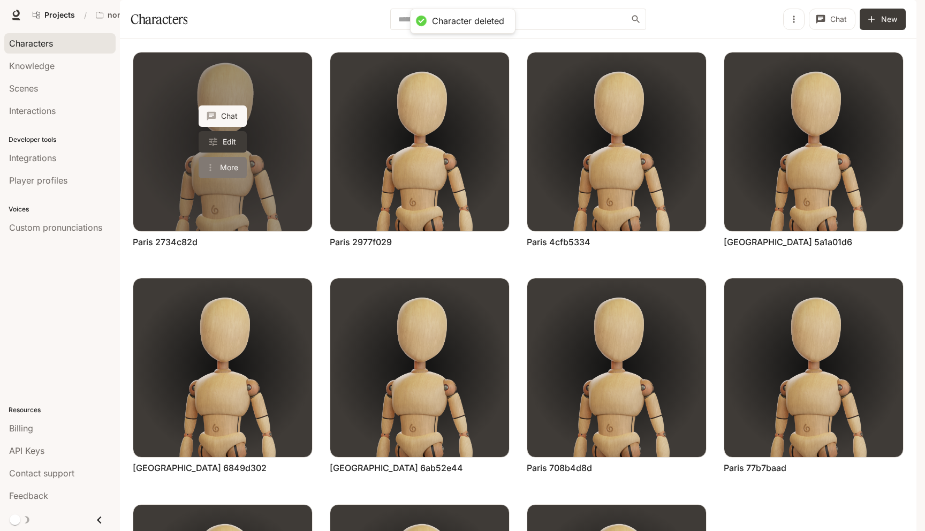
click at [226, 178] on button "More" at bounding box center [223, 167] width 48 height 21
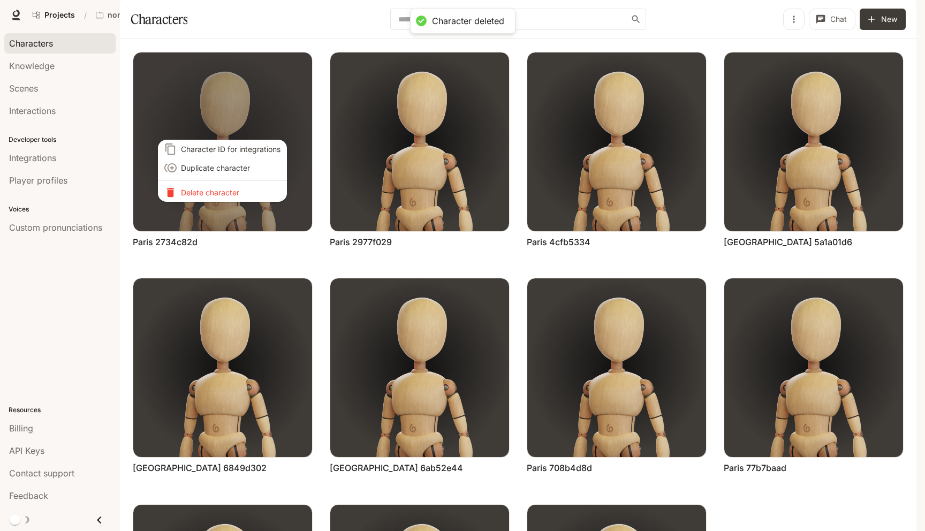
click at [225, 195] on p "Delete character" at bounding box center [231, 192] width 100 height 11
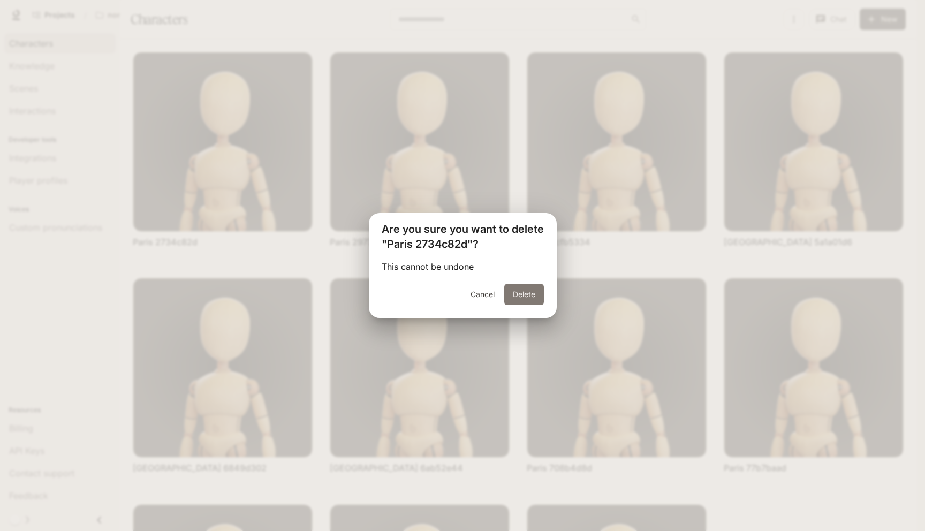
click at [516, 298] on button "Delete" at bounding box center [524, 294] width 40 height 21
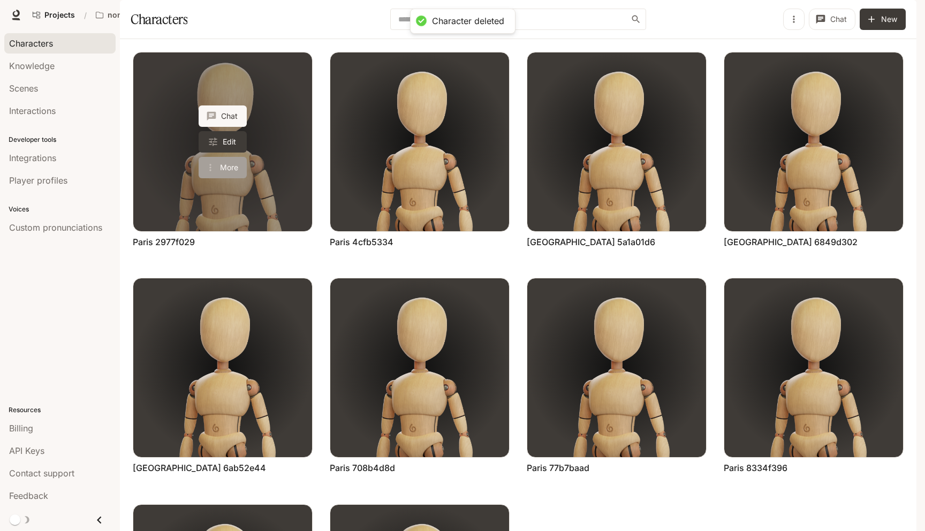
click at [229, 178] on button "More" at bounding box center [223, 167] width 48 height 21
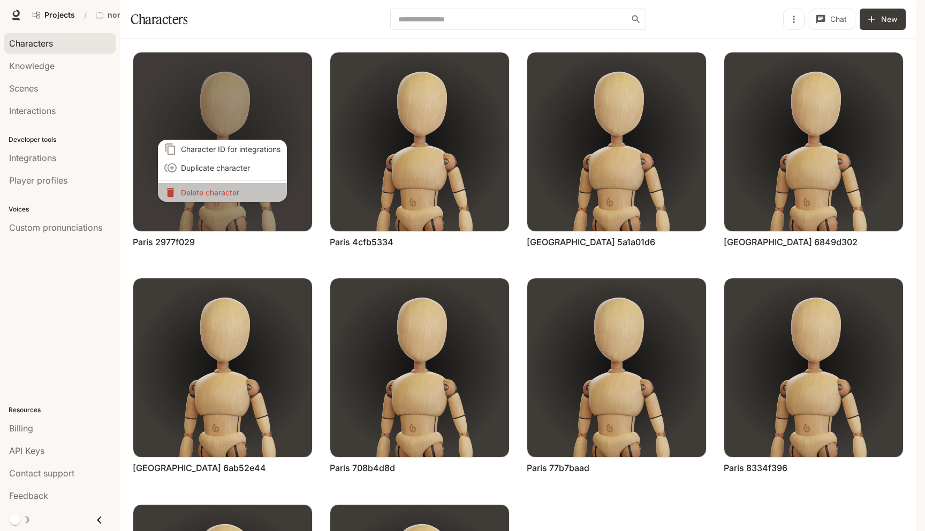
click at [226, 195] on p "Delete character" at bounding box center [231, 192] width 100 height 11
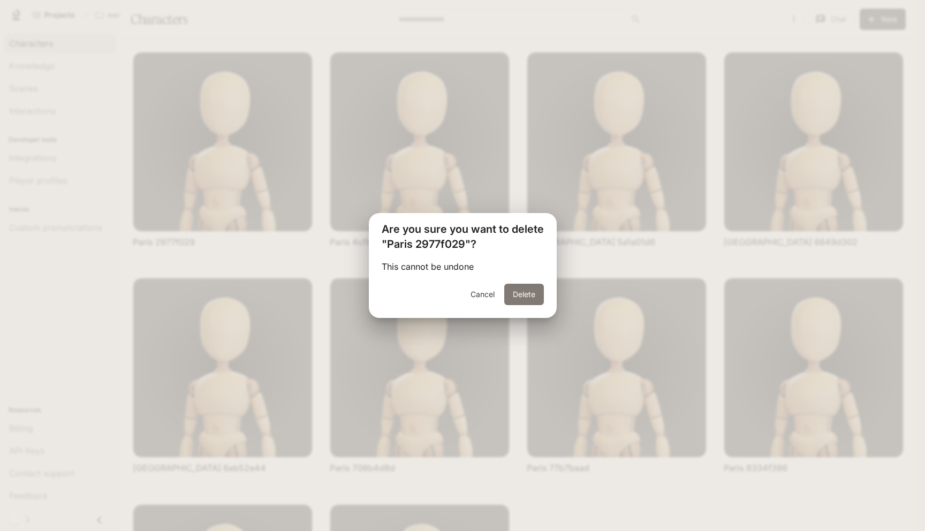
click at [520, 298] on button "Delete" at bounding box center [524, 294] width 40 height 21
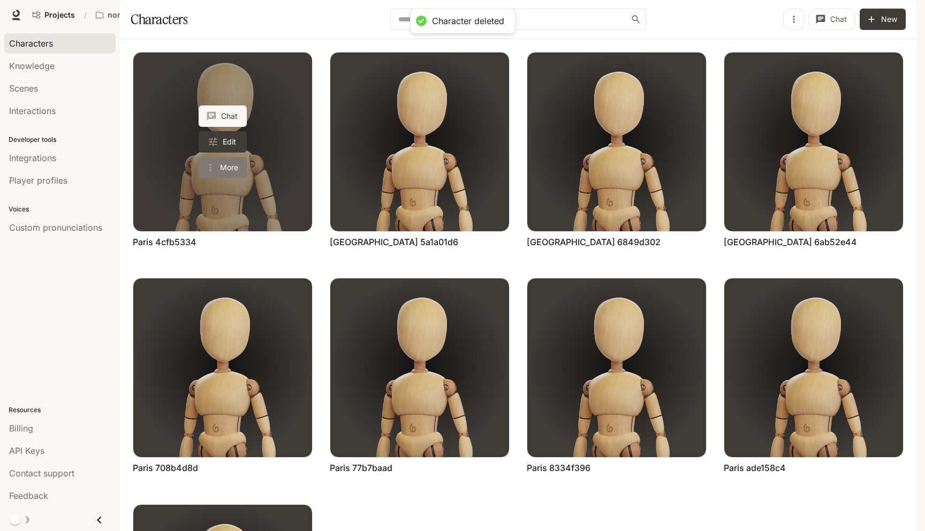
click at [230, 178] on button "More" at bounding box center [223, 167] width 48 height 21
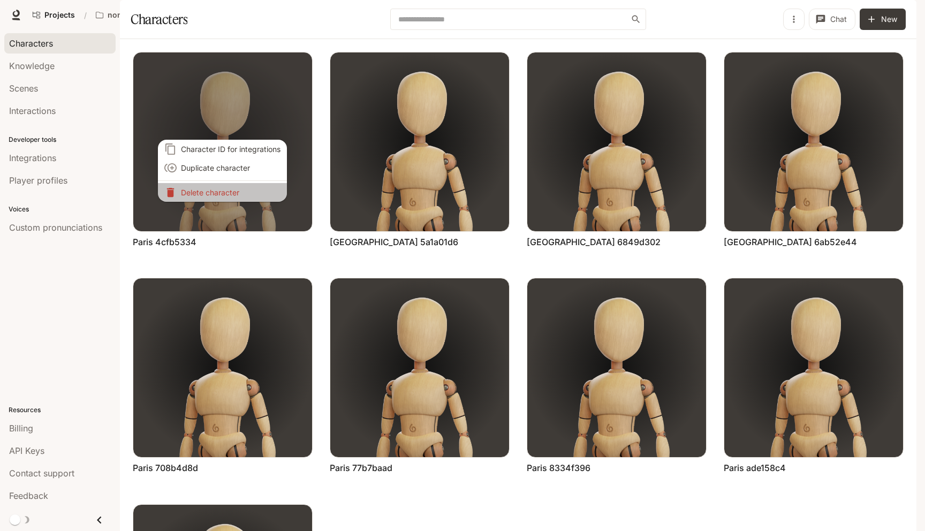
click at [230, 197] on p "Delete character" at bounding box center [231, 192] width 100 height 11
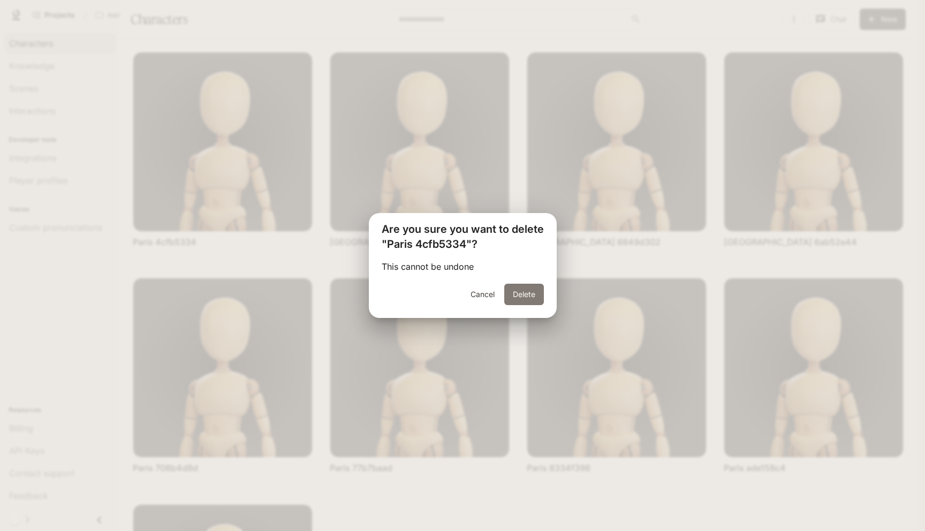
click at [519, 301] on button "Delete" at bounding box center [524, 294] width 40 height 21
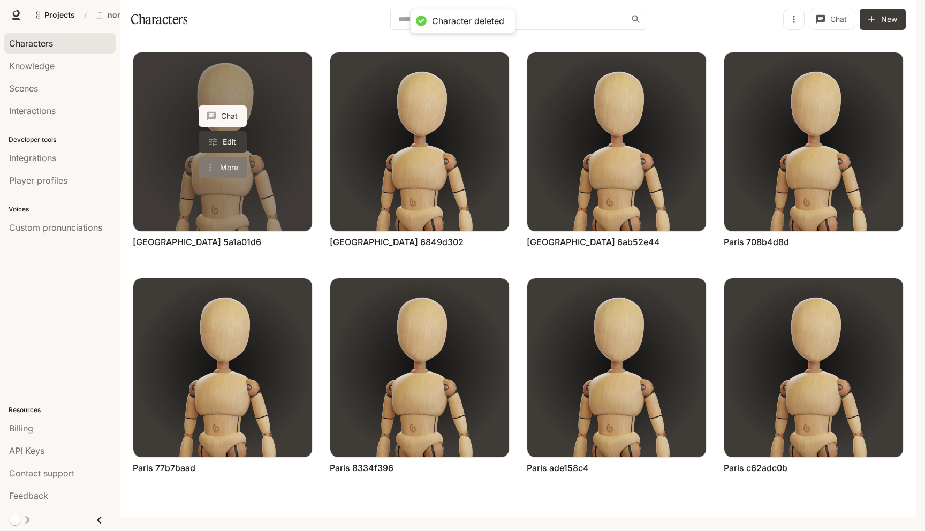
click at [238, 178] on button "More" at bounding box center [223, 167] width 48 height 21
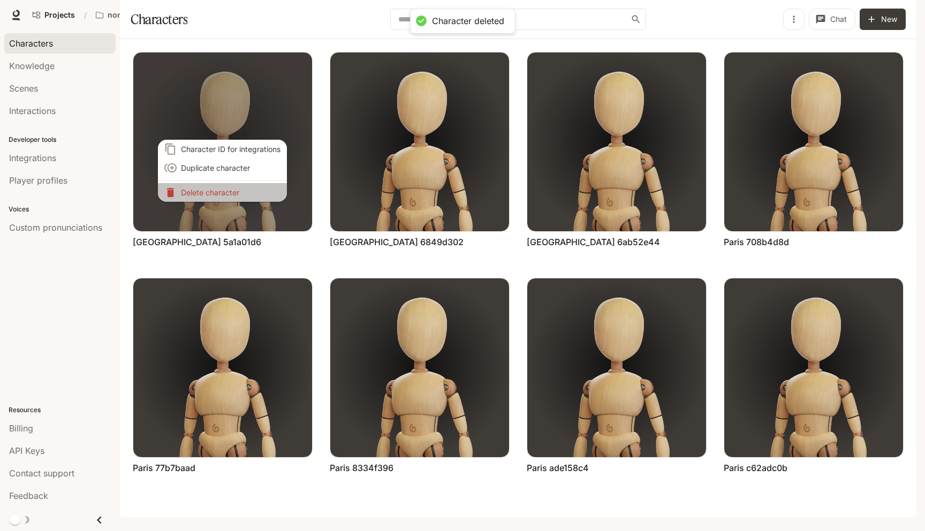
click at [237, 194] on p "Delete character" at bounding box center [231, 192] width 100 height 11
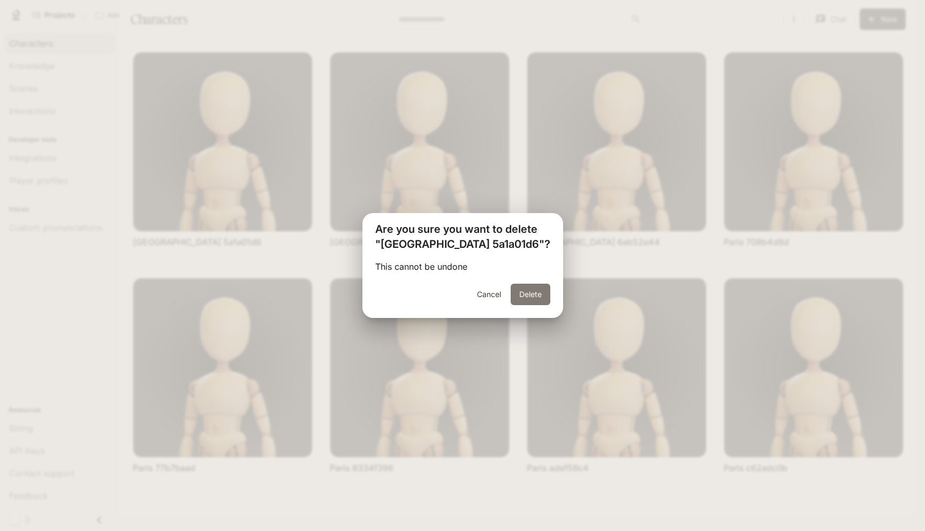
click at [527, 293] on button "Delete" at bounding box center [531, 294] width 40 height 21
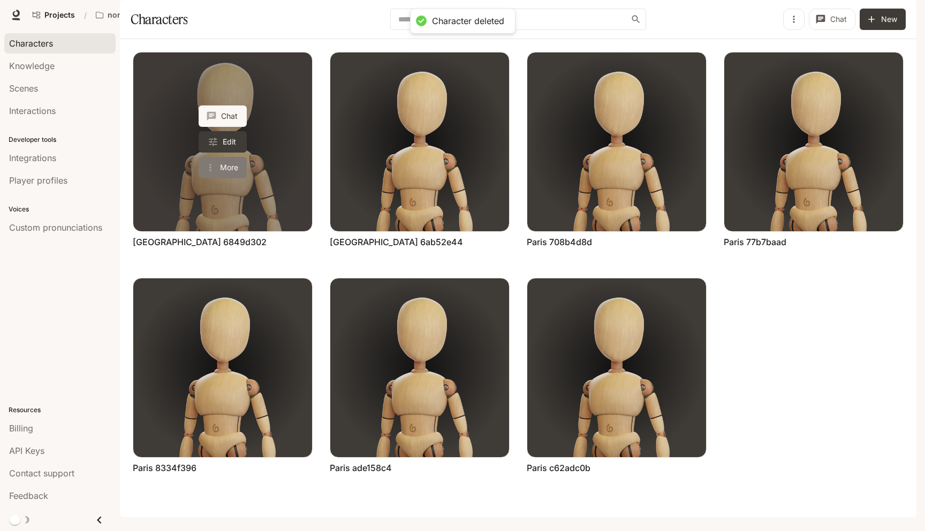
click at [226, 178] on button "More" at bounding box center [223, 167] width 48 height 21
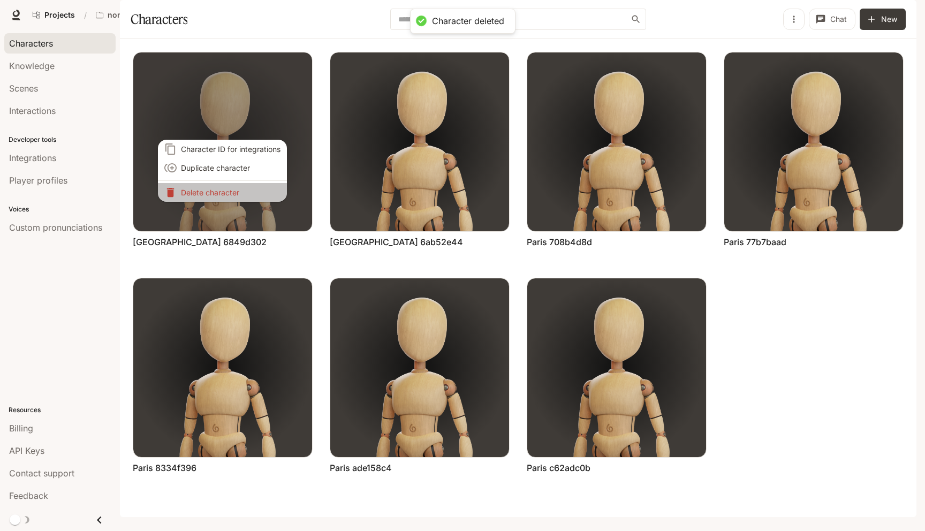
click at [240, 198] on li "Delete character" at bounding box center [222, 192] width 129 height 19
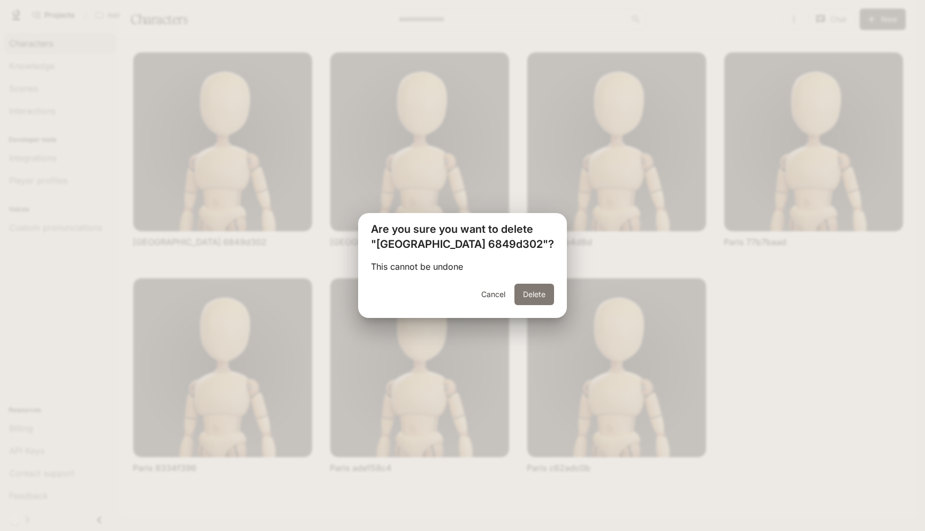
click at [514, 292] on button "Delete" at bounding box center [534, 294] width 40 height 21
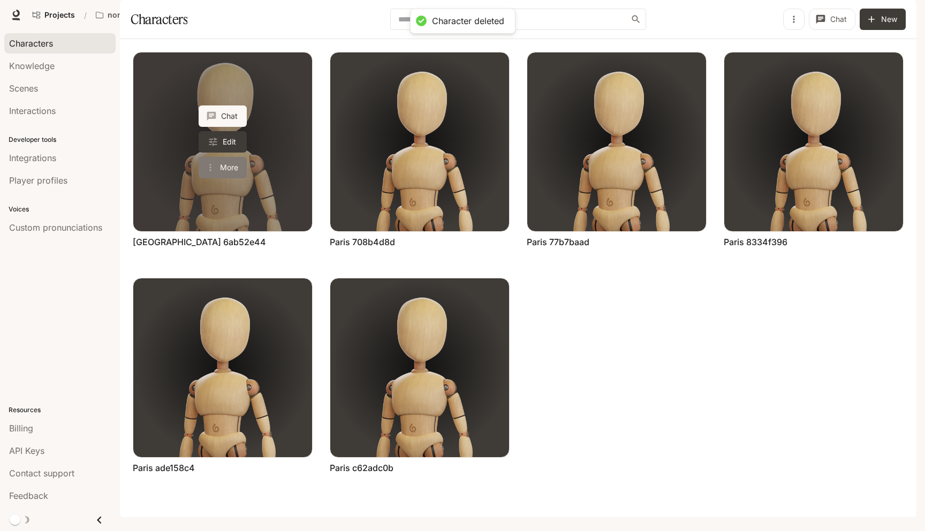
click at [224, 178] on button "More" at bounding box center [223, 167] width 48 height 21
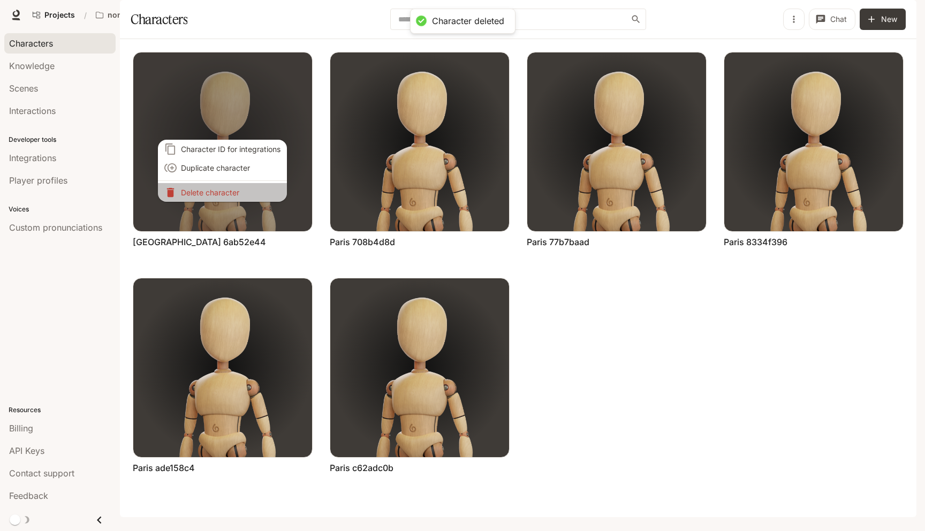
click at [226, 191] on p "Delete character" at bounding box center [231, 192] width 100 height 11
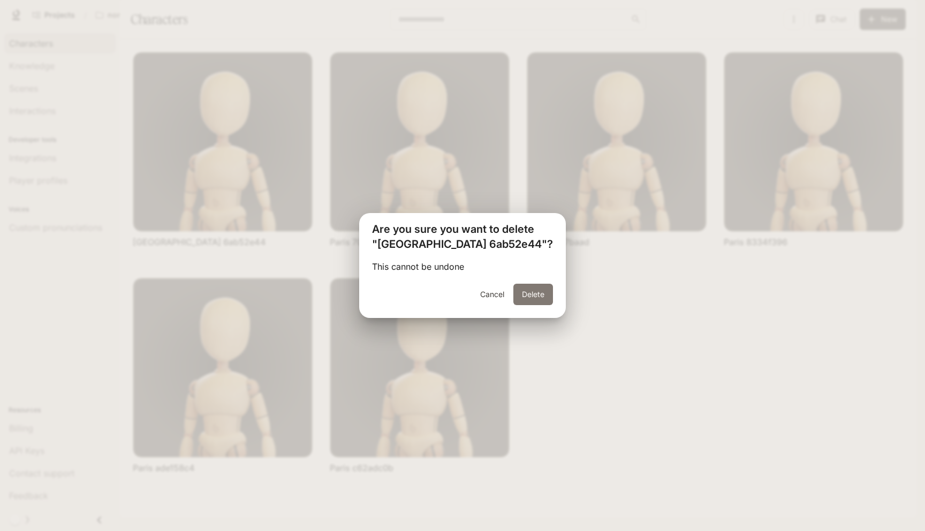
click at [528, 286] on button "Delete" at bounding box center [533, 294] width 40 height 21
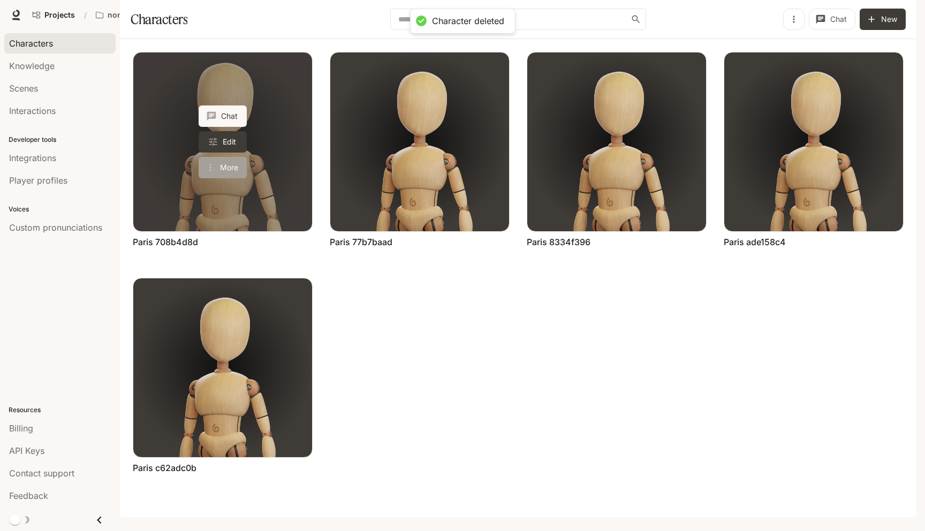
click at [218, 178] on button "More" at bounding box center [223, 167] width 48 height 21
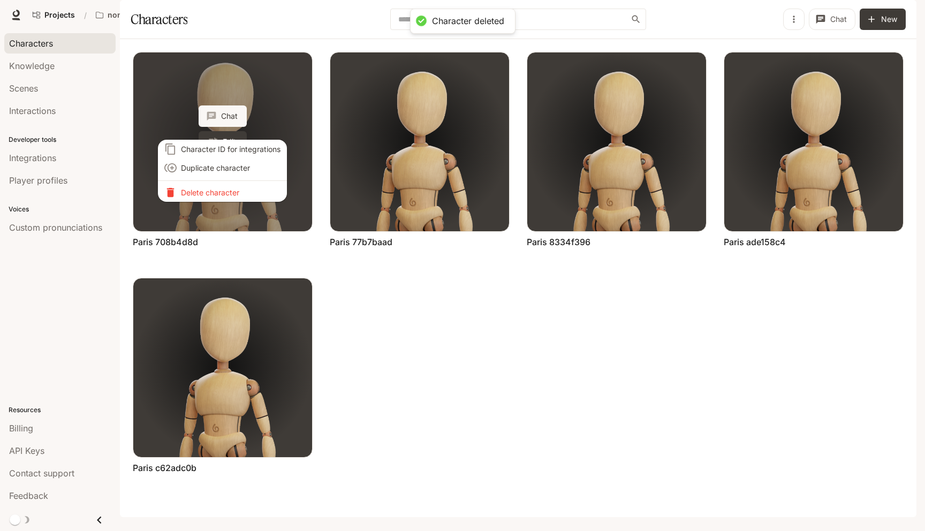
click at [218, 188] on p "Delete character" at bounding box center [231, 192] width 100 height 11
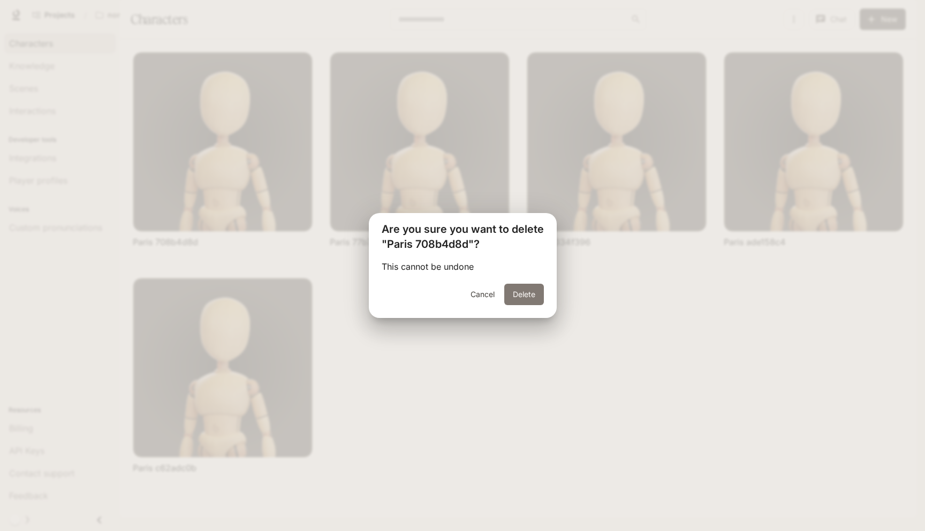
click at [514, 299] on button "Delete" at bounding box center [524, 294] width 40 height 21
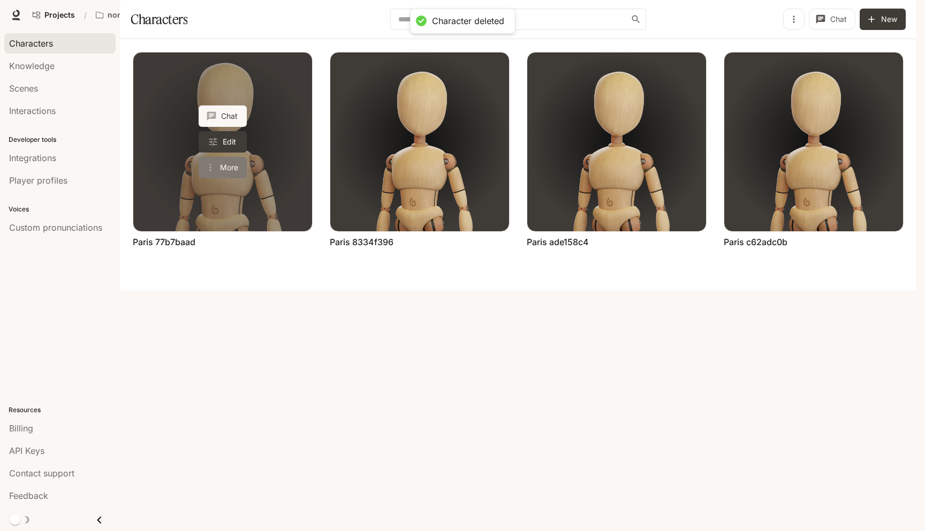
click at [233, 178] on button "More" at bounding box center [223, 167] width 48 height 21
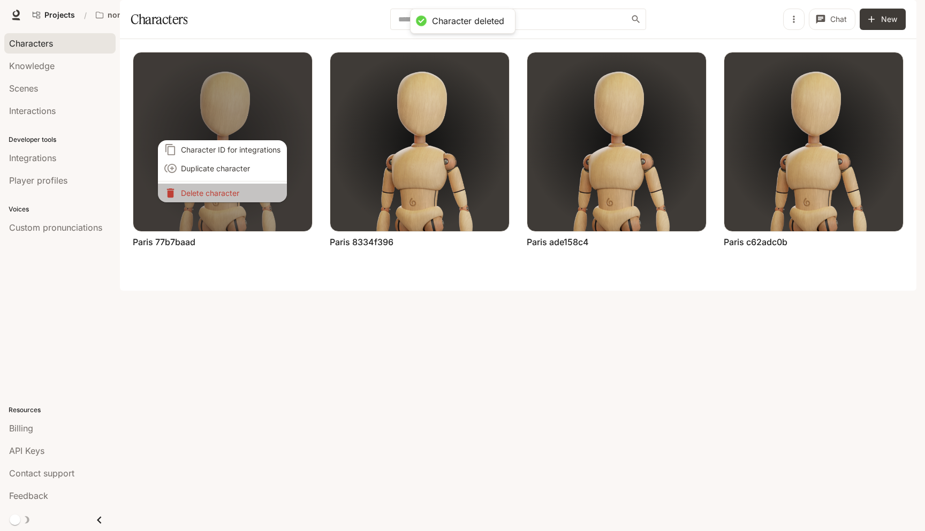
click at [233, 200] on li "Delete character" at bounding box center [222, 193] width 129 height 19
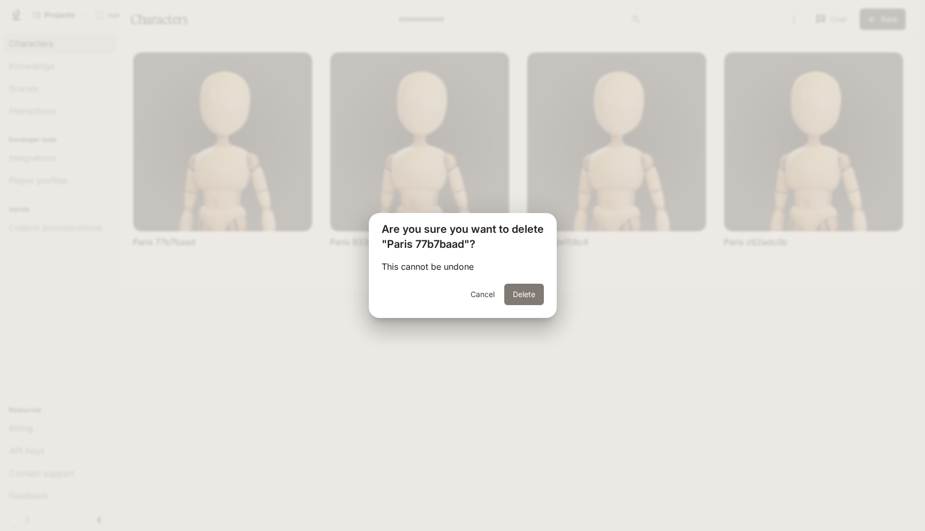
click at [527, 296] on button "Delete" at bounding box center [524, 294] width 40 height 21
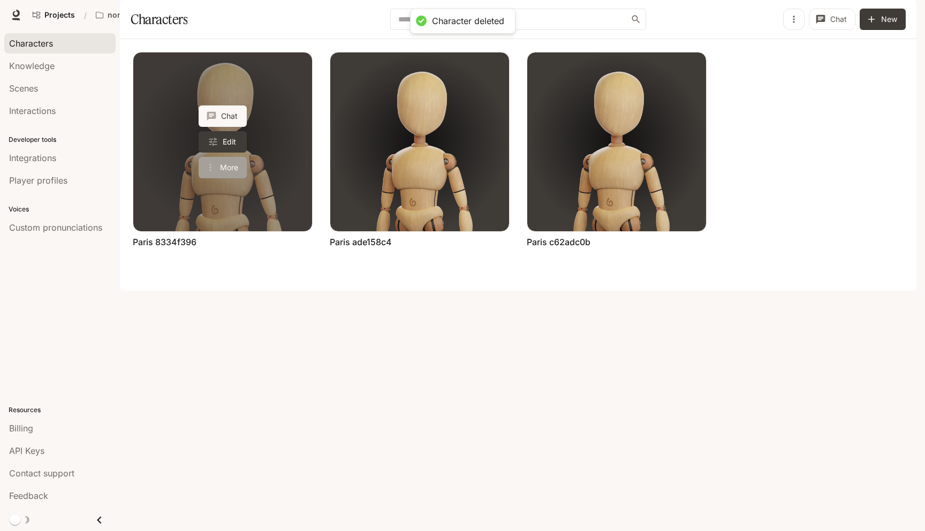
click at [218, 178] on button "More" at bounding box center [223, 167] width 48 height 21
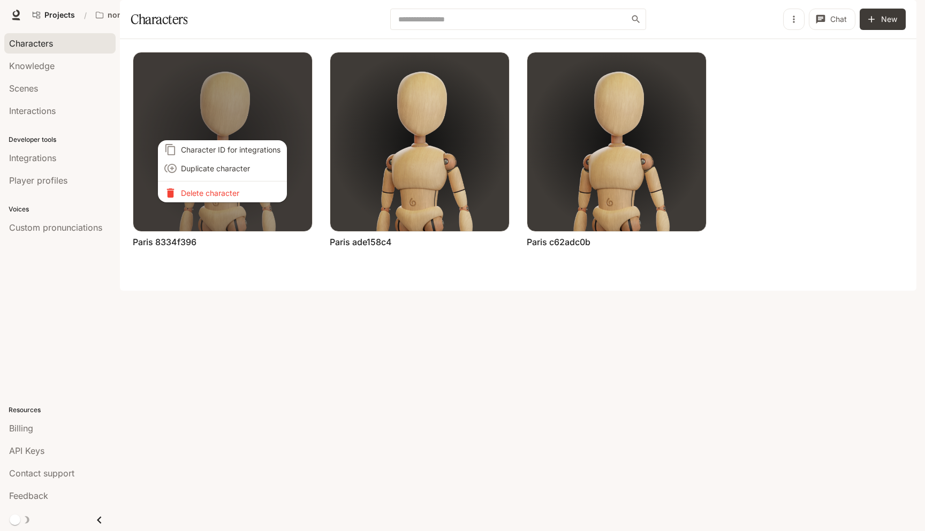
click at [217, 191] on p "Delete character" at bounding box center [231, 192] width 100 height 11
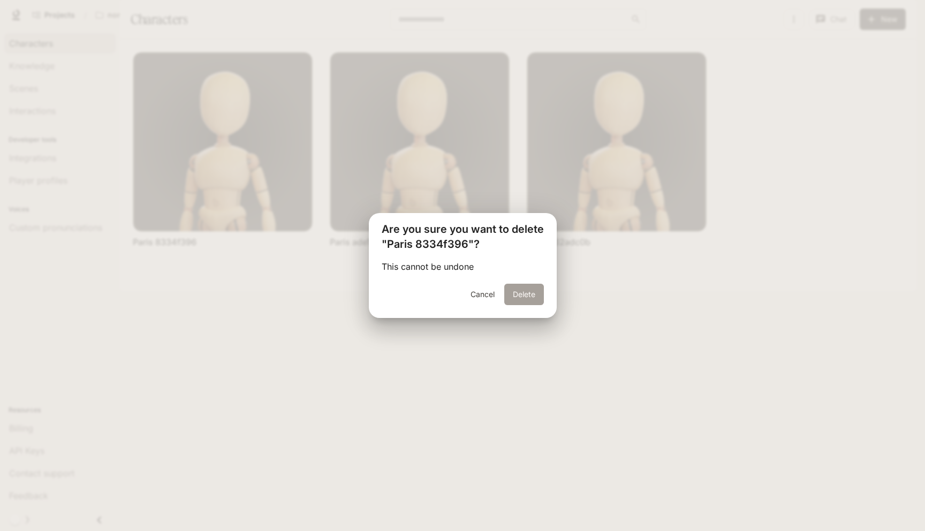
click at [512, 291] on button "Delete" at bounding box center [524, 294] width 40 height 21
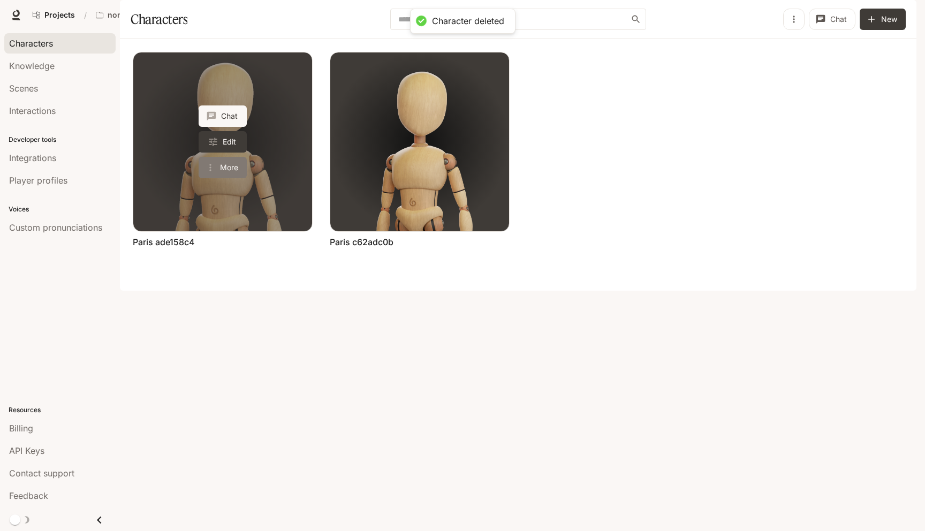
click at [212, 173] on icon "More actions" at bounding box center [210, 167] width 11 height 11
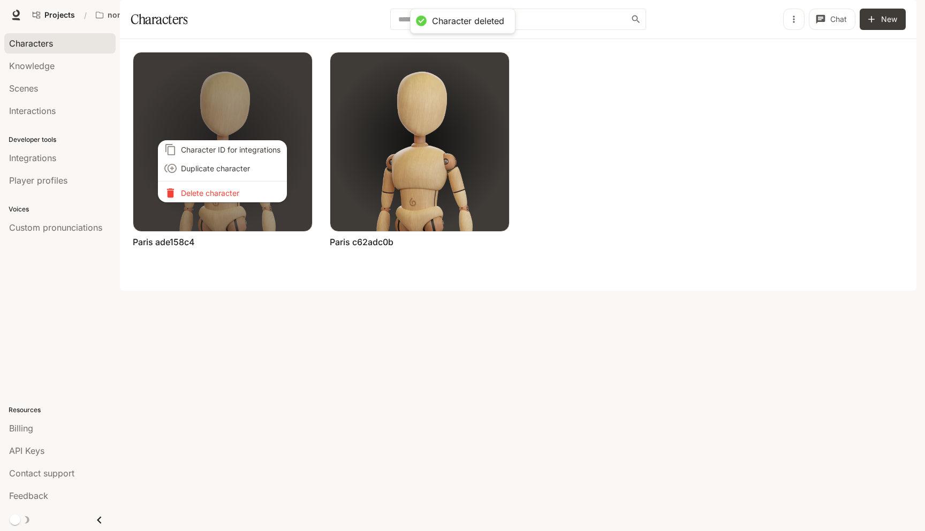
click at [212, 194] on p "Delete character" at bounding box center [231, 192] width 100 height 11
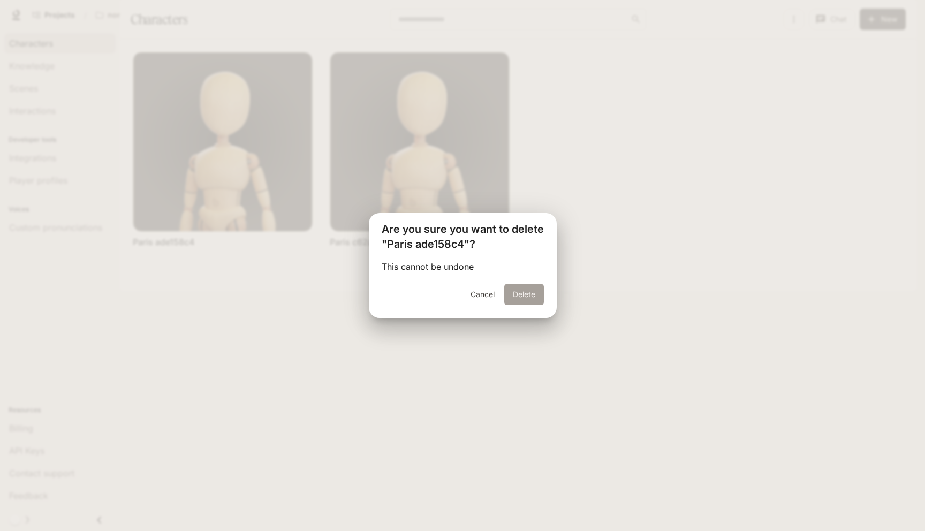
click at [530, 294] on button "Delete" at bounding box center [524, 294] width 40 height 21
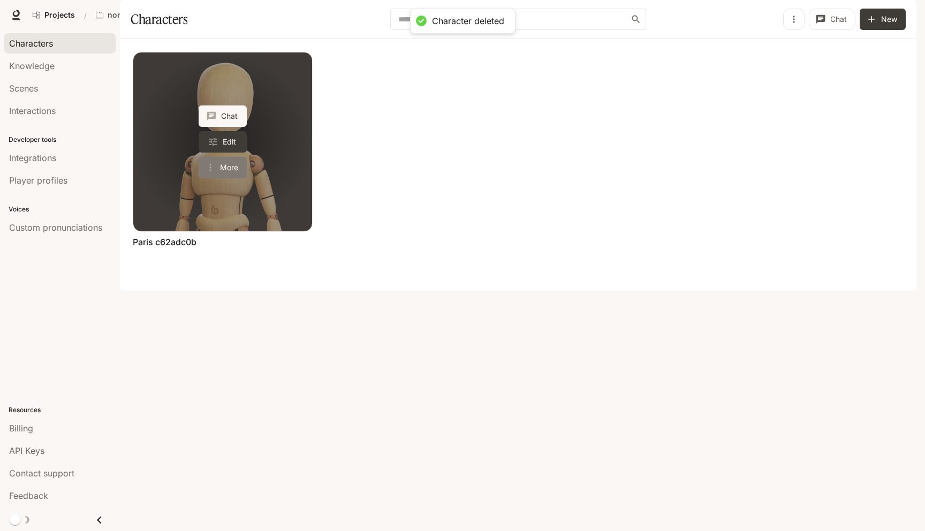
click at [225, 178] on button "More" at bounding box center [223, 167] width 48 height 21
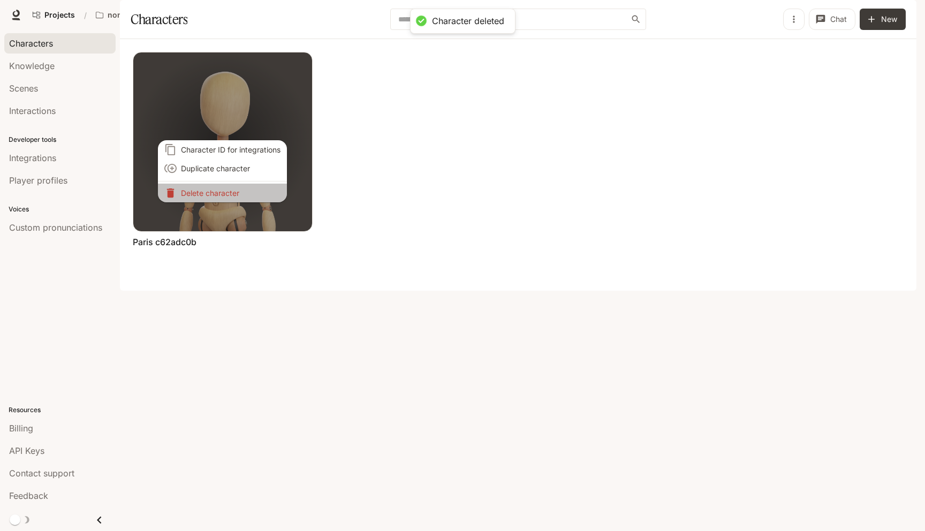
click at [224, 196] on p "Delete character" at bounding box center [231, 192] width 100 height 11
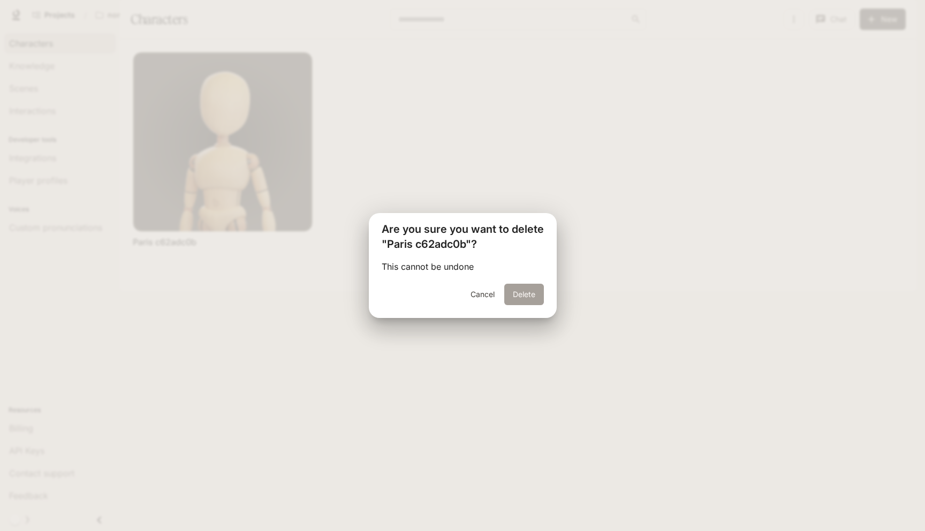
click at [539, 288] on button "Delete" at bounding box center [524, 294] width 40 height 21
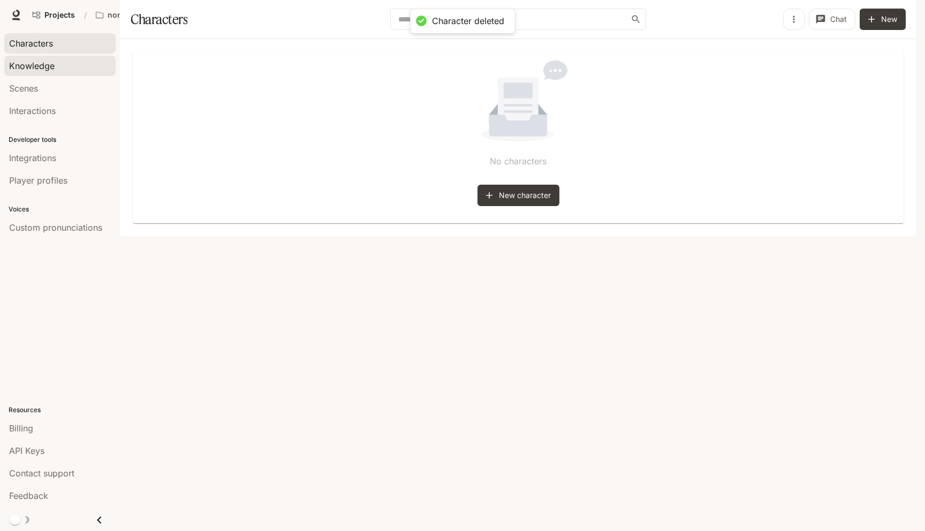
click at [72, 67] on div "Knowledge" at bounding box center [60, 65] width 102 height 13
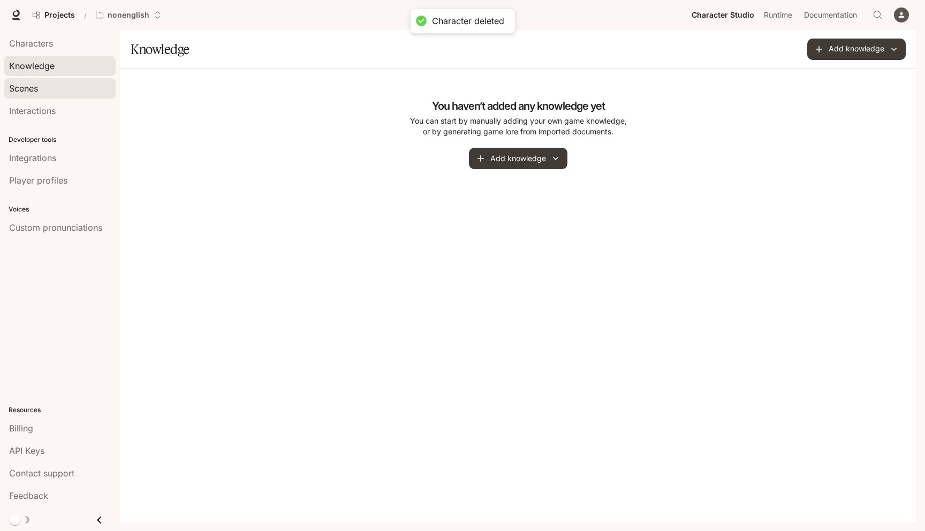
click at [70, 83] on div "Scenes" at bounding box center [60, 88] width 102 height 13
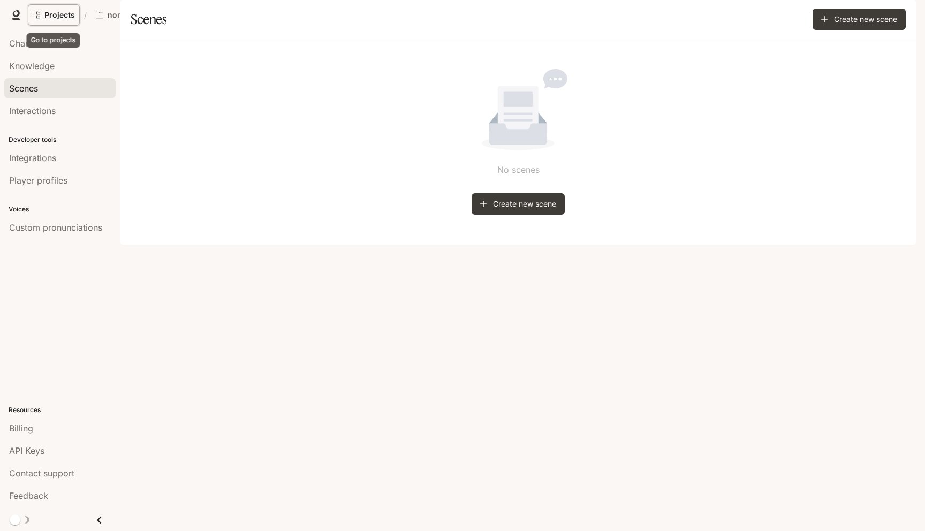
click at [35, 13] on icon "Go to projects" at bounding box center [36, 15] width 7 height 6
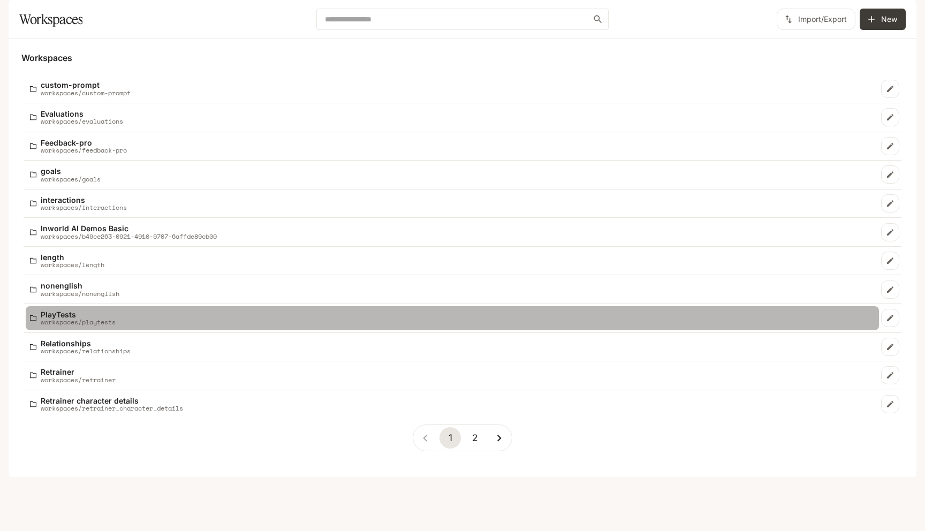
click at [98, 325] on p "workspaces/playtests" at bounding box center [78, 321] width 75 height 7
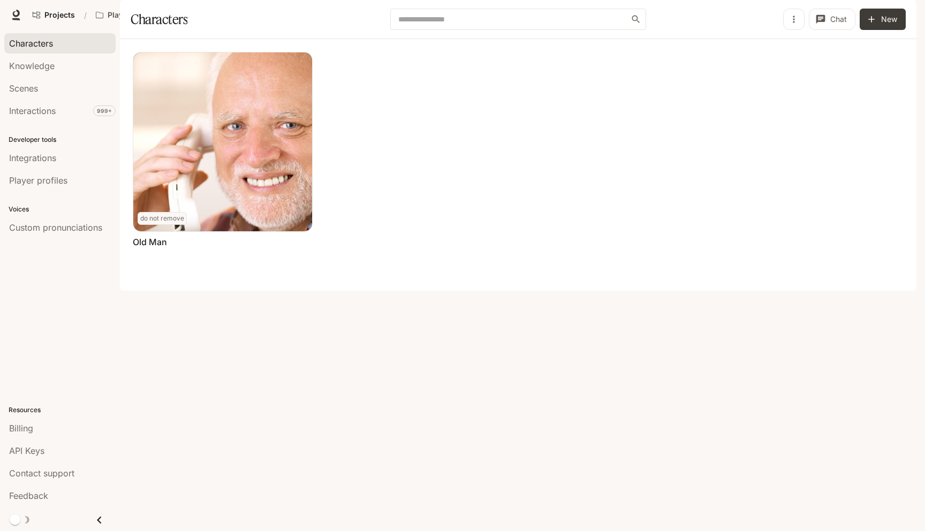
click at [60, 76] on li "Knowledge" at bounding box center [60, 66] width 120 height 22
click at [59, 80] on link "Scenes" at bounding box center [59, 88] width 111 height 20
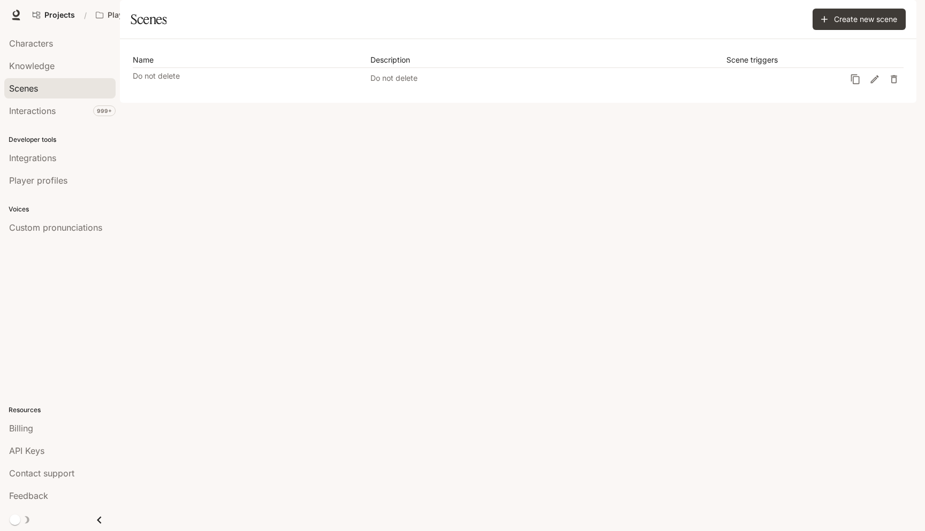
click at [59, 55] on li "Knowledge" at bounding box center [60, 66] width 120 height 22
click at [59, 66] on div "Knowledge" at bounding box center [60, 65] width 102 height 13
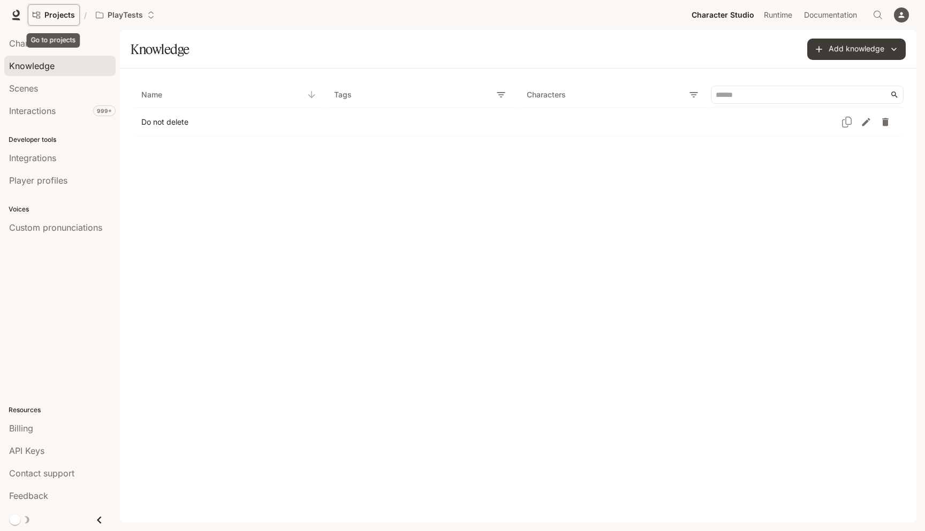
click at [44, 15] on span "Projects" at bounding box center [59, 15] width 31 height 9
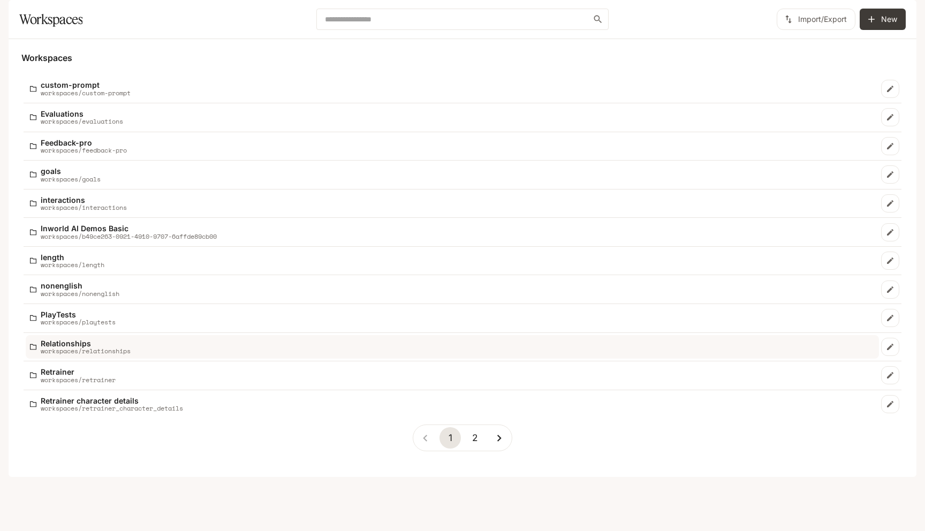
click at [73, 354] on p "workspaces/relationships" at bounding box center [86, 350] width 90 height 7
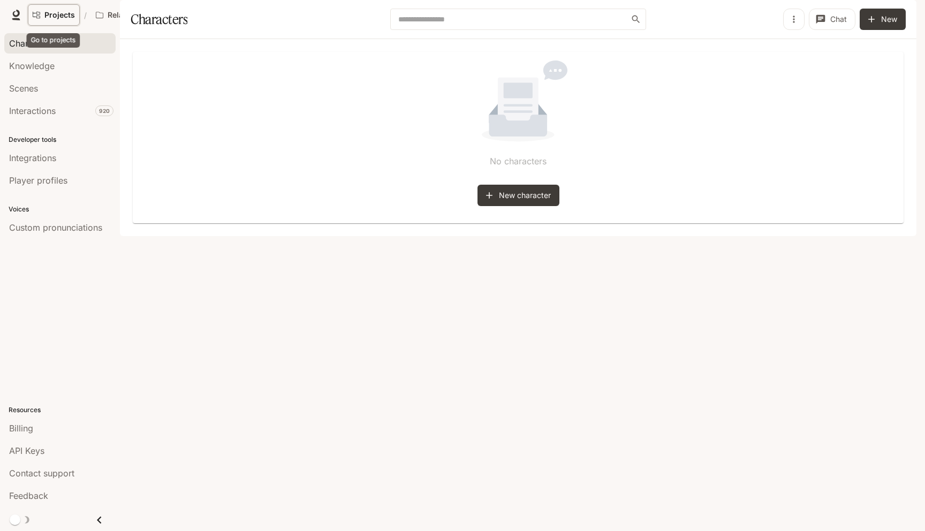
click at [50, 18] on span "Projects" at bounding box center [59, 15] width 31 height 9
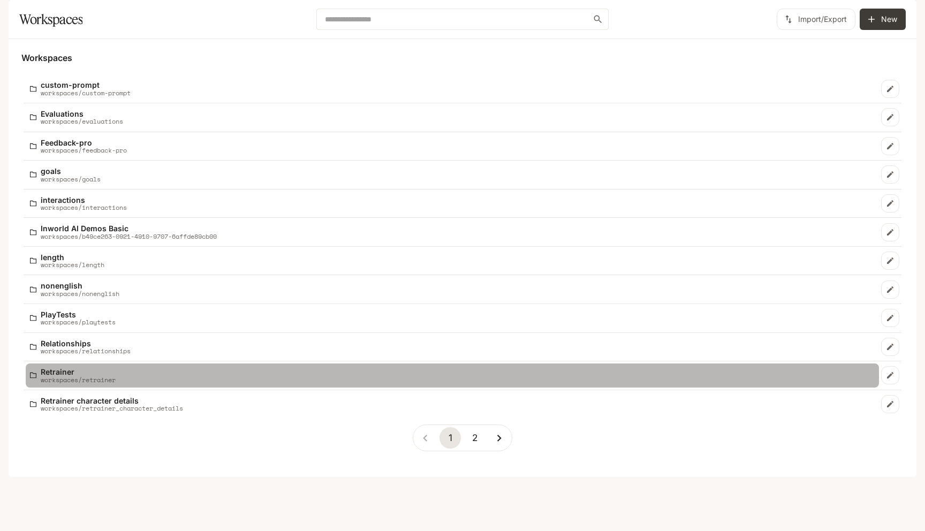
click at [79, 376] on p "Retrainer" at bounding box center [78, 372] width 75 height 8
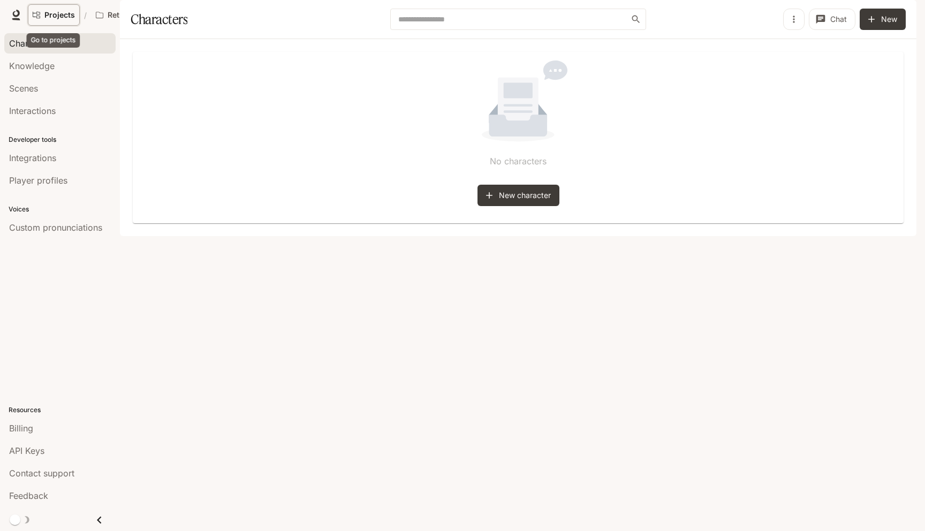
click at [55, 11] on span "Projects" at bounding box center [59, 15] width 31 height 9
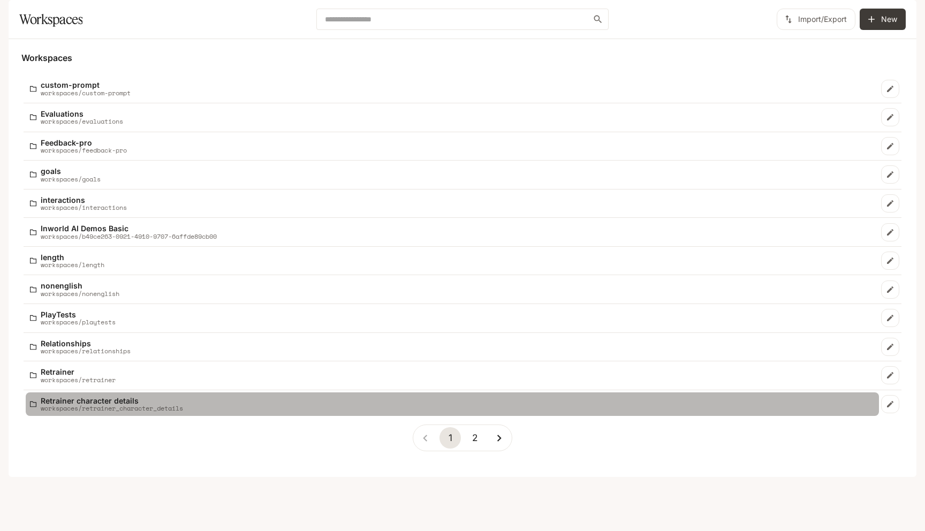
click at [76, 405] on p "Retrainer character details" at bounding box center [112, 401] width 142 height 8
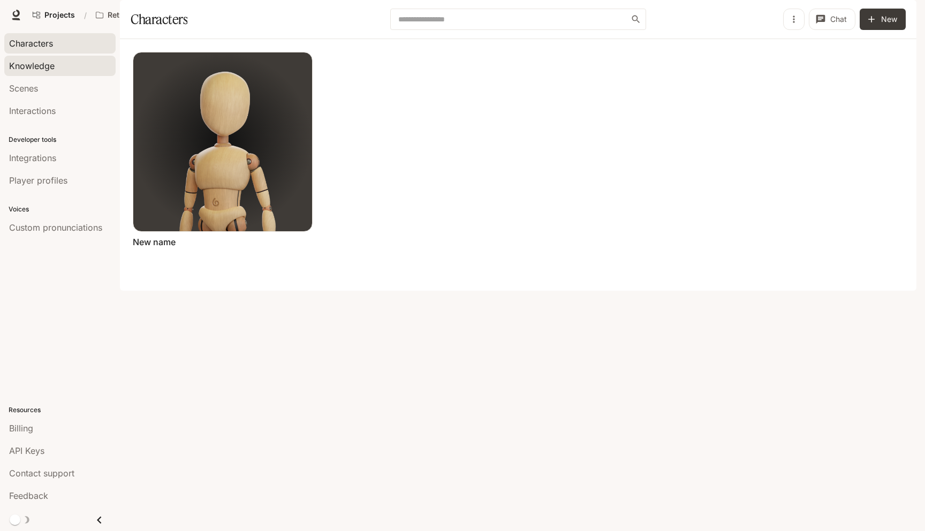
click at [77, 58] on link "Knowledge" at bounding box center [59, 66] width 111 height 20
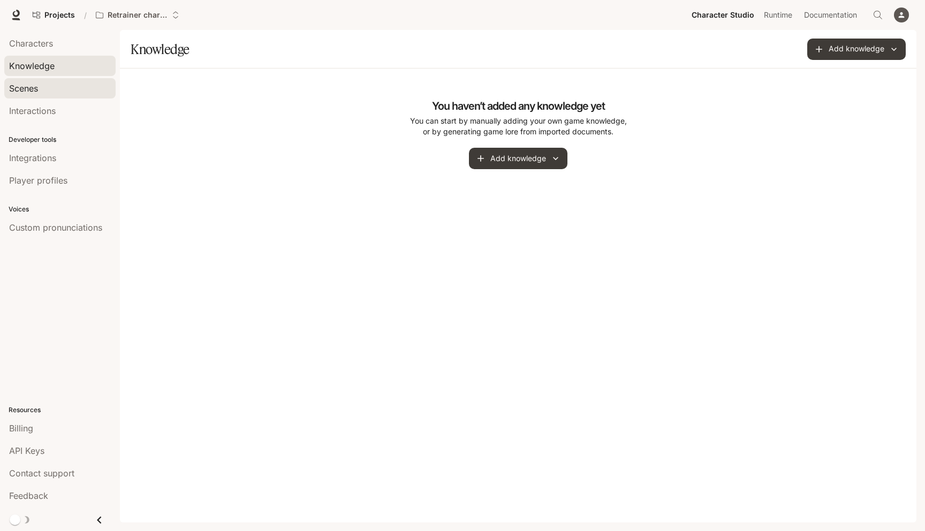
click at [65, 79] on link "Scenes" at bounding box center [59, 88] width 111 height 20
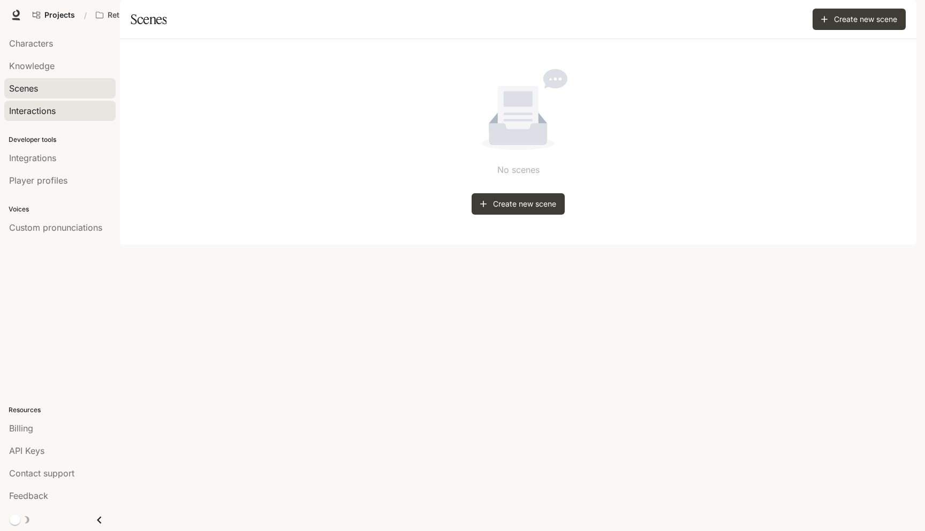
click at [59, 111] on div "Interactions" at bounding box center [60, 110] width 102 height 13
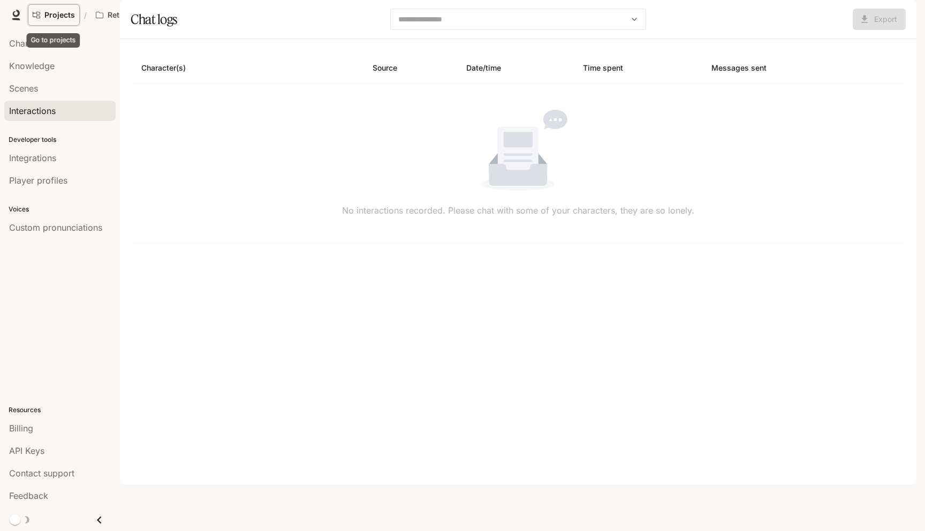
click at [58, 10] on link "Projects" at bounding box center [54, 14] width 52 height 21
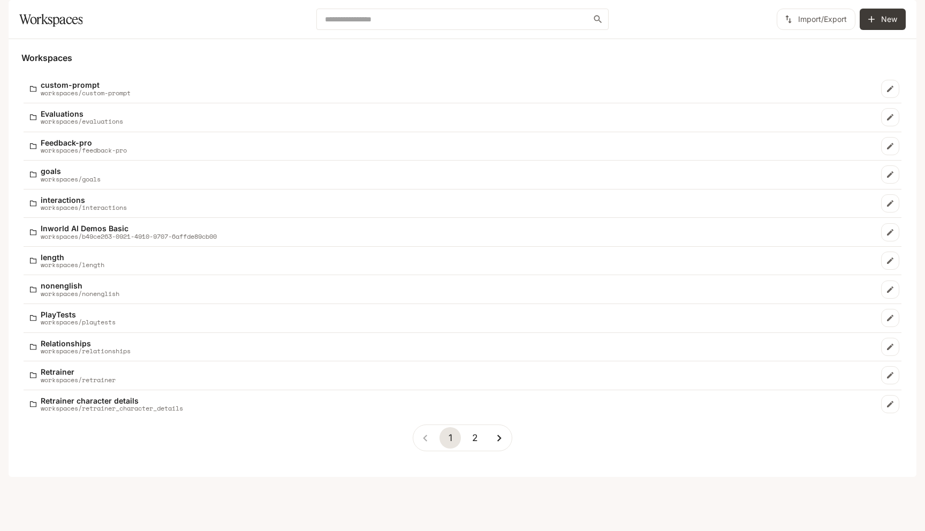
click at [480, 448] on button "2" at bounding box center [474, 437] width 21 height 21
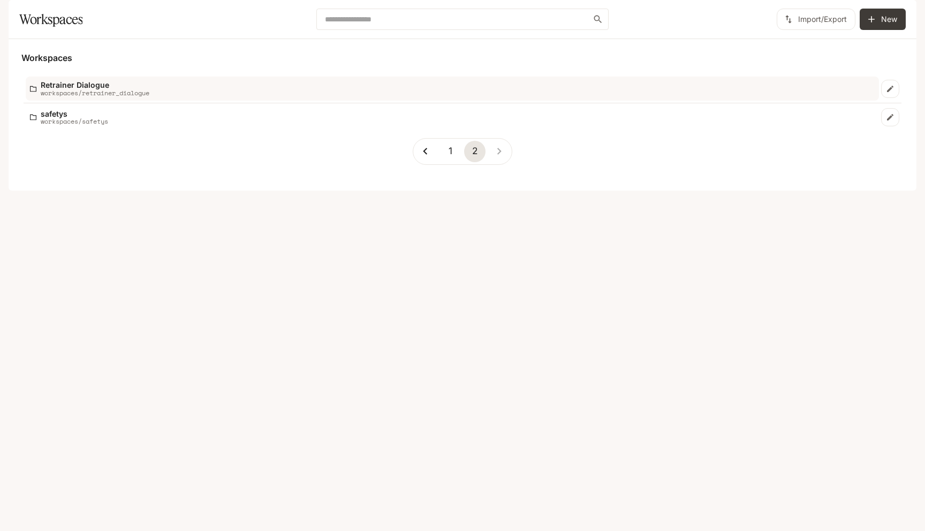
click at [346, 96] on div "Retrainer Dialogue workspaces/retrainer_dialogue" at bounding box center [452, 89] width 845 height 16
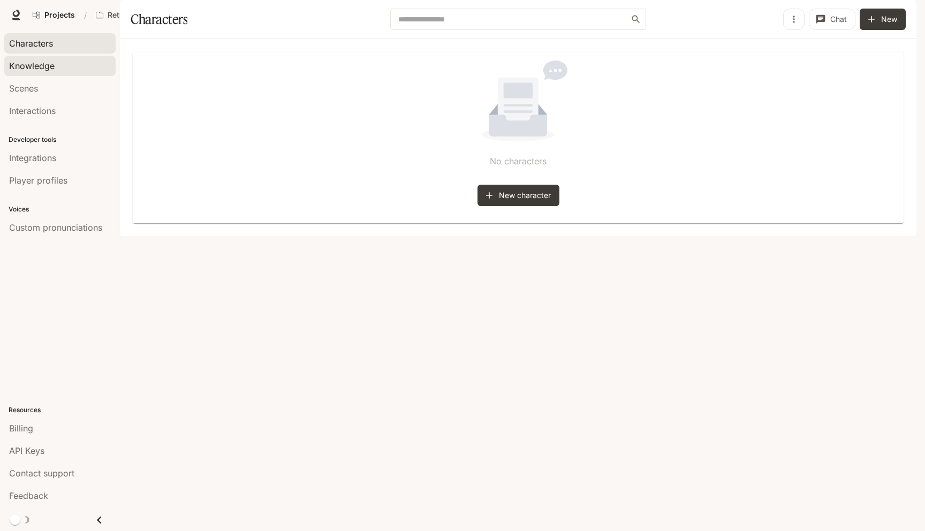
click at [85, 58] on link "Knowledge" at bounding box center [59, 66] width 111 height 20
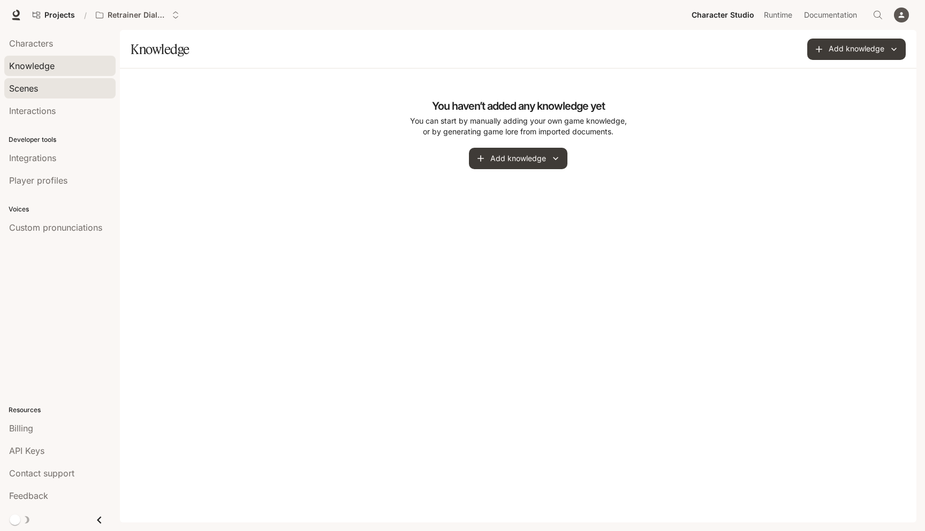
click at [71, 85] on div "Scenes" at bounding box center [60, 88] width 102 height 13
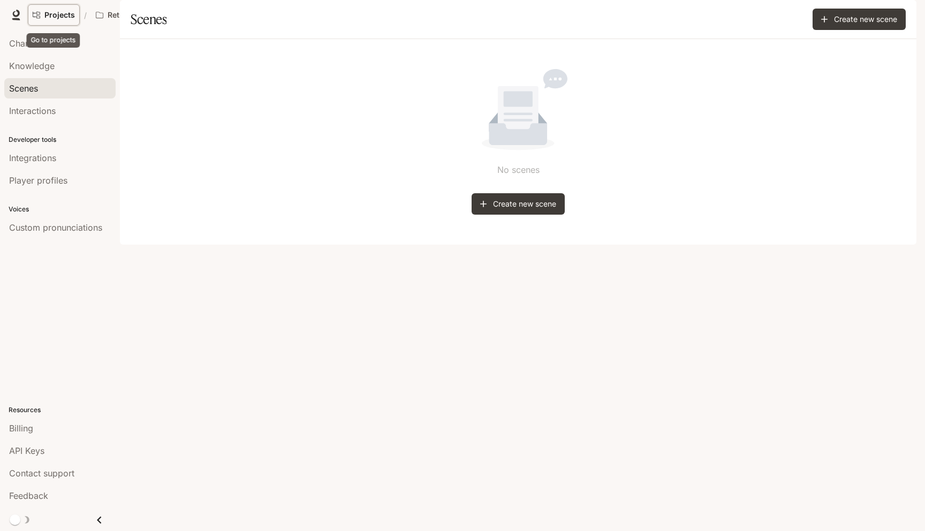
click at [67, 21] on link "Projects" at bounding box center [54, 14] width 52 height 21
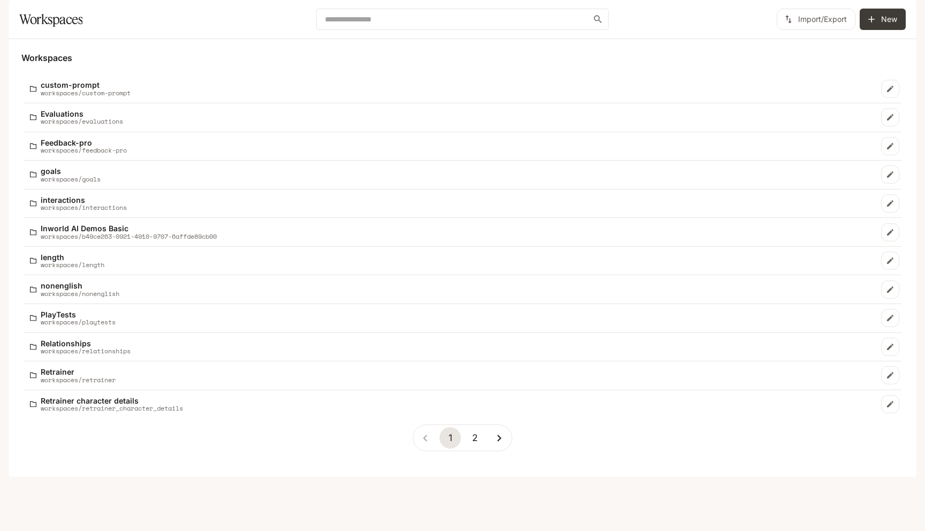
click at [483, 448] on button "2" at bounding box center [474, 437] width 21 height 21
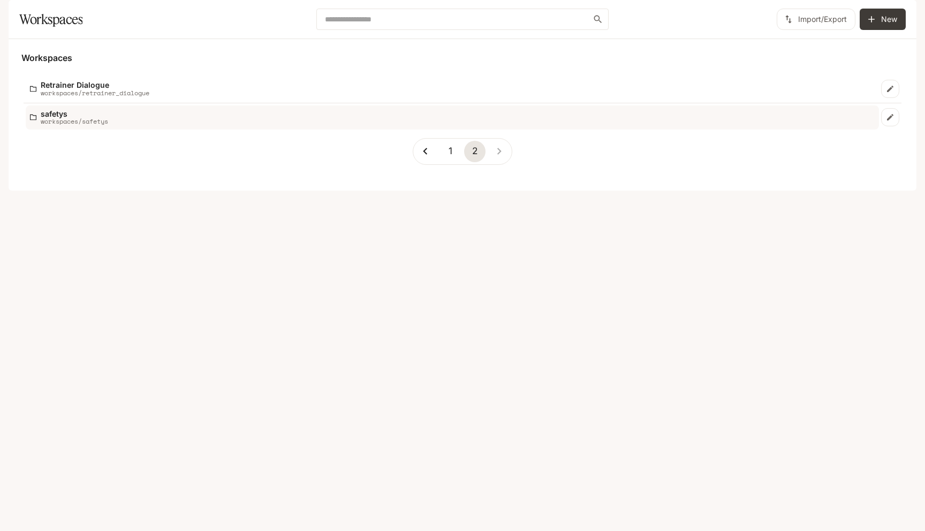
click at [237, 130] on link "safetys workspaces/safetys" at bounding box center [452, 117] width 853 height 24
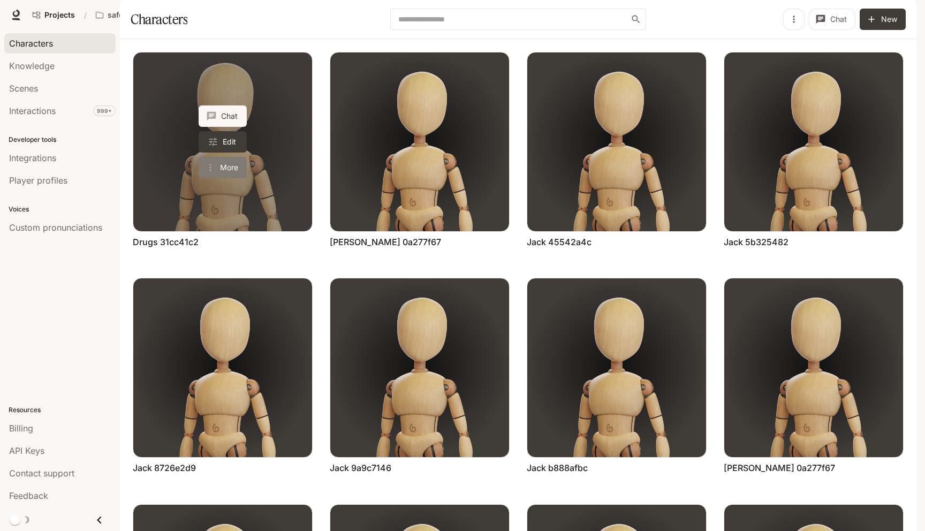
click at [211, 171] on icon "More actions" at bounding box center [210, 167] width 2 height 7
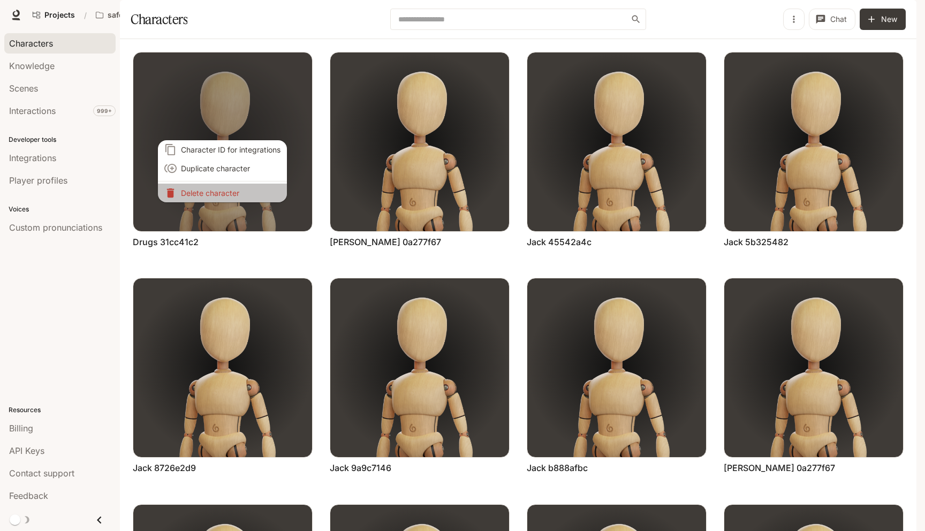
click at [216, 186] on li "Delete character" at bounding box center [222, 193] width 129 height 19
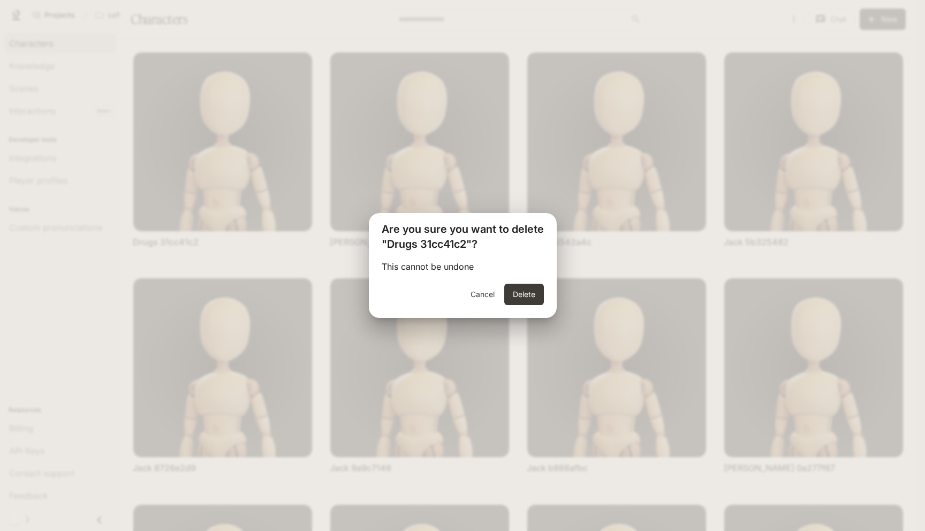
click at [531, 310] on div "Cancel Delete" at bounding box center [463, 301] width 188 height 34
click at [531, 301] on button "Delete" at bounding box center [524, 294] width 40 height 21
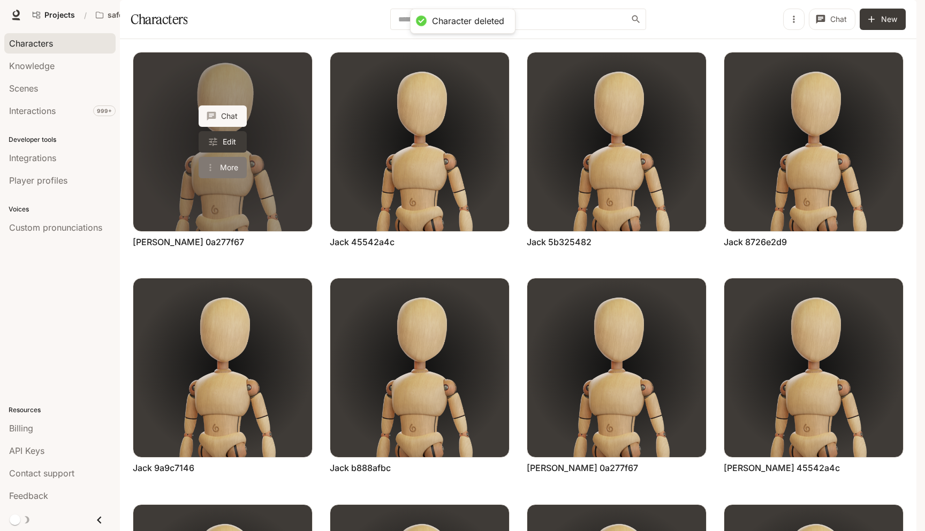
click at [218, 178] on button "More" at bounding box center [223, 167] width 48 height 21
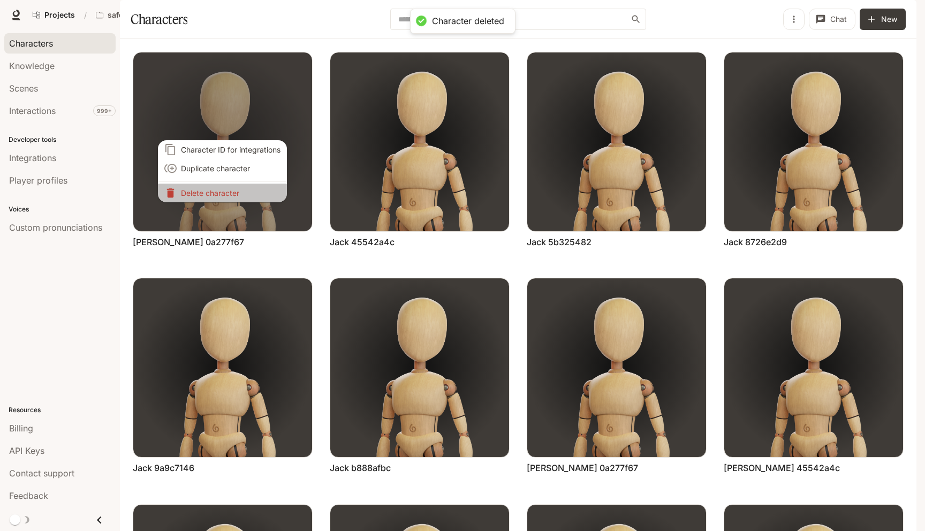
click at [218, 197] on p "Delete character" at bounding box center [231, 192] width 100 height 11
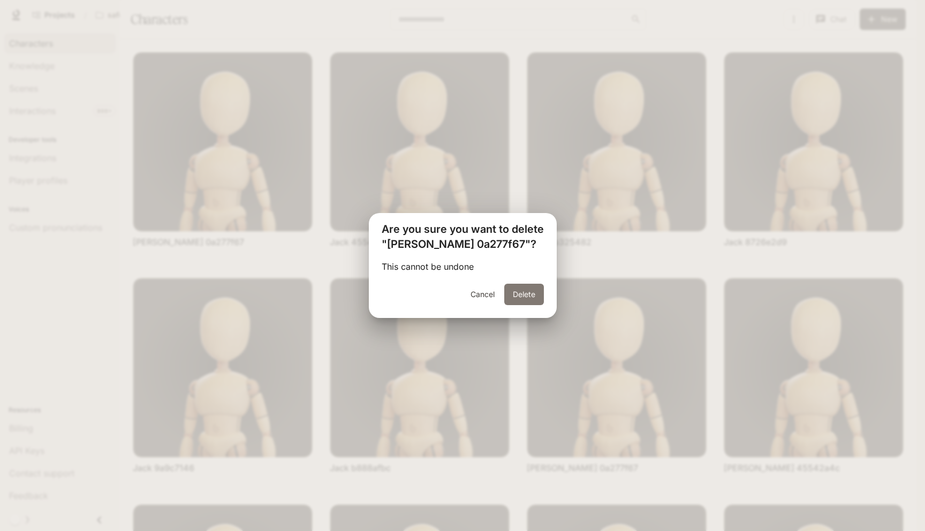
click at [526, 290] on button "Delete" at bounding box center [524, 294] width 40 height 21
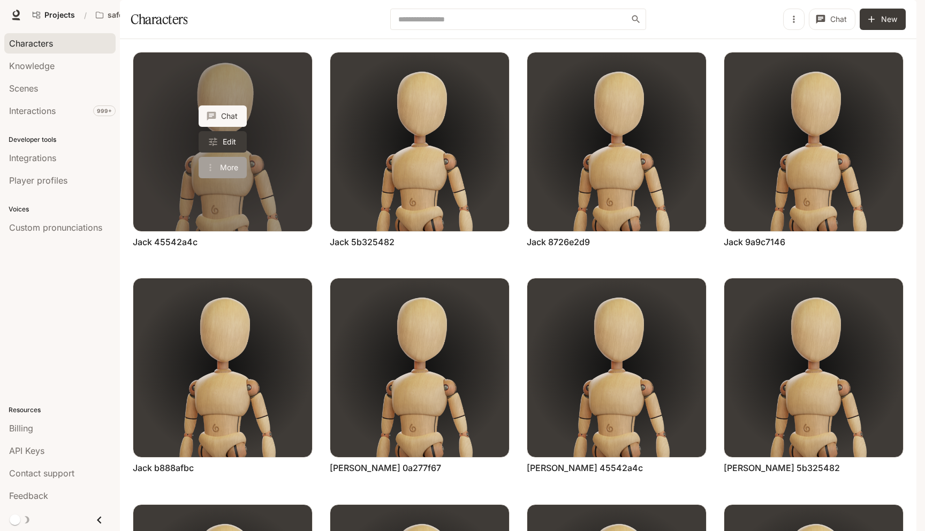
click at [224, 178] on button "More" at bounding box center [223, 167] width 48 height 21
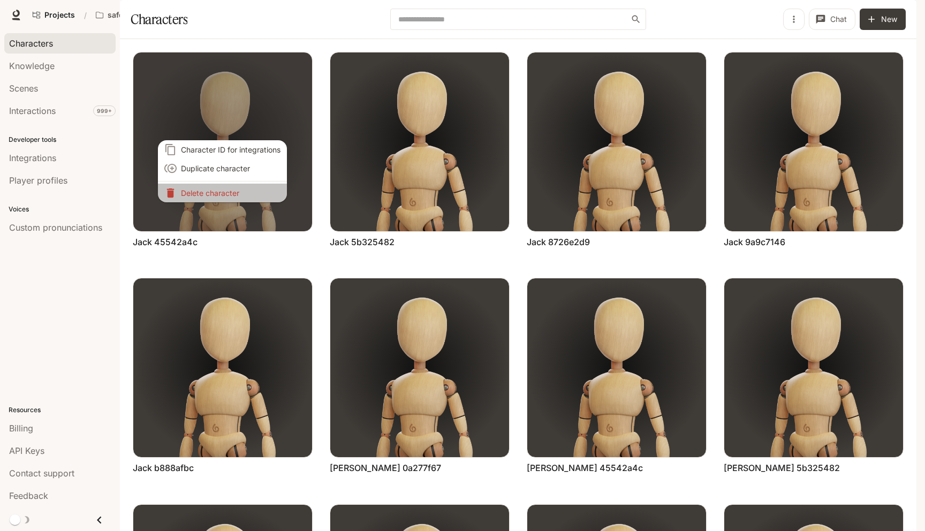
click at [224, 185] on li "Delete character" at bounding box center [222, 193] width 129 height 19
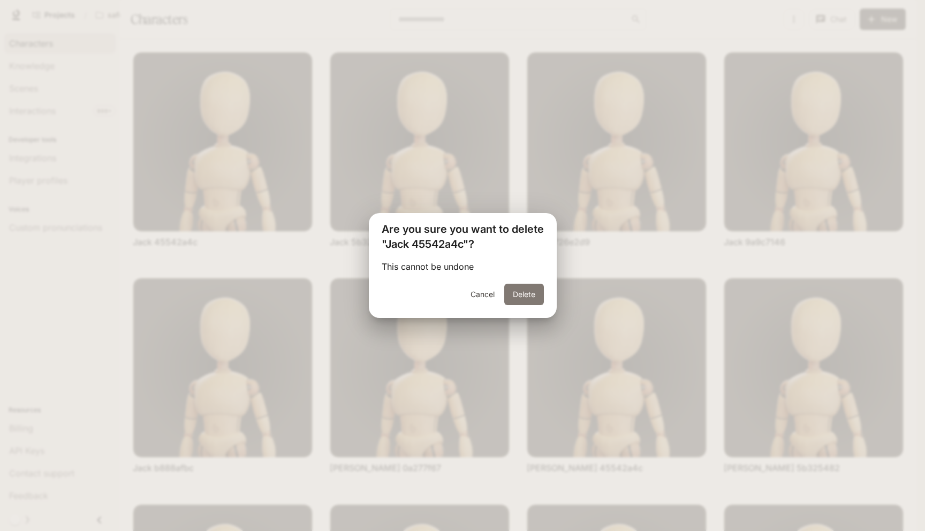
click at [535, 301] on button "Delete" at bounding box center [524, 294] width 40 height 21
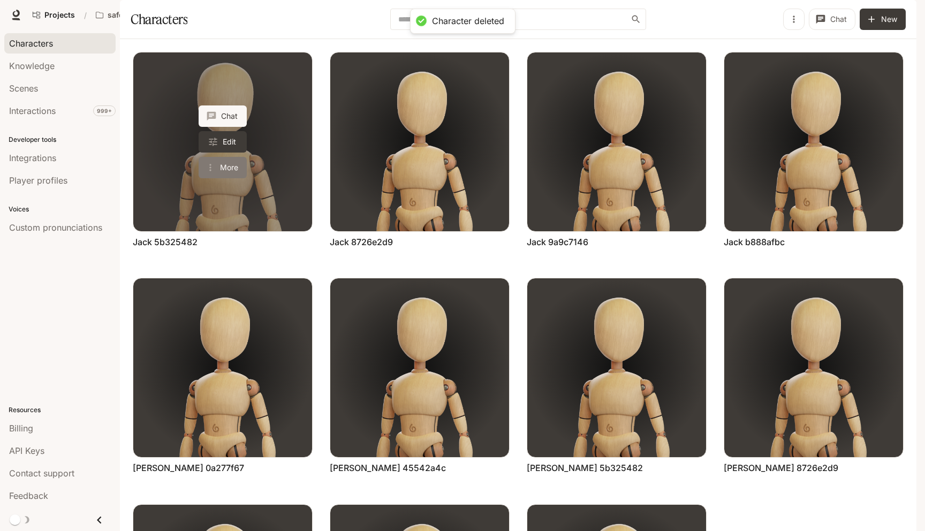
click at [226, 178] on button "More" at bounding box center [223, 167] width 48 height 21
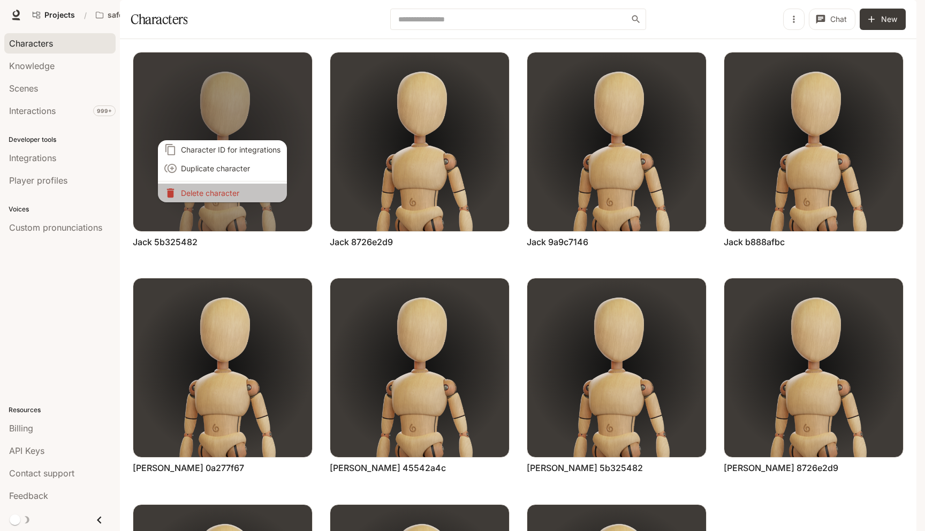
click at [225, 191] on p "Delete character" at bounding box center [231, 192] width 100 height 11
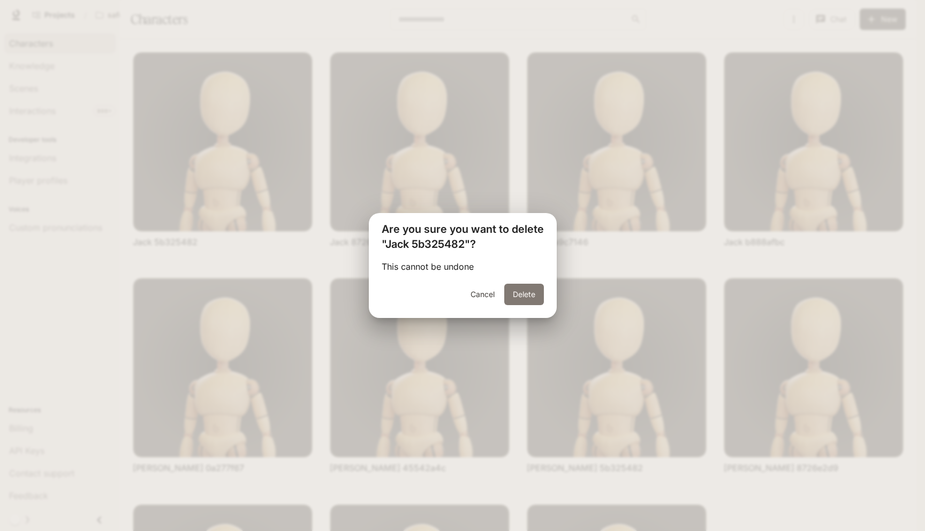
click at [534, 292] on button "Delete" at bounding box center [524, 294] width 40 height 21
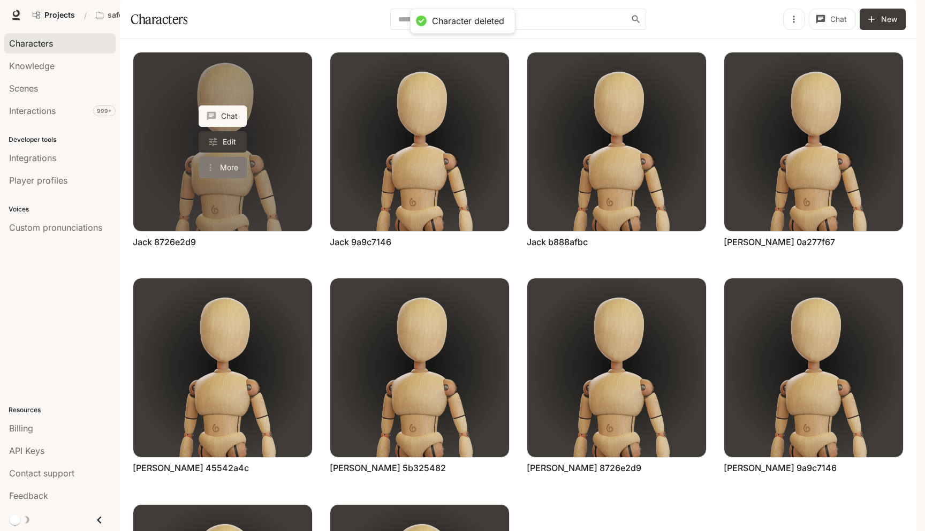
click at [227, 178] on button "More" at bounding box center [223, 167] width 48 height 21
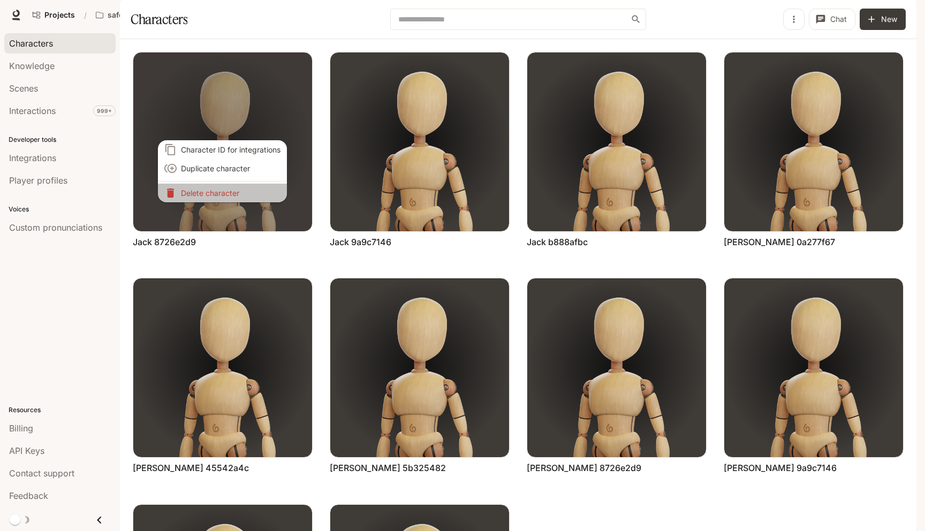
click at [239, 196] on p "Delete character" at bounding box center [231, 192] width 100 height 11
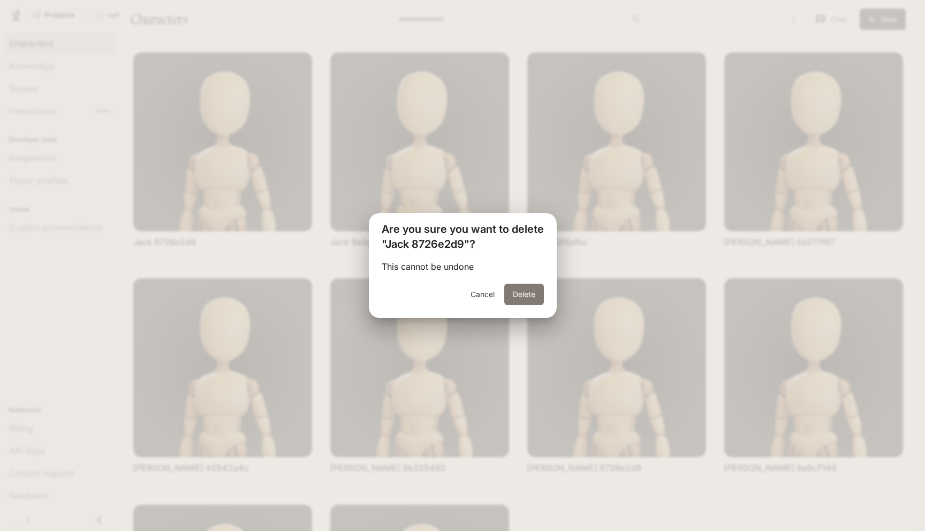
click at [519, 286] on button "Delete" at bounding box center [524, 294] width 40 height 21
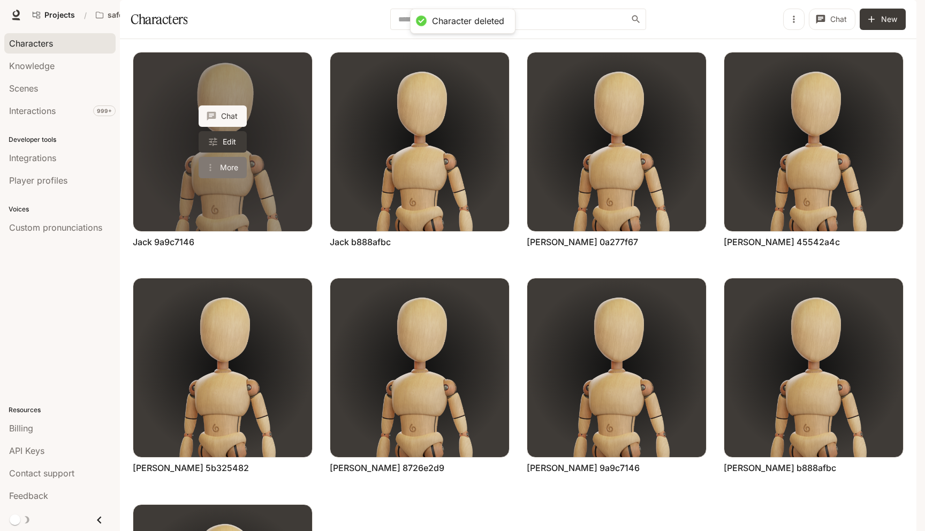
click at [235, 178] on button "More" at bounding box center [223, 167] width 48 height 21
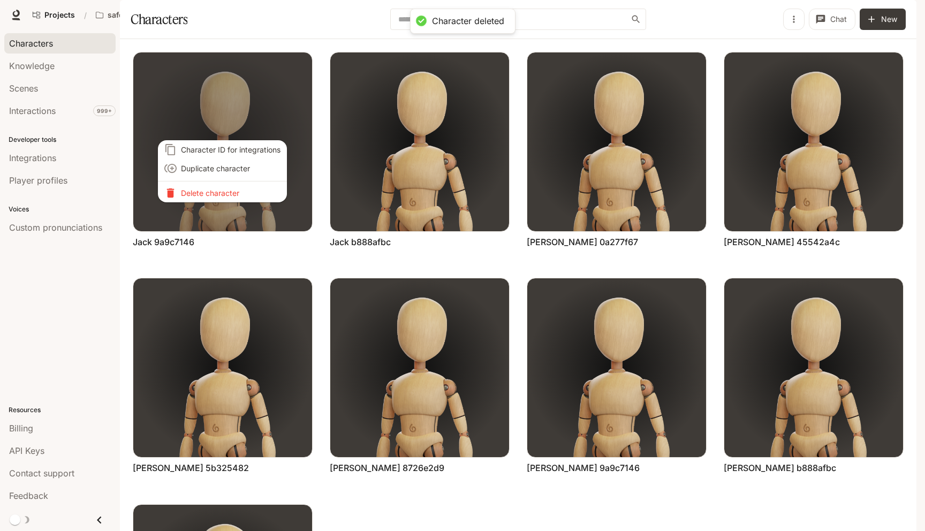
click at [233, 194] on p "Delete character" at bounding box center [231, 192] width 100 height 11
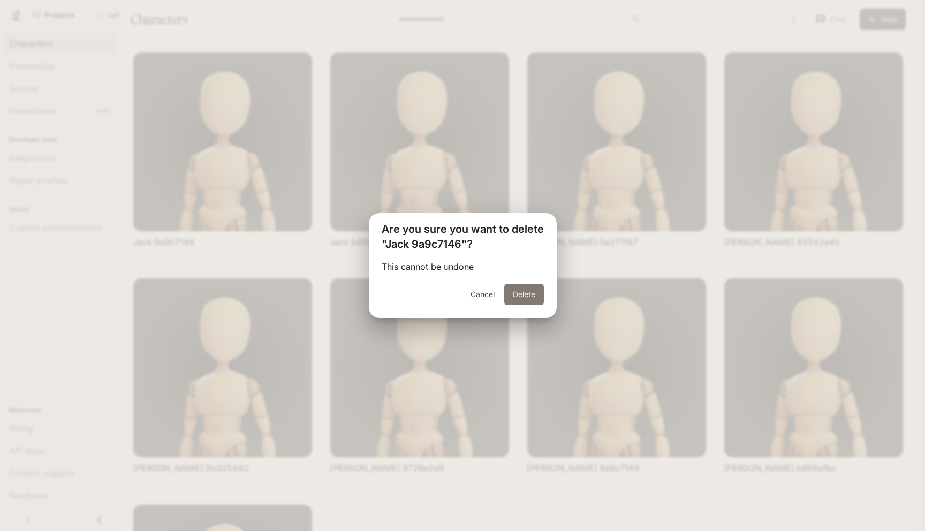
click at [526, 299] on button "Delete" at bounding box center [524, 294] width 40 height 21
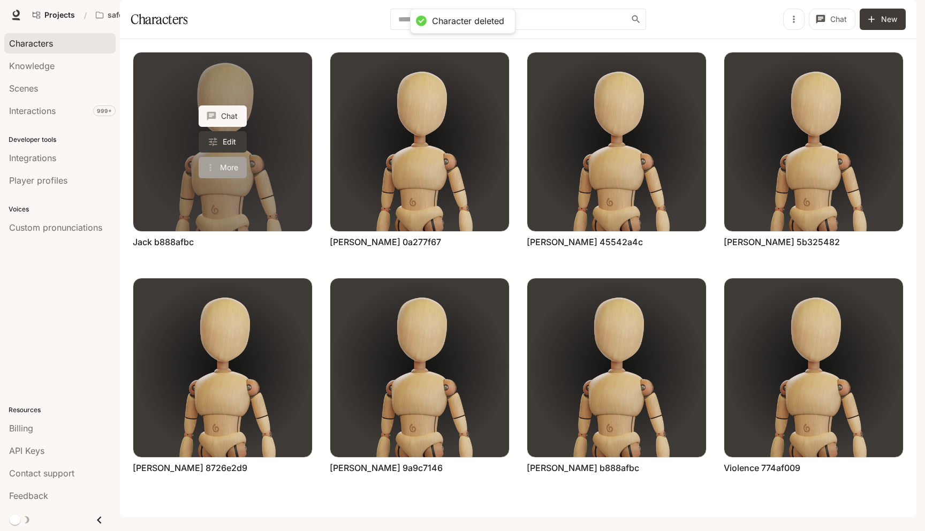
click at [212, 173] on icon "More actions" at bounding box center [210, 167] width 11 height 11
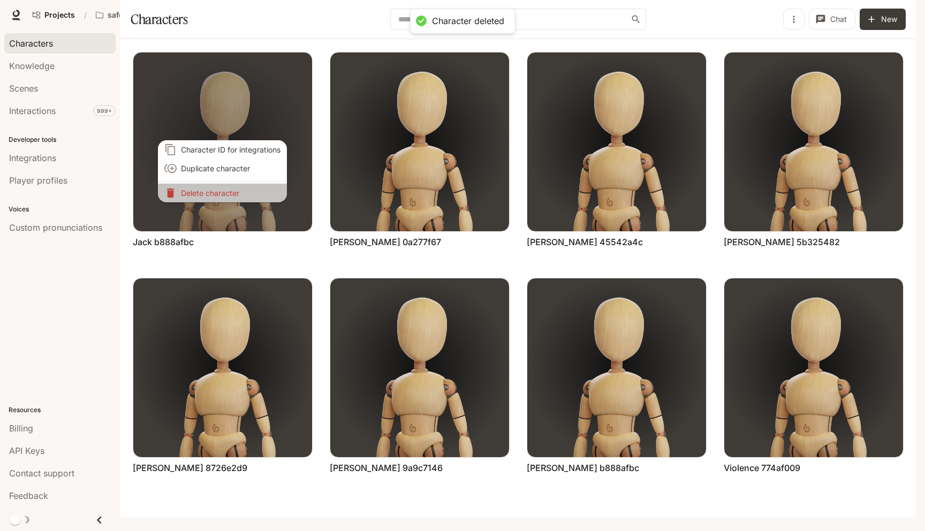
click at [213, 195] on p "Delete character" at bounding box center [231, 192] width 100 height 11
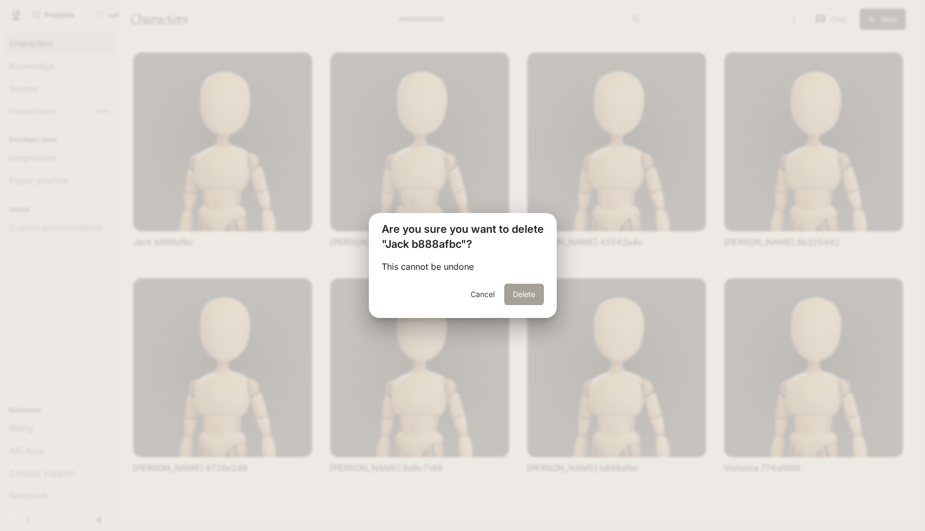
click at [517, 293] on button "Delete" at bounding box center [524, 294] width 40 height 21
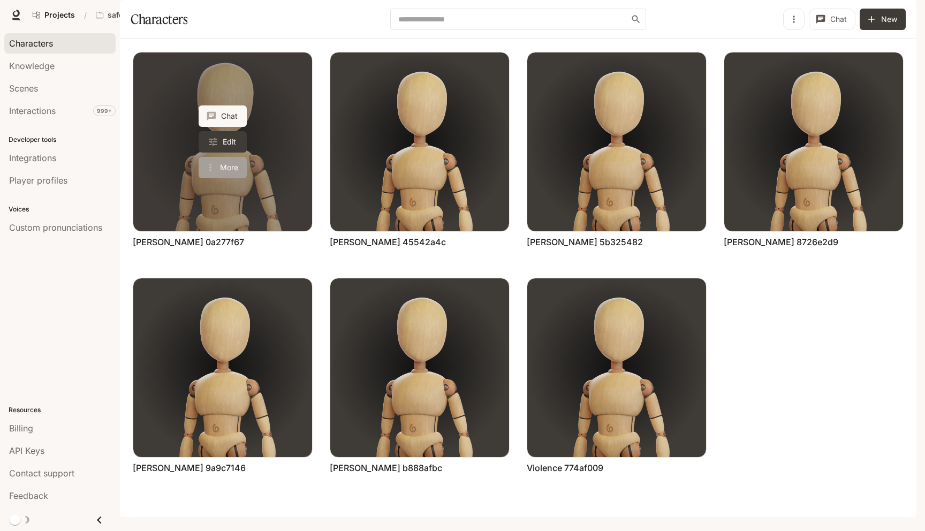
click at [217, 178] on button "More" at bounding box center [223, 167] width 48 height 21
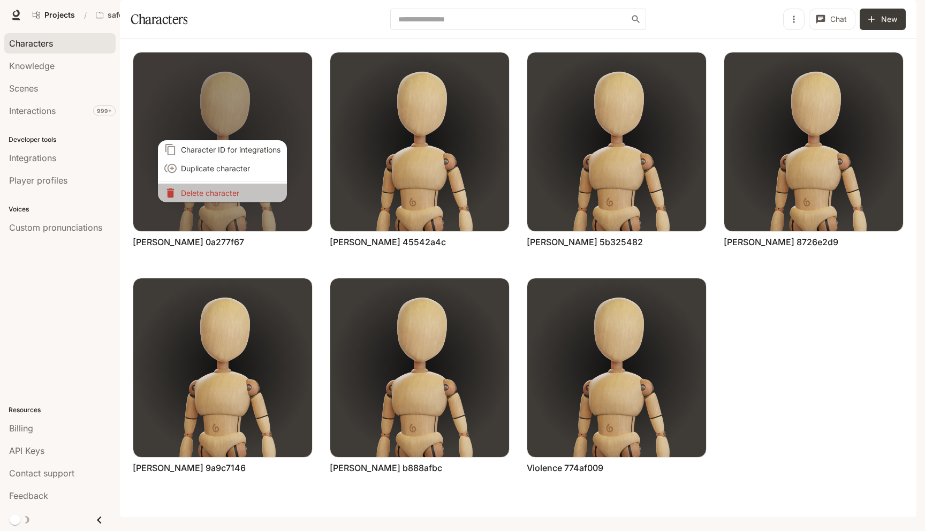
click at [263, 192] on p "Delete character" at bounding box center [231, 192] width 100 height 11
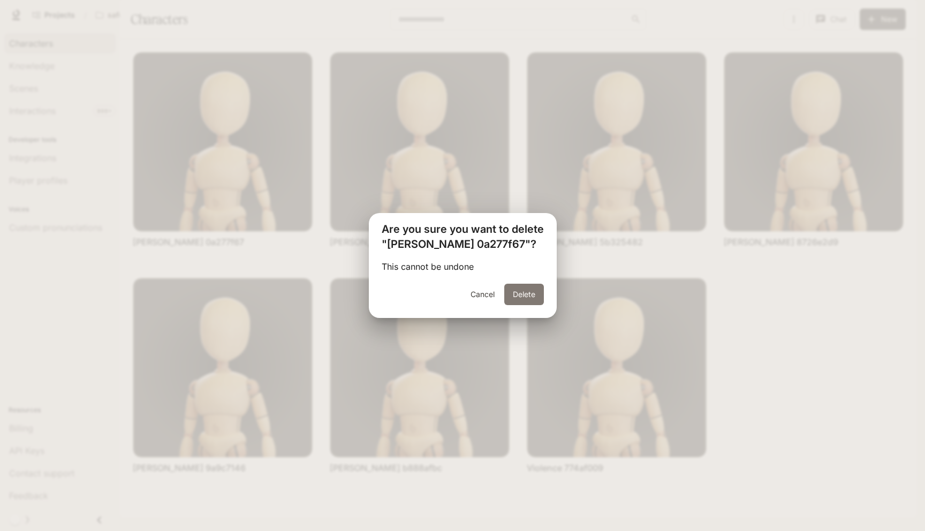
click at [535, 297] on button "Delete" at bounding box center [524, 294] width 40 height 21
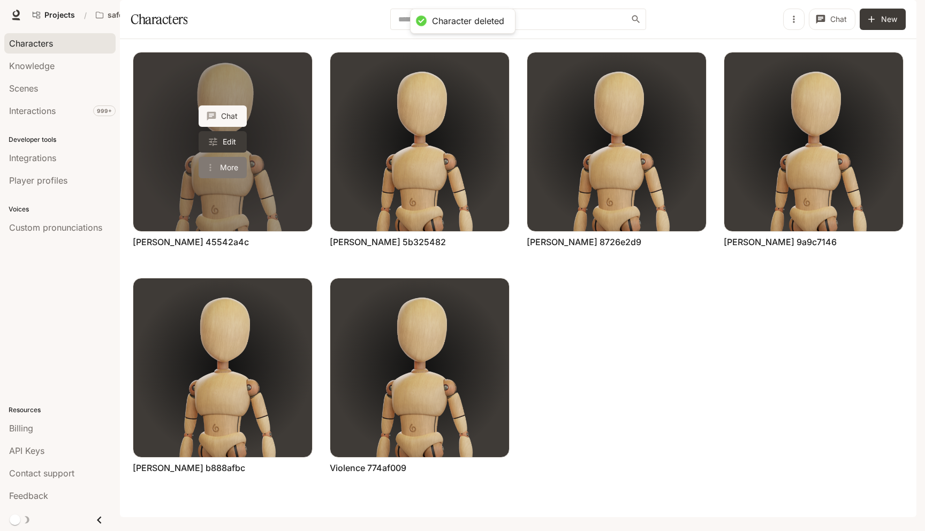
click at [227, 178] on button "More" at bounding box center [223, 167] width 48 height 21
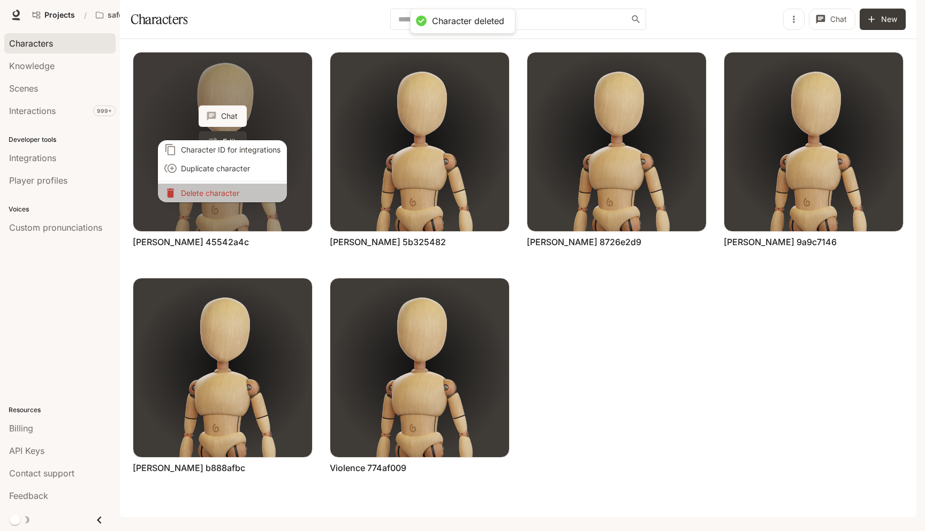
click at [227, 194] on p "Delete character" at bounding box center [231, 192] width 100 height 11
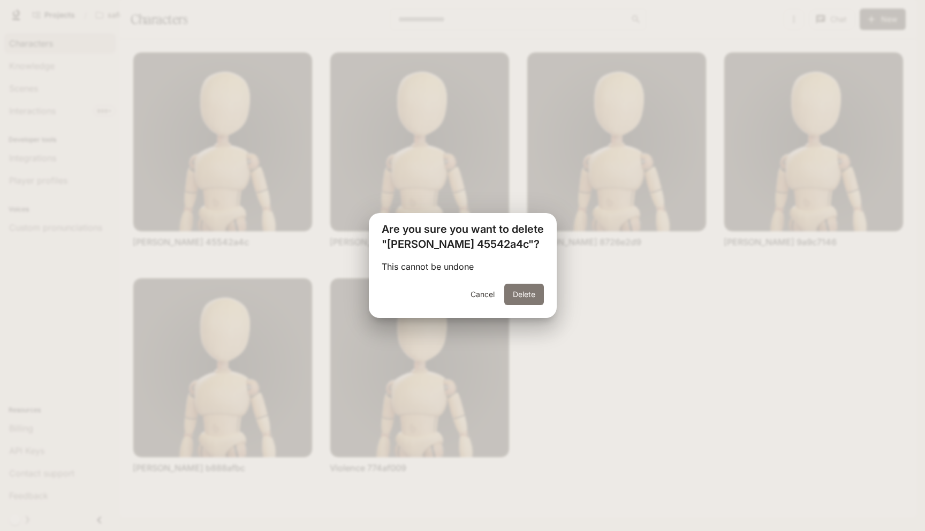
click at [520, 298] on button "Delete" at bounding box center [524, 294] width 40 height 21
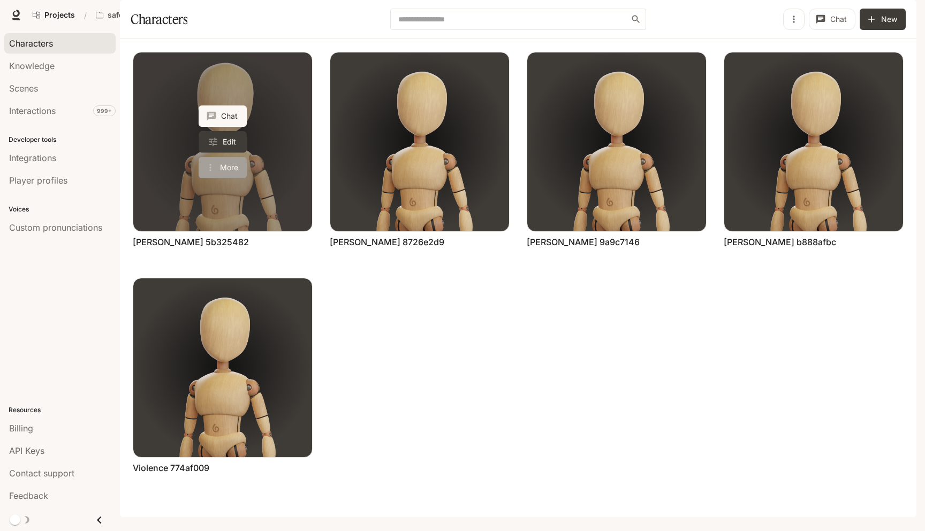
click at [220, 178] on button "More" at bounding box center [223, 167] width 48 height 21
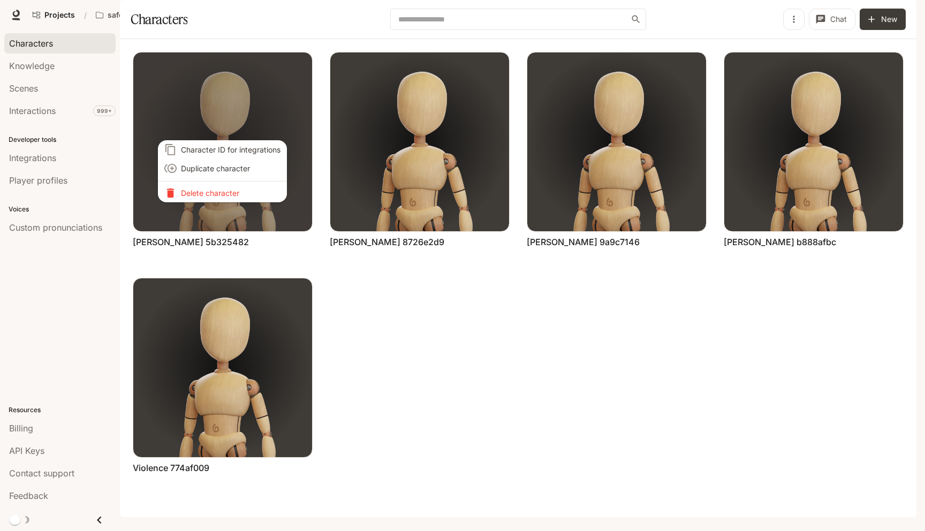
click at [231, 193] on p "Delete character" at bounding box center [231, 192] width 100 height 11
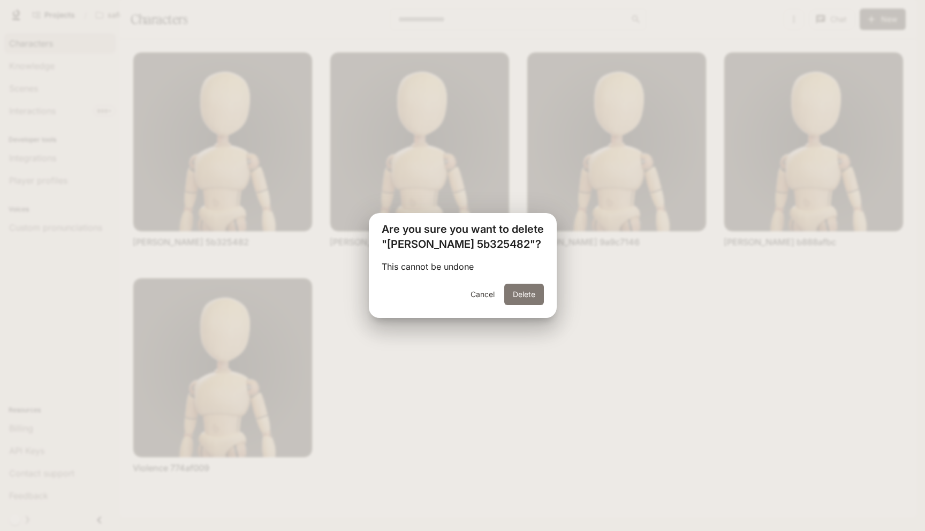
click at [528, 301] on button "Delete" at bounding box center [524, 294] width 40 height 21
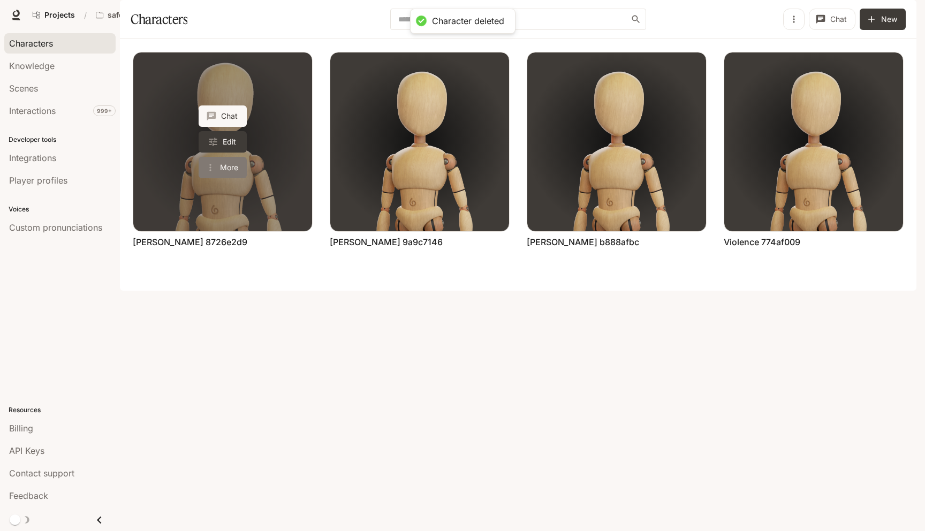
click at [220, 178] on button "More" at bounding box center [223, 167] width 48 height 21
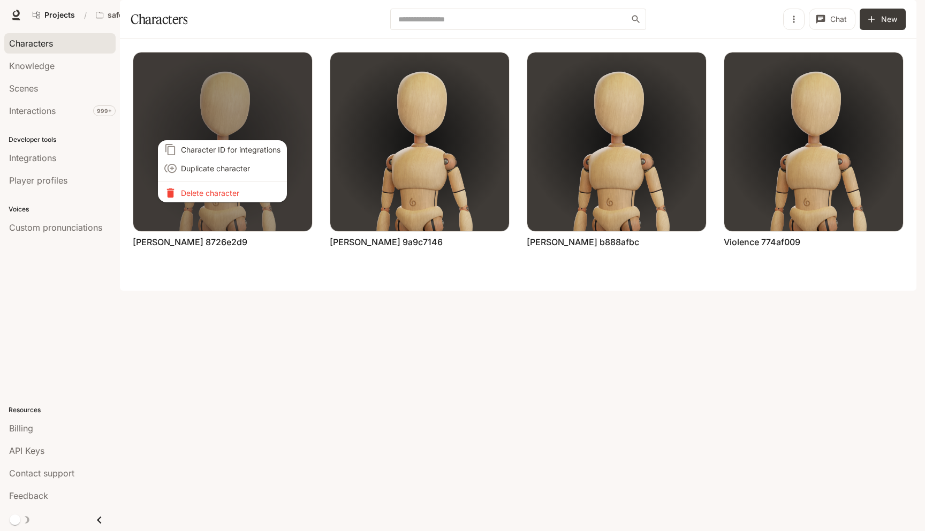
click at [263, 189] on p "Delete character" at bounding box center [231, 192] width 100 height 11
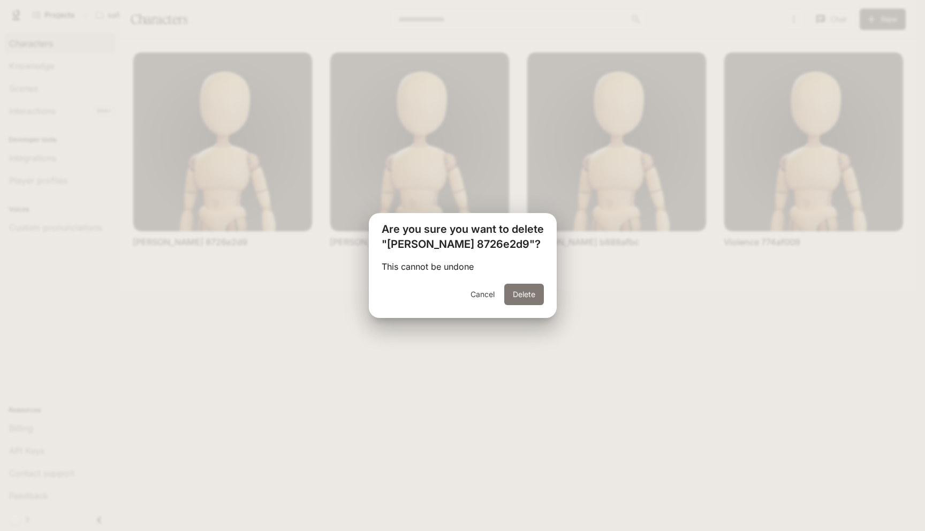
click at [526, 298] on button "Delete" at bounding box center [524, 294] width 40 height 21
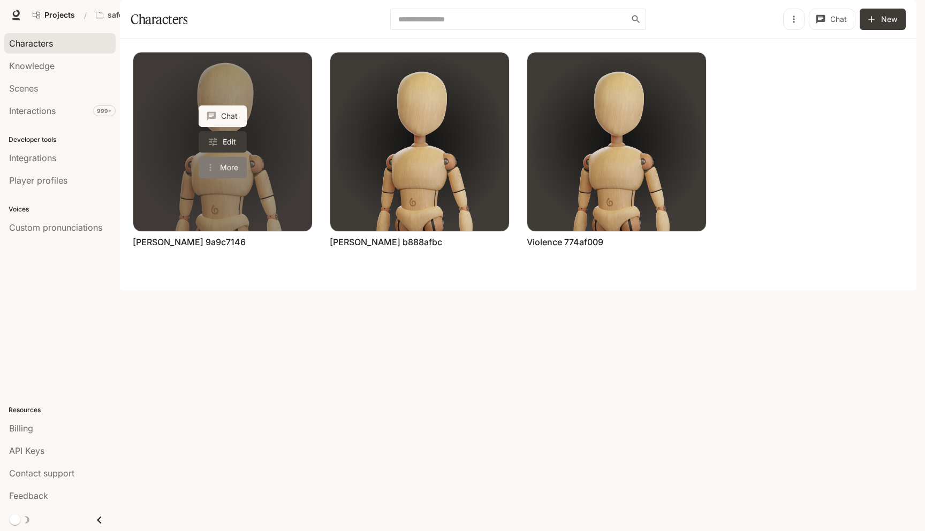
click at [206, 173] on icon "More actions" at bounding box center [210, 167] width 11 height 11
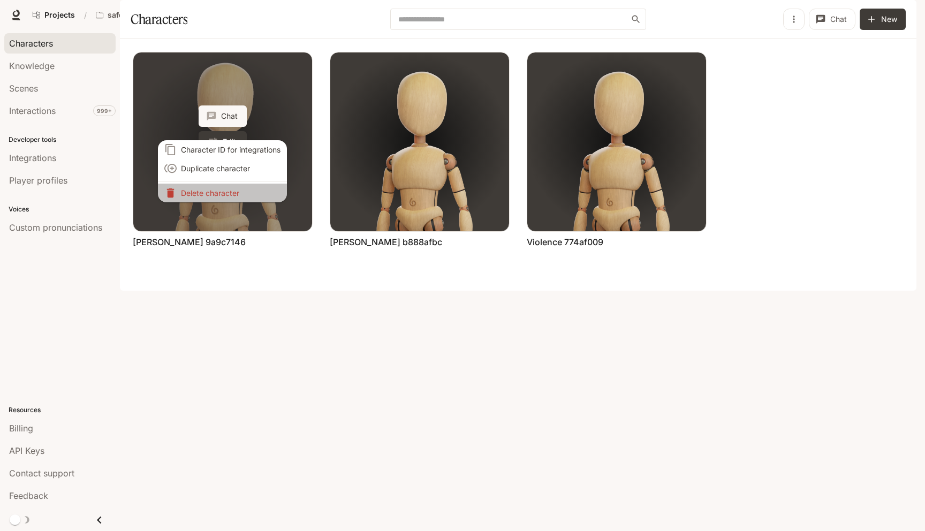
click at [206, 194] on p "Delete character" at bounding box center [231, 192] width 100 height 11
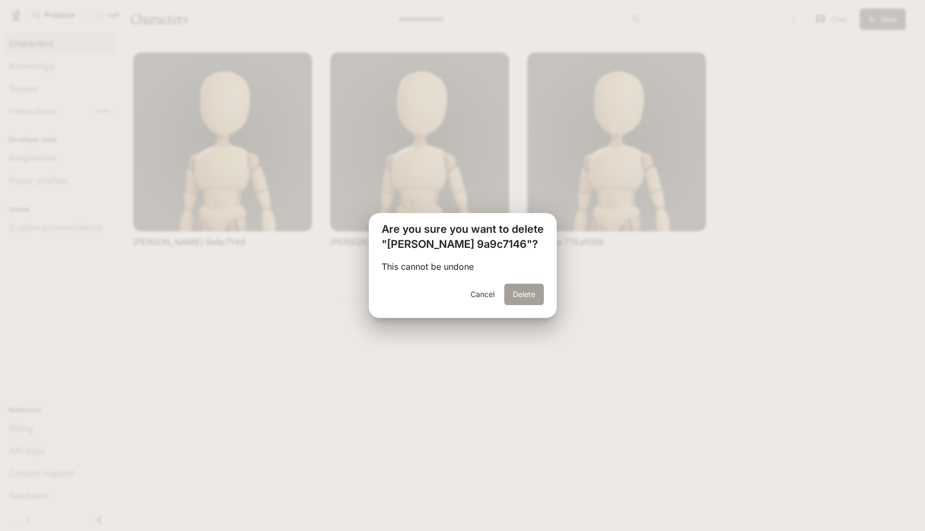
click at [515, 293] on button "Delete" at bounding box center [524, 294] width 40 height 21
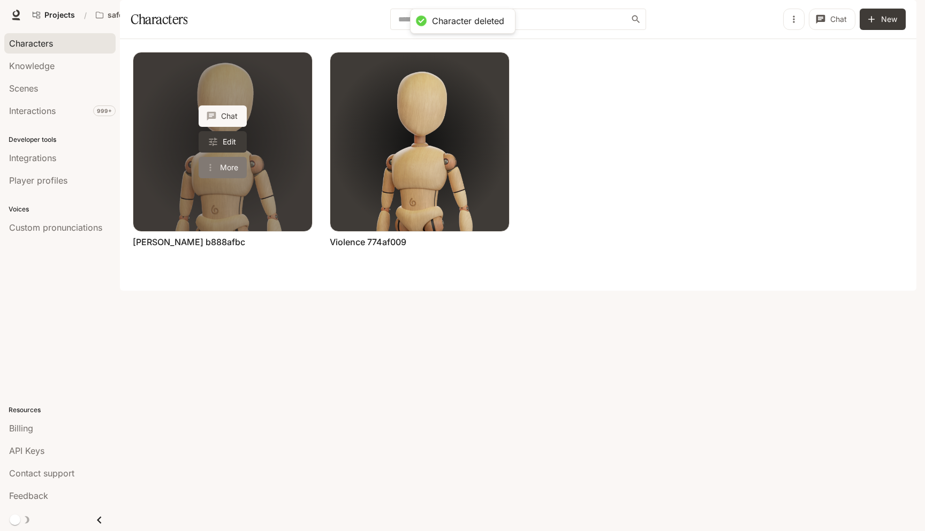
click at [229, 178] on button "More" at bounding box center [223, 167] width 48 height 21
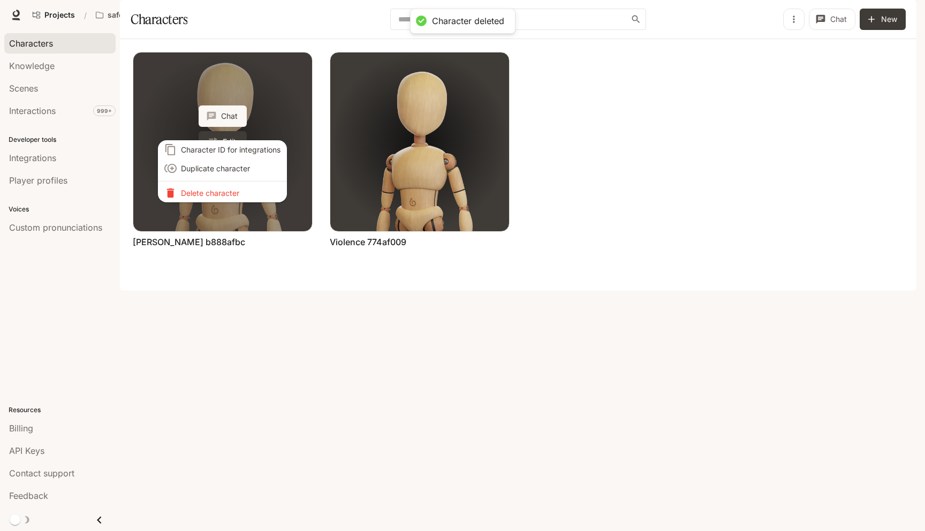
click at [229, 194] on p "Delete character" at bounding box center [231, 192] width 100 height 11
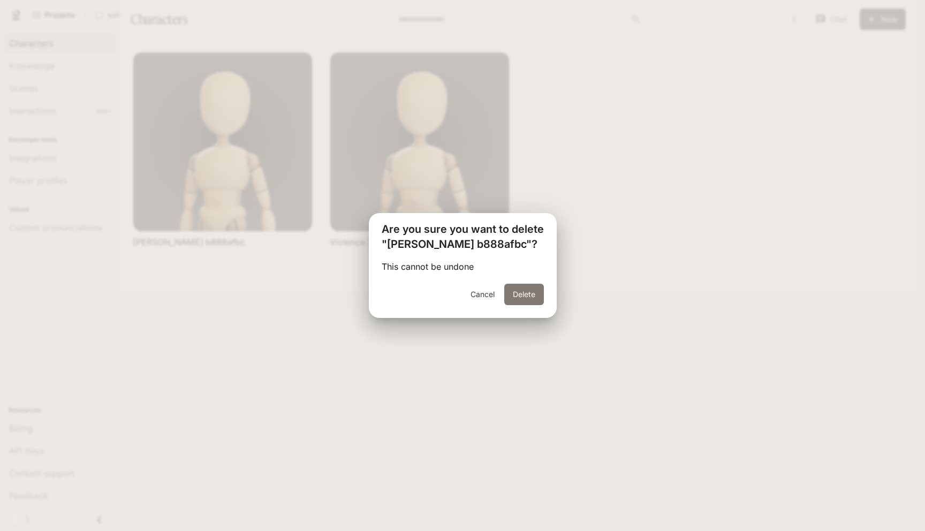
click at [533, 293] on button "Delete" at bounding box center [524, 294] width 40 height 21
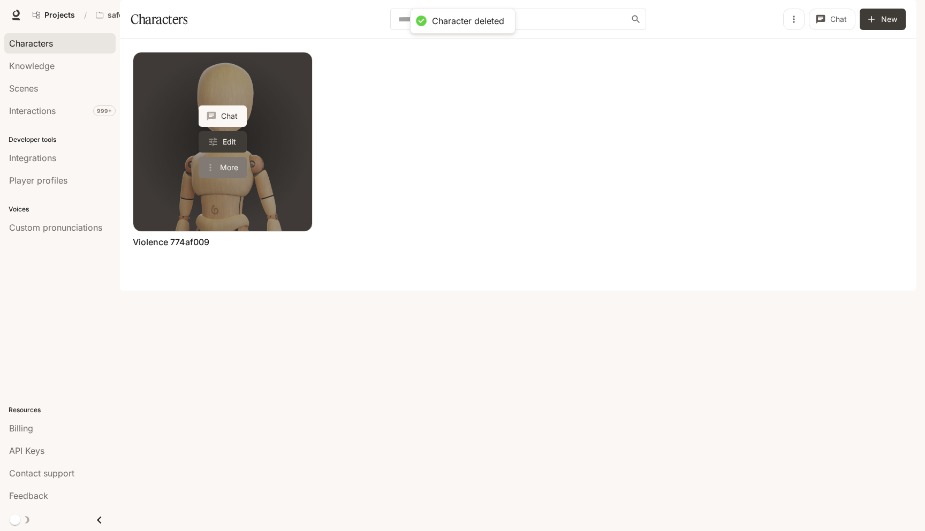
click at [229, 178] on button "More" at bounding box center [223, 167] width 48 height 21
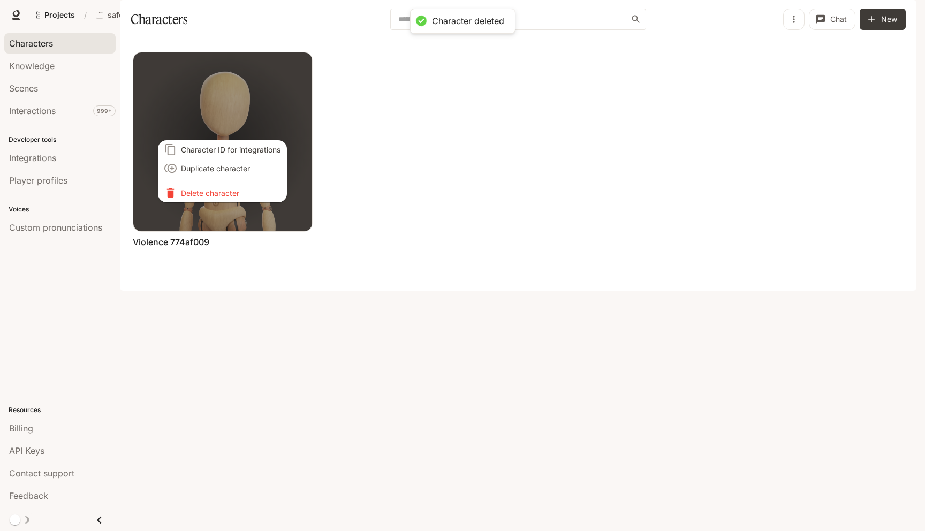
click at [225, 197] on p "Delete character" at bounding box center [231, 192] width 100 height 11
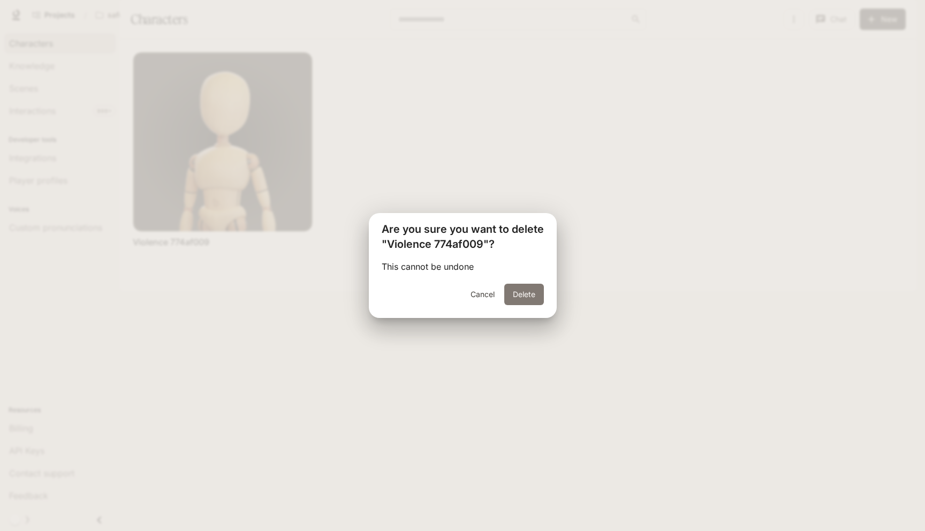
click at [532, 297] on button "Delete" at bounding box center [524, 294] width 40 height 21
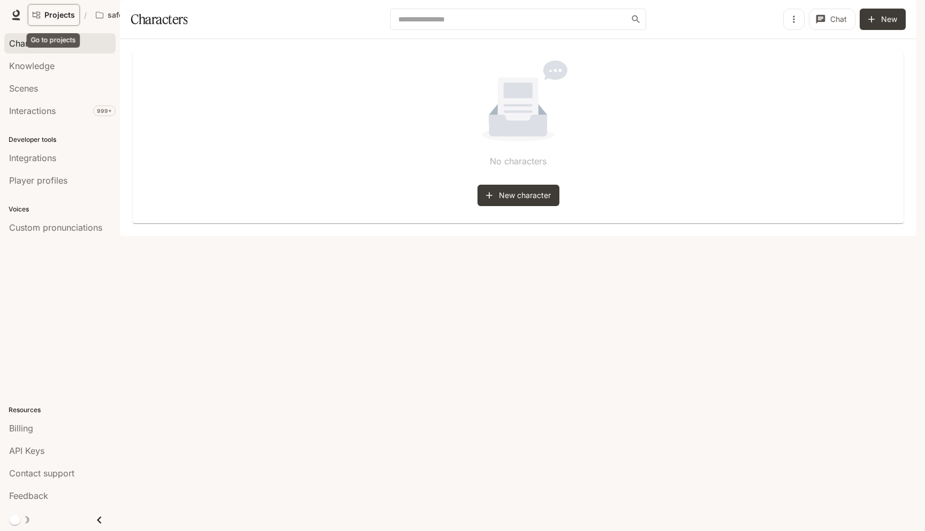
click at [62, 10] on link "Projects" at bounding box center [54, 14] width 52 height 21
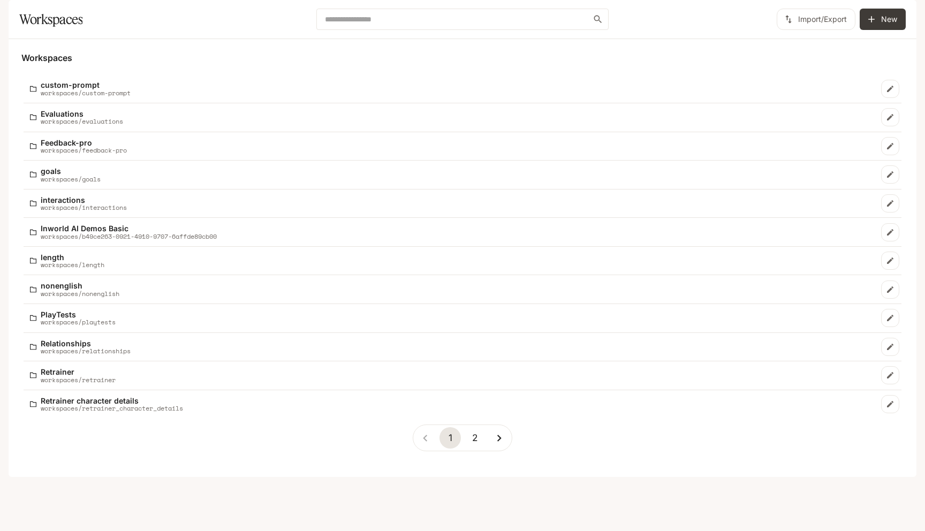
click at [478, 448] on button "2" at bounding box center [474, 437] width 21 height 21
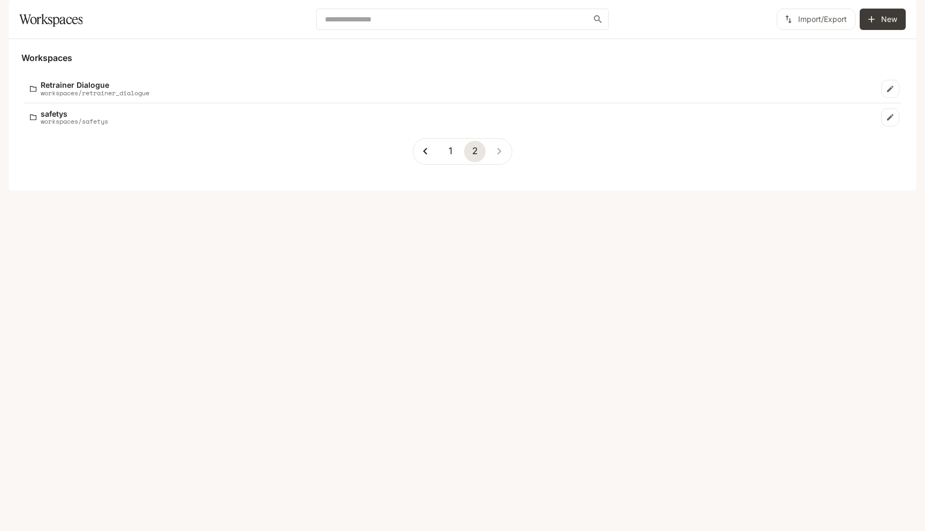
click at [903, 13] on icon "button" at bounding box center [901, 15] width 11 height 11
click at [794, 191] on span "Sign out" at bounding box center [833, 187] width 140 height 11
